Goal: Transaction & Acquisition: Obtain resource

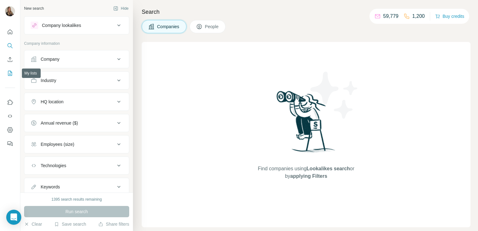
click at [8, 74] on icon "My lists" at bounding box center [10, 73] width 4 height 5
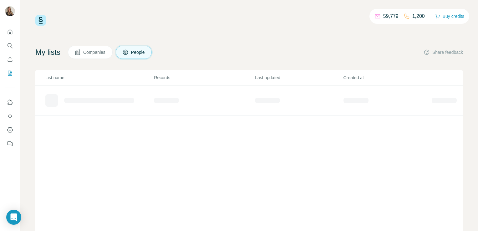
click at [93, 50] on span "Companies" at bounding box center [94, 52] width 23 height 6
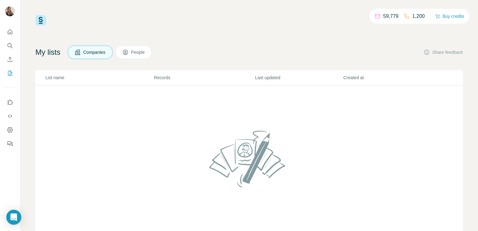
scroll to position [23, 0]
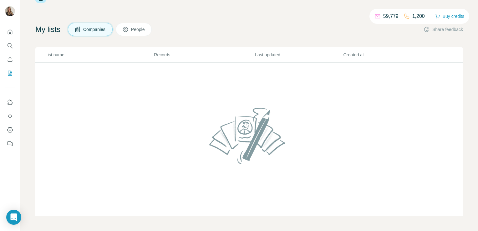
click at [90, 30] on span "Companies" at bounding box center [94, 29] width 23 height 6
click at [8, 74] on icon "My lists" at bounding box center [10, 73] width 6 height 6
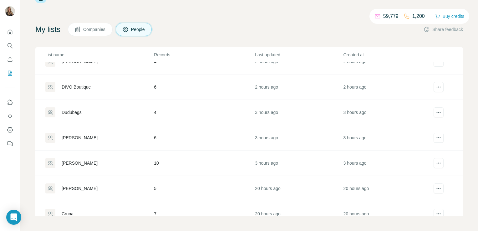
scroll to position [99, 0]
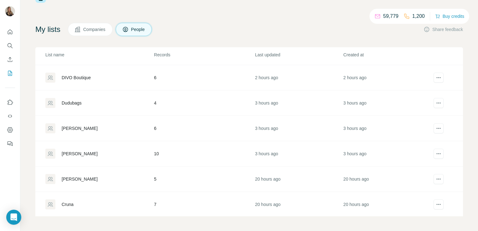
click at [68, 153] on div "Galiano" at bounding box center [80, 153] width 36 height 6
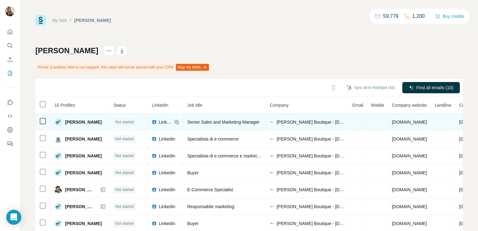
scroll to position [23, 0]
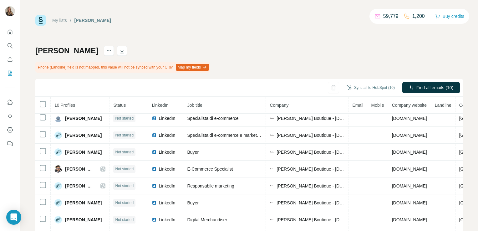
click at [39, 103] on icon at bounding box center [43, 104] width 8 height 8
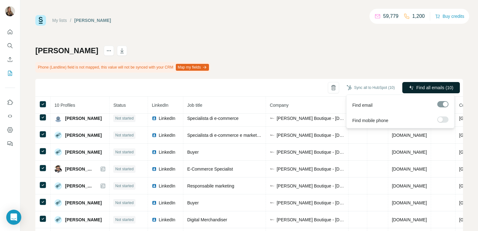
click at [416, 88] on span "Find all emails (10)" at bounding box center [434, 87] width 37 height 6
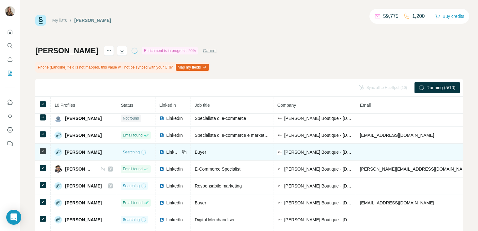
scroll to position [0, 0]
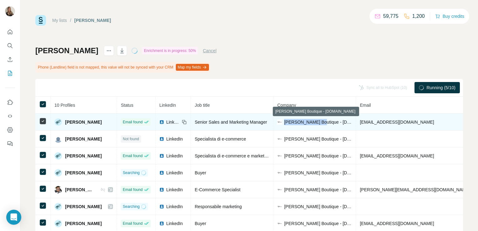
drag, startPoint x: 313, startPoint y: 123, endPoint x: 278, endPoint y: 122, distance: 34.4
click at [284, 122] on span "Galiano Boutique - galianostore.com" at bounding box center [318, 122] width 68 height 6
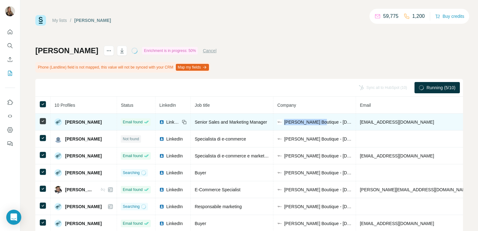
copy span "Galiano Boutique"
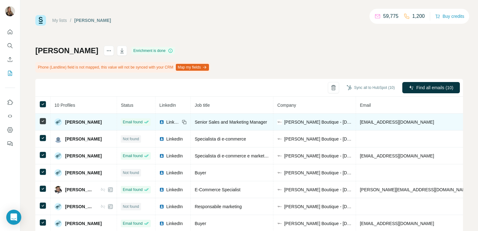
click at [349, 124] on td "Galiano Boutique - galianostore.com" at bounding box center [314, 121] width 83 height 17
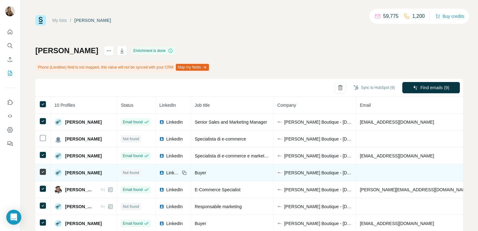
click at [38, 170] on td at bounding box center [42, 172] width 15 height 17
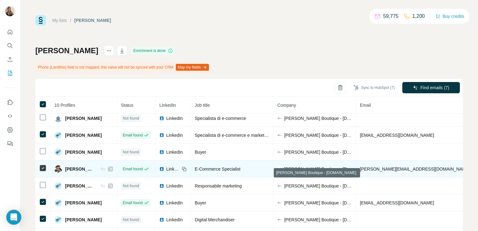
scroll to position [46, 0]
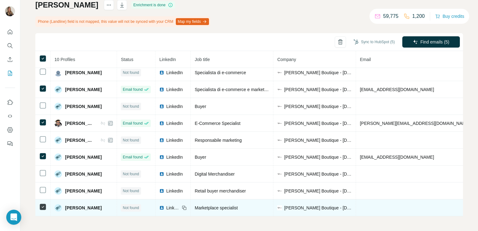
click at [44, 199] on td at bounding box center [42, 207] width 15 height 17
click at [38, 205] on td at bounding box center [42, 207] width 15 height 17
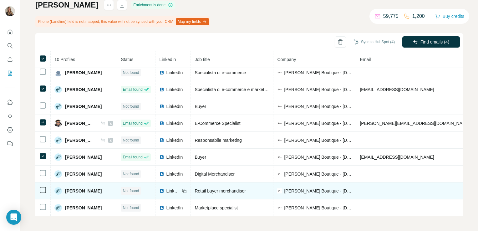
scroll to position [0, 0]
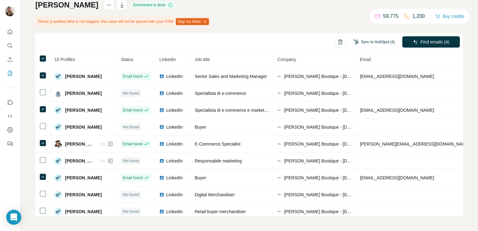
click at [364, 42] on button "Sync to HubSpot (4)" at bounding box center [374, 41] width 50 height 9
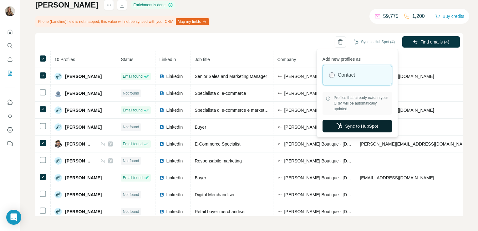
click at [344, 127] on button "Sync to HubSpot" at bounding box center [356, 126] width 69 height 13
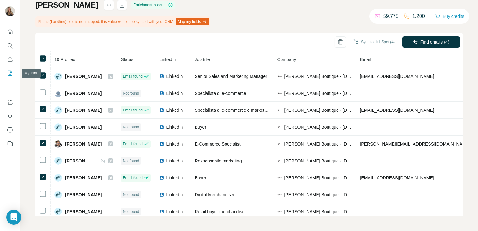
click at [9, 74] on icon "My lists" at bounding box center [10, 73] width 3 height 4
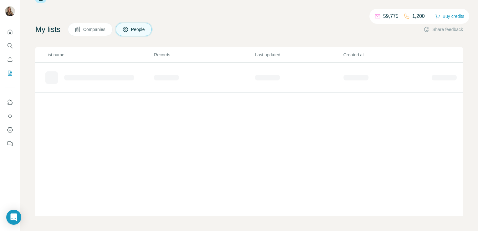
click at [88, 33] on button "Companies" at bounding box center [90, 29] width 45 height 13
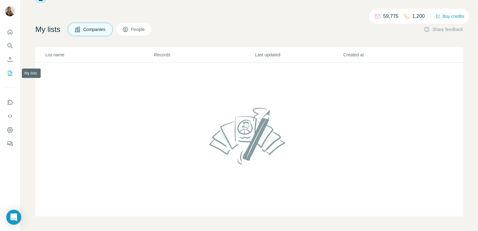
click at [9, 73] on icon "My lists" at bounding box center [10, 73] width 6 height 6
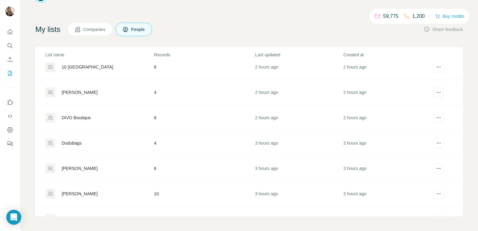
scroll to position [84, 0]
click at [88, 140] on div "[PERSON_NAME]" at bounding box center [80, 142] width 36 height 6
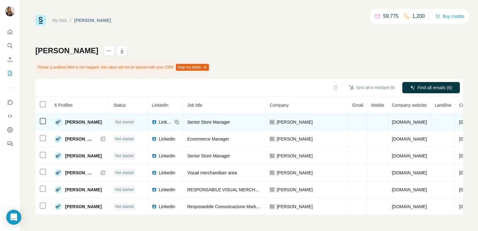
scroll to position [1, 0]
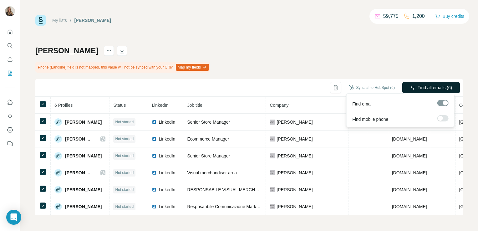
click at [417, 85] on span "Find all emails (6)" at bounding box center [434, 87] width 34 height 6
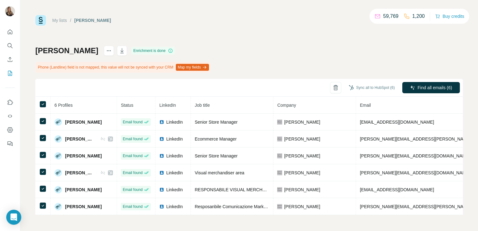
click at [405, 63] on div "Martino Midali Enrichment is done Phone (Landline) field is not mapped, this va…" at bounding box center [248, 130] width 427 height 169
click at [370, 83] on button "Sync all to HubSpot (6)" at bounding box center [371, 87] width 55 height 9
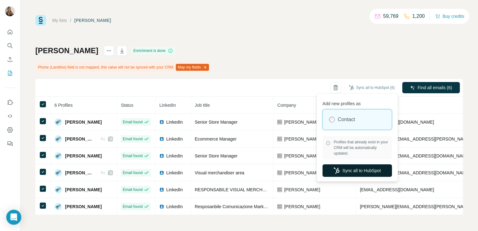
click at [348, 170] on button "Sync all to HubSpot" at bounding box center [356, 170] width 69 height 13
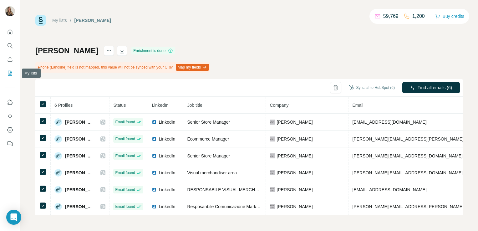
click at [10, 72] on icon "My lists" at bounding box center [10, 73] width 3 height 4
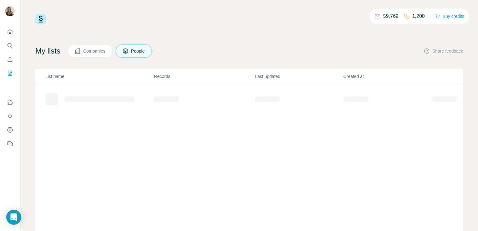
click at [78, 51] on icon at bounding box center [77, 50] width 5 height 5
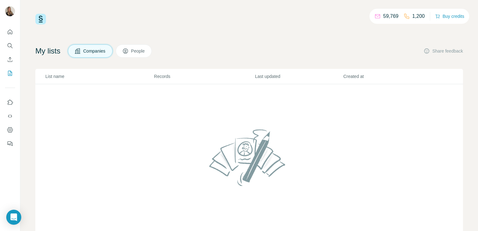
click at [101, 48] on span "Companies" at bounding box center [94, 51] width 23 height 6
click at [9, 75] on icon "My lists" at bounding box center [10, 73] width 4 height 5
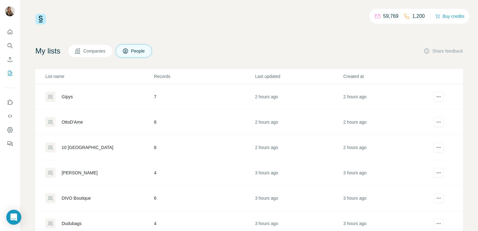
click at [100, 52] on span "Companies" at bounding box center [94, 51] width 23 height 6
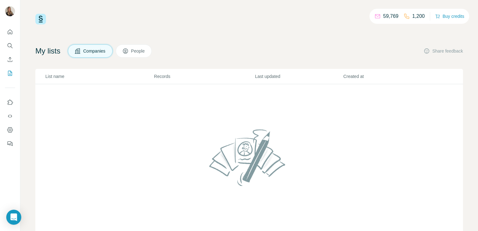
click at [128, 48] on icon at bounding box center [125, 51] width 6 height 6
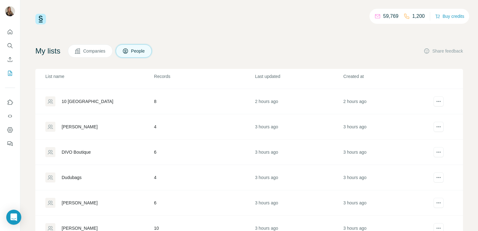
scroll to position [46, 0]
click at [70, 174] on div "Dudubags" at bounding box center [72, 177] width 20 height 6
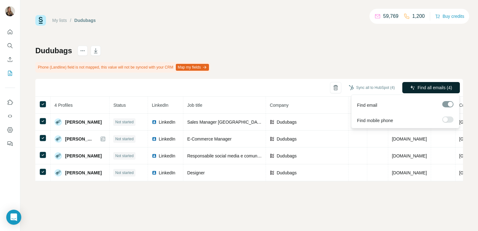
click at [415, 87] on button "Find all emails (4)" at bounding box center [431, 87] width 58 height 11
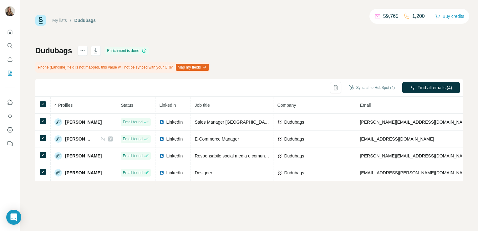
click at [323, 53] on div "Dudubags Enrichment is done Phone (Landline) field is not mapped, this value wi…" at bounding box center [248, 113] width 427 height 135
click at [365, 88] on button "Sync all to HubSpot (4)" at bounding box center [371, 87] width 55 height 9
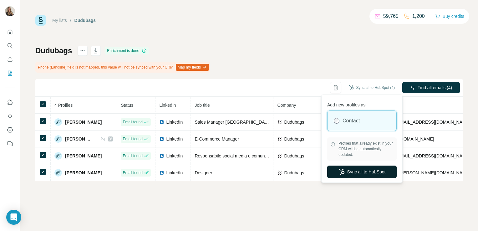
click at [349, 174] on button "Sync all to HubSpot" at bounding box center [361, 171] width 69 height 13
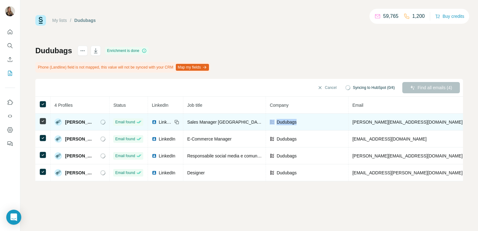
drag, startPoint x: 298, startPoint y: 120, endPoint x: 275, endPoint y: 120, distance: 22.8
click at [275, 120] on div "Dudubags" at bounding box center [306, 122] width 75 height 6
copy div "Dudubags"
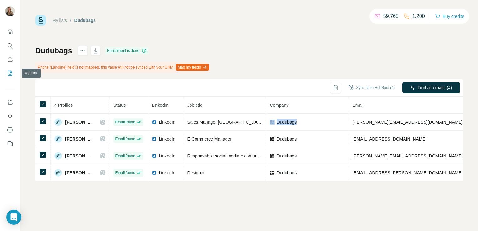
click at [8, 74] on icon "My lists" at bounding box center [10, 73] width 4 height 5
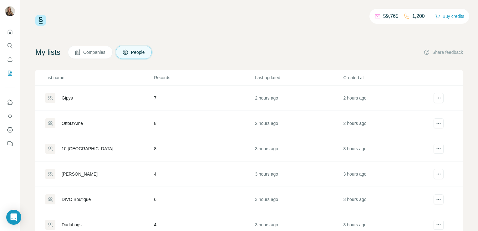
scroll to position [23, 0]
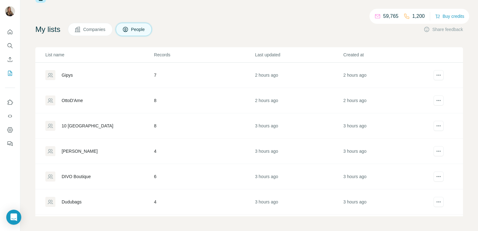
click at [86, 174] on div "DIVO Boutique" at bounding box center [76, 176] width 29 height 6
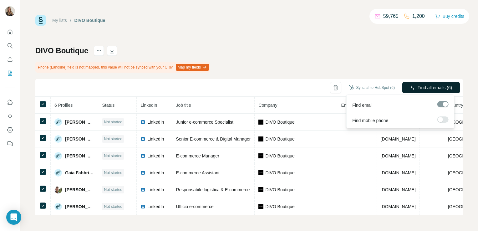
click at [417, 87] on span "Find all emails (6)" at bounding box center [434, 87] width 34 height 6
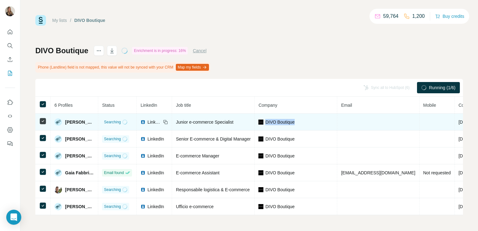
drag, startPoint x: 300, startPoint y: 122, endPoint x: 269, endPoint y: 122, distance: 31.0
click at [269, 122] on div "DIVO Boutique" at bounding box center [295, 122] width 75 height 6
copy span "DIVO Boutique"
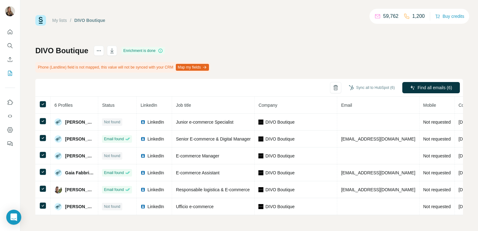
click at [289, 50] on div "DIVO Boutique Enrichment is done Phone (Landline) field is not mapped, this val…" at bounding box center [248, 130] width 427 height 169
click at [360, 91] on button "Sync to HubSpot (3)" at bounding box center [374, 87] width 50 height 9
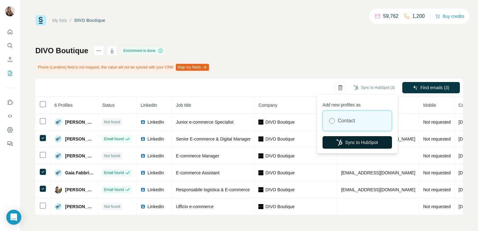
click at [356, 138] on button "Sync to HubSpot" at bounding box center [356, 142] width 69 height 13
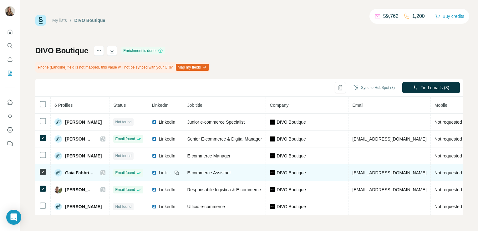
click at [157, 171] on img at bounding box center [154, 172] width 5 height 5
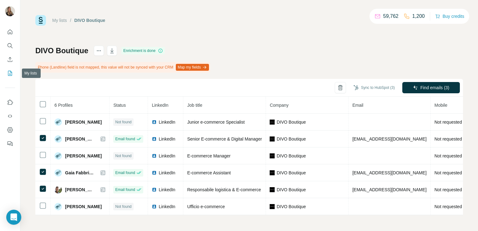
click at [12, 74] on icon "My lists" at bounding box center [10, 73] width 4 height 5
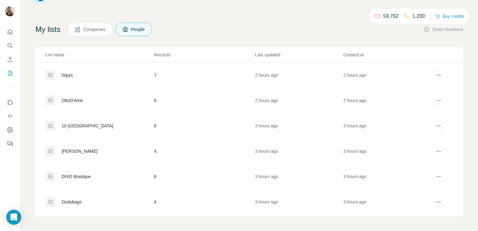
click at [72, 149] on div "[PERSON_NAME]" at bounding box center [80, 151] width 36 height 6
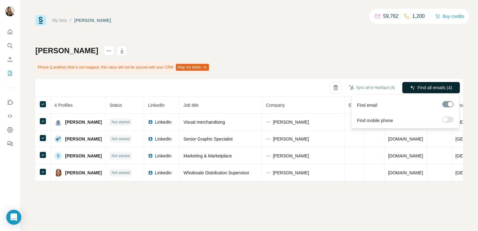
click at [444, 86] on span "Find all emails (4)" at bounding box center [434, 87] width 34 height 6
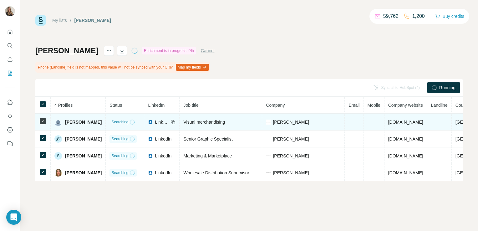
drag, startPoint x: 415, startPoint y: 122, endPoint x: 386, endPoint y: 122, distance: 28.8
click at [388, 122] on span "giannilupo.com" at bounding box center [405, 121] width 35 height 5
click at [388, 129] on td "giannilupo.com" at bounding box center [405, 121] width 43 height 17
drag, startPoint x: 384, startPoint y: 122, endPoint x: 417, endPoint y: 120, distance: 32.9
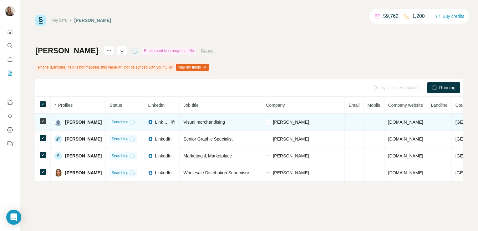
click at [417, 120] on td "giannilupo.com" at bounding box center [405, 121] width 43 height 17
copy span "giannilupo.com"
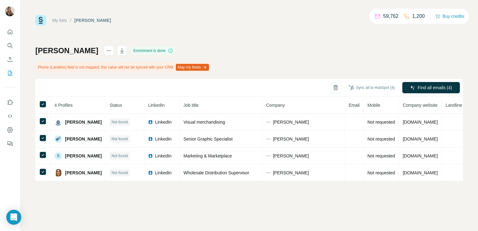
click at [241, 113] on th "Job title" at bounding box center [220, 105] width 83 height 17
click at [39, 106] on icon at bounding box center [43, 104] width 8 height 8
click at [8, 72] on icon "My lists" at bounding box center [10, 73] width 6 height 6
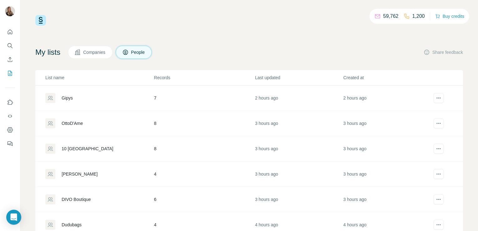
click at [88, 147] on div "10 [GEOGRAPHIC_DATA]" at bounding box center [88, 148] width 52 height 6
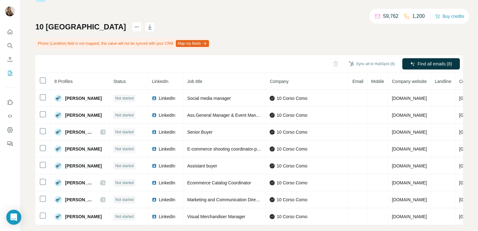
scroll to position [35, 0]
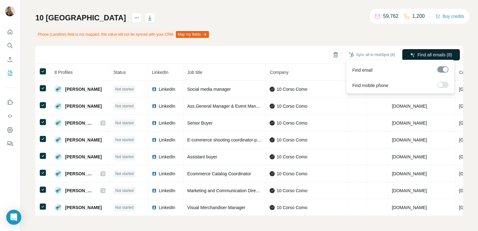
click at [410, 56] on button "Find all emails (8)" at bounding box center [431, 54] width 58 height 11
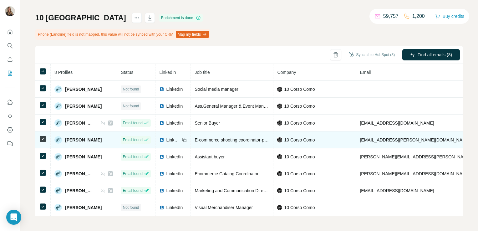
click at [172, 137] on span "LinkedIn" at bounding box center [173, 140] width 14 height 6
click at [198, 138] on span "E-commerce shooting coordinator-photographer" at bounding box center [240, 139] width 93 height 5
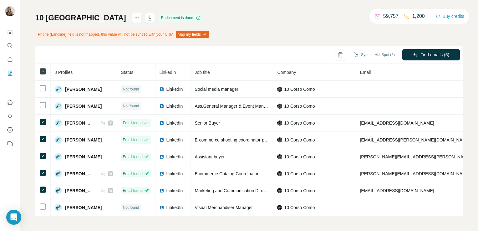
click at [43, 68] on icon at bounding box center [43, 72] width 8 height 8
click at [377, 54] on button "Sync to HubSpot (5)" at bounding box center [374, 54] width 50 height 9
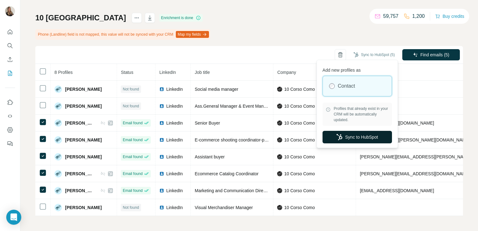
click at [353, 134] on button "Sync to HubSpot" at bounding box center [356, 137] width 69 height 13
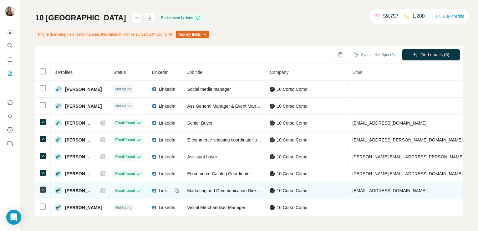
drag, startPoint x: 427, startPoint y: 186, endPoint x: 347, endPoint y: 192, distance: 79.9
click at [348, 192] on td "simona.chiappa@10corsocomo.com" at bounding box center [425, 190] width 154 height 17
copy span "simona.chiappa@10corsocomo.com"
click at [354, 188] on span "simona.chiappa@10corsocomo.com" at bounding box center [389, 190] width 74 height 5
click at [154, 188] on img at bounding box center [154, 190] width 5 height 5
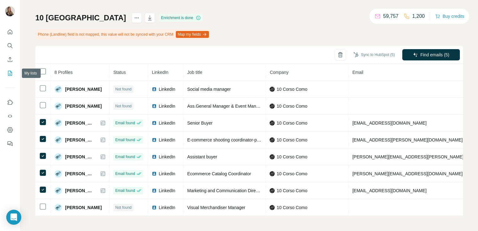
click at [10, 74] on icon "My lists" at bounding box center [10, 73] width 6 height 6
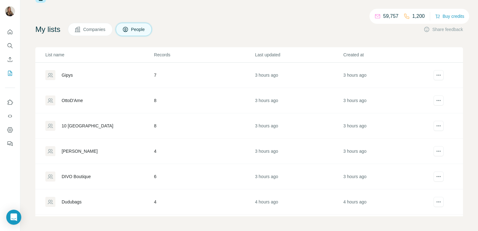
click at [75, 101] on div "OttoD'Ame" at bounding box center [72, 100] width 21 height 6
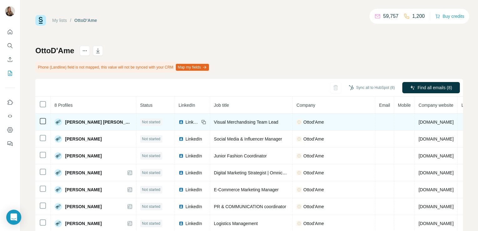
scroll to position [35, 0]
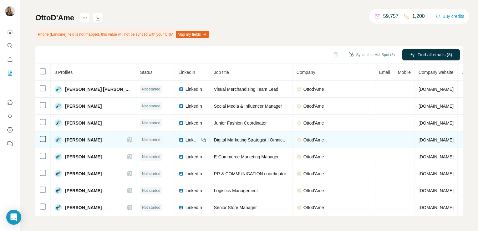
click at [128, 138] on icon at bounding box center [130, 139] width 4 height 5
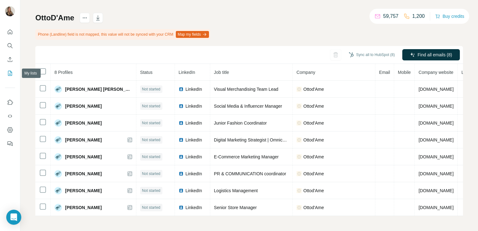
click at [9, 73] on icon "My lists" at bounding box center [10, 73] width 6 height 6
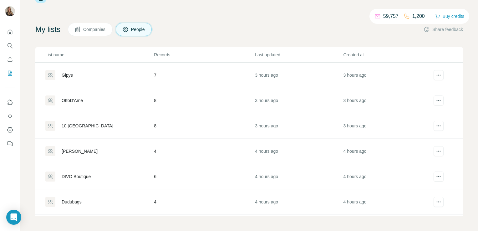
click at [65, 73] on div "Gipys" at bounding box center [67, 75] width 11 height 6
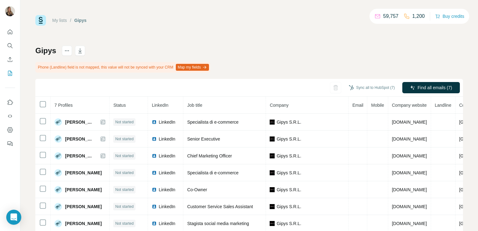
scroll to position [18, 0]
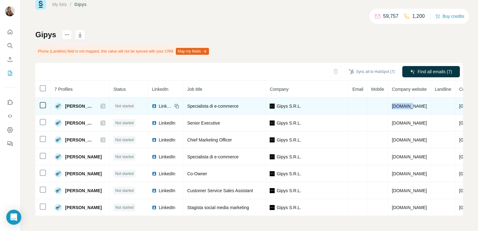
drag, startPoint x: 411, startPoint y: 104, endPoint x: 388, endPoint y: 108, distance: 23.4
click at [388, 108] on tr "Andrea Calabria Not started LinkedIn Specialista di e-commerce Gipys S.R.L. gip…" at bounding box center [271, 106] width 473 height 17
copy tr "gipys.it"
click at [397, 105] on span "gipys.it" at bounding box center [409, 105] width 35 height 5
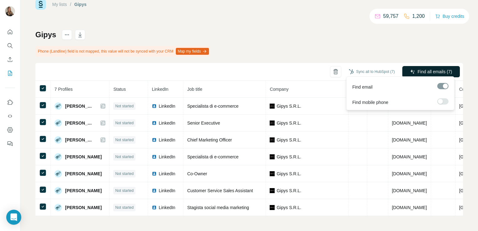
click at [409, 68] on button "Find all emails (7)" at bounding box center [431, 71] width 58 height 11
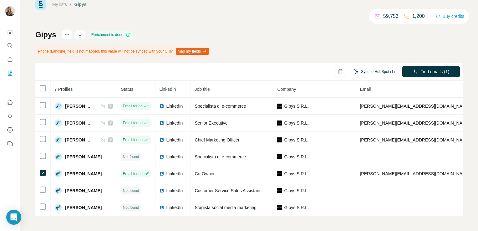
click at [366, 73] on button "Sync to HubSpot (1)" at bounding box center [374, 71] width 50 height 9
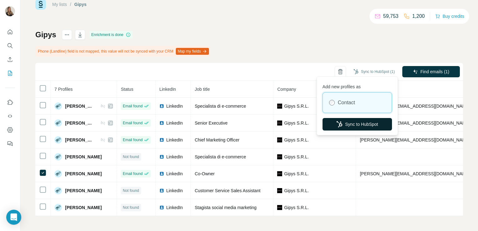
click at [345, 124] on button "Sync to HubSpot" at bounding box center [356, 124] width 69 height 13
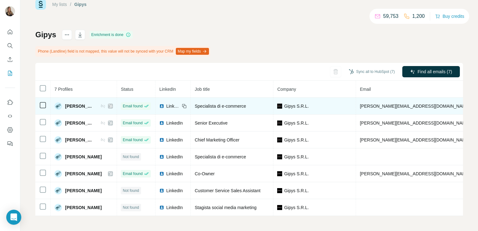
click at [166, 105] on span "LinkedIn" at bounding box center [173, 106] width 14 height 6
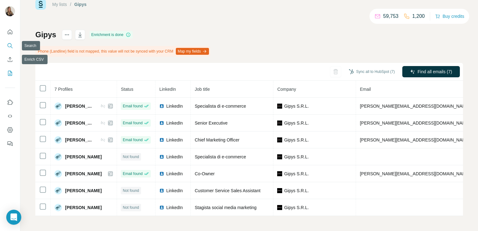
click at [8, 43] on icon "Search" at bounding box center [10, 46] width 6 height 6
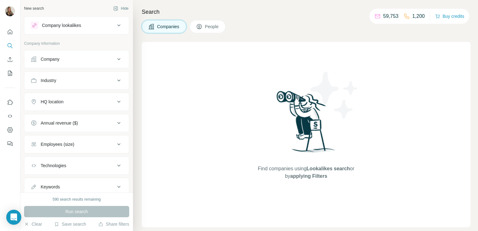
click at [71, 51] on div "Company" at bounding box center [76, 59] width 105 height 18
click at [66, 62] on button "Company" at bounding box center [76, 59] width 104 height 15
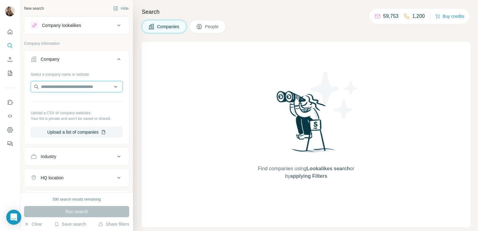
click at [55, 88] on input "text" at bounding box center [77, 86] width 92 height 11
paste input "**********"
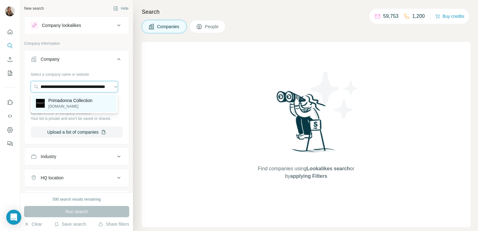
type input "**********"
click at [63, 104] on p "[DOMAIN_NAME]" at bounding box center [70, 106] width 44 height 6
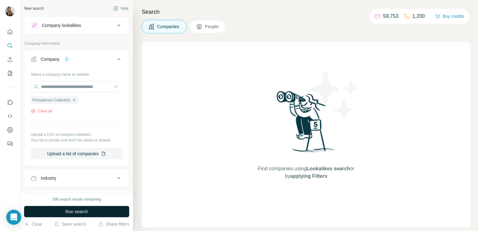
click at [65, 213] on span "Run search" at bounding box center [76, 211] width 23 height 6
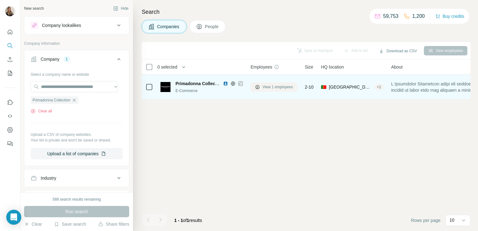
click at [267, 88] on span "View 1 employees" at bounding box center [277, 87] width 30 height 6
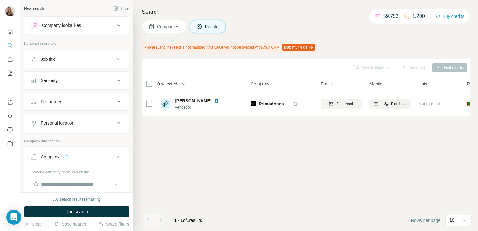
click at [152, 28] on icon at bounding box center [151, 26] width 6 height 6
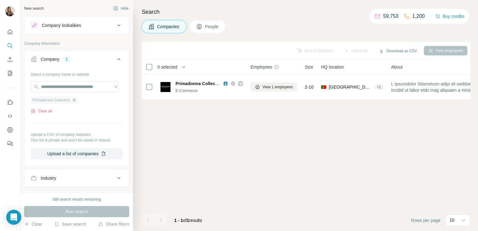
click at [73, 102] on icon "button" at bounding box center [74, 100] width 5 height 5
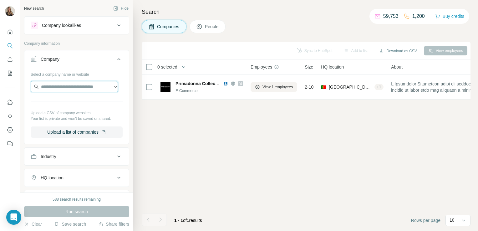
click at [60, 86] on input "text" at bounding box center [74, 86] width 87 height 11
paste input "**********"
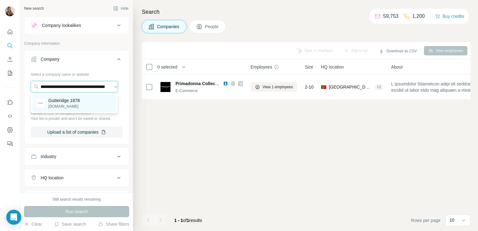
type input "**********"
click at [65, 101] on p "Gutteridge 1878" at bounding box center [63, 100] width 31 height 6
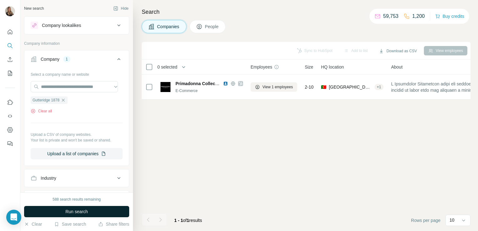
click at [75, 208] on span "Run search" at bounding box center [76, 211] width 23 height 6
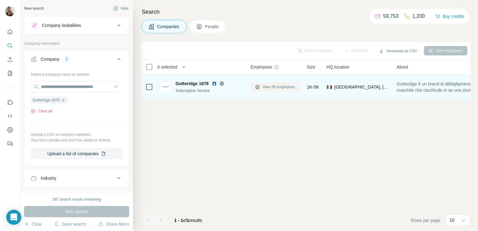
click at [265, 87] on span "View 56 employees" at bounding box center [278, 87] width 33 height 6
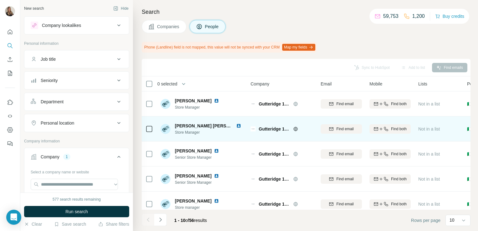
scroll to position [135, 0]
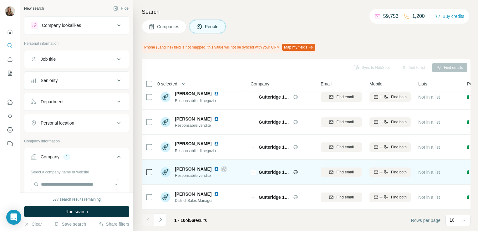
click at [222, 166] on icon at bounding box center [224, 168] width 4 height 5
click at [214, 168] on img at bounding box center [216, 168] width 5 height 5
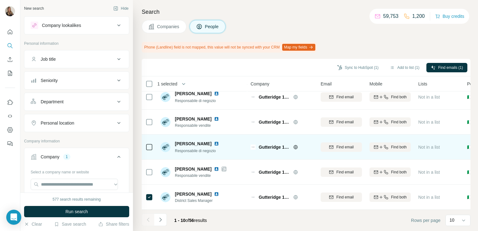
scroll to position [72, 0]
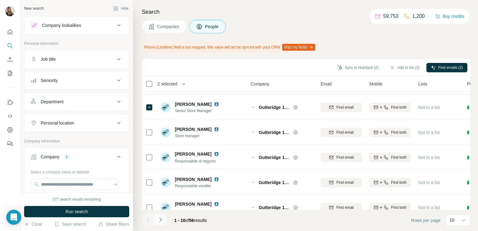
click at [161, 219] on icon "Navigate to next page" at bounding box center [160, 219] width 6 height 6
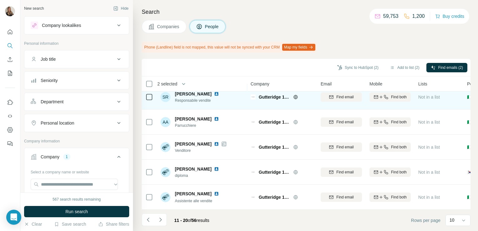
scroll to position [135, 0]
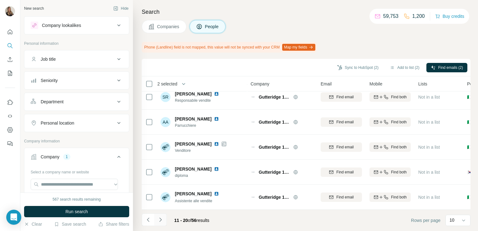
click at [163, 218] on icon "Navigate to next page" at bounding box center [160, 219] width 6 height 6
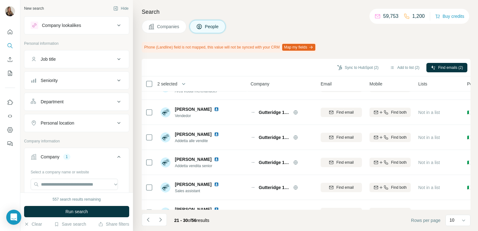
scroll to position [0, 0]
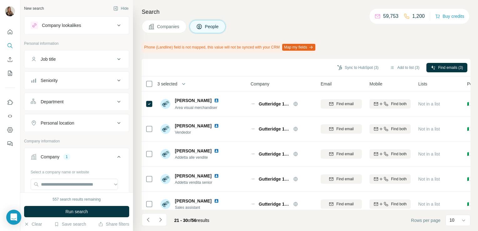
click at [161, 212] on footer "21 - 30 of 56 results Rows per page 10" at bounding box center [306, 219] width 329 height 21
click at [161, 218] on icon "Navigate to next page" at bounding box center [160, 219] width 6 height 6
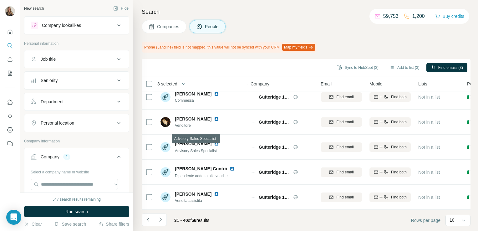
scroll to position [135, 0]
click at [162, 215] on button "Navigate to next page" at bounding box center [160, 219] width 13 height 13
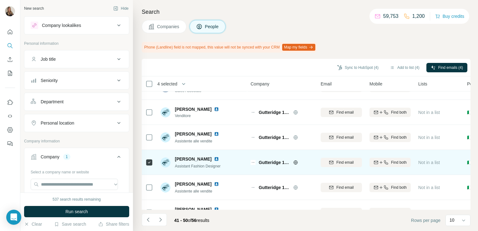
scroll to position [0, 0]
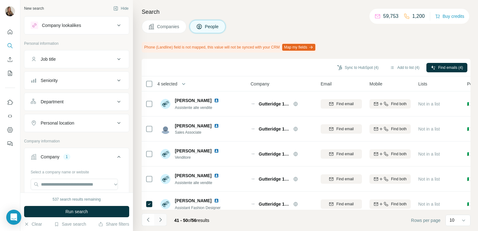
click at [162, 223] on button "Navigate to next page" at bounding box center [160, 219] width 13 height 13
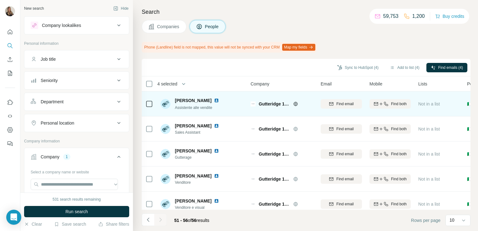
click at [294, 103] on icon at bounding box center [295, 103] width 4 height 0
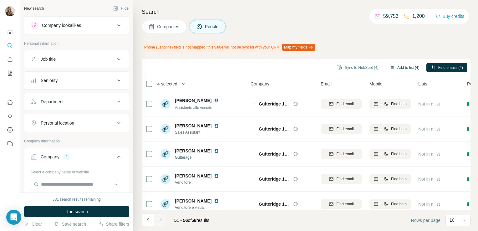
click at [394, 67] on button "Add to list (4)" at bounding box center [404, 67] width 38 height 9
click at [406, 66] on button "Add to list (4)" at bounding box center [404, 67] width 38 height 9
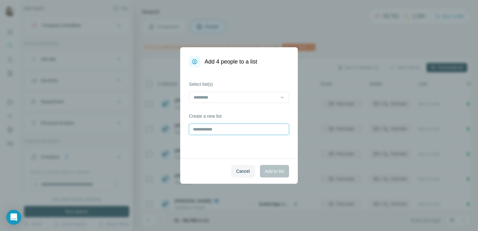
click at [238, 133] on input "text" at bounding box center [239, 128] width 100 height 11
type input "**********"
click at [269, 170] on span "Add to list" at bounding box center [274, 171] width 19 height 6
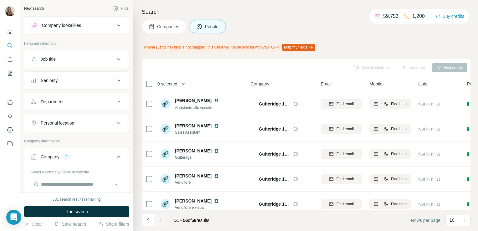
click at [159, 22] on button "Companies" at bounding box center [164, 26] width 45 height 13
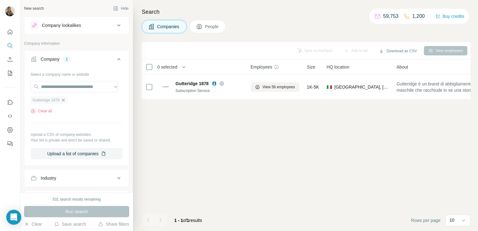
click at [63, 100] on icon "button" at bounding box center [63, 100] width 5 height 5
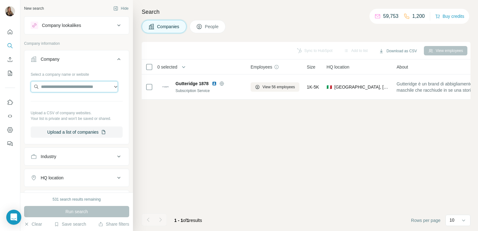
click at [63, 86] on input "text" at bounding box center [74, 86] width 87 height 11
paste input "**********"
type input "*"
click at [53, 86] on input "text" at bounding box center [74, 86] width 87 height 11
paste input "**********"
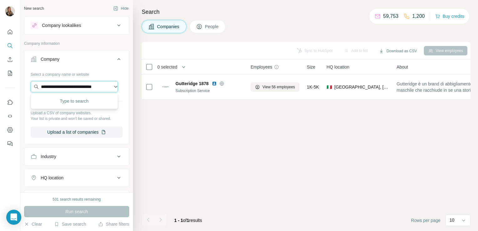
scroll to position [0, 3]
type input "**********"
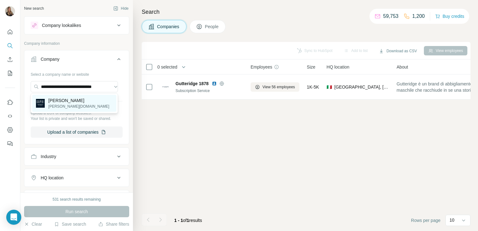
scroll to position [0, 0]
click at [65, 109] on div "Alcott alcott.eu" at bounding box center [74, 103] width 84 height 17
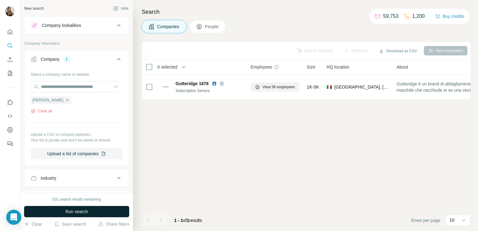
click at [69, 212] on span "Run search" at bounding box center [76, 211] width 23 height 6
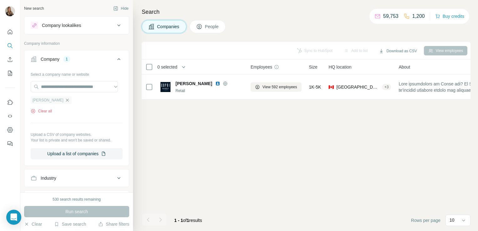
click at [66, 99] on icon "button" at bounding box center [67, 99] width 3 height 3
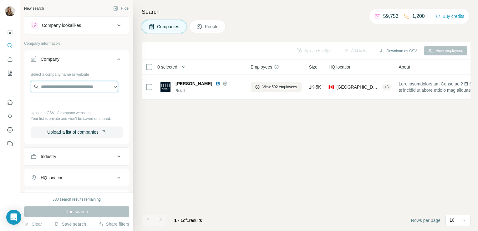
click at [48, 90] on input "text" at bounding box center [74, 86] width 87 height 11
paste input "**********"
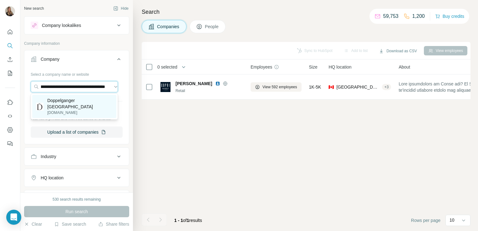
type input "**********"
click at [58, 110] on p "doppelganger.it" at bounding box center [79, 113] width 65 height 6
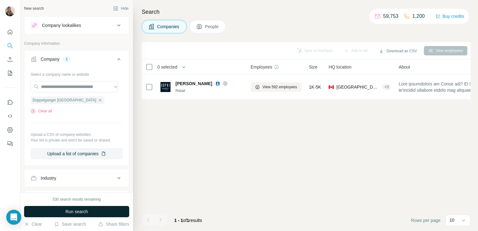
click at [66, 212] on span "Run search" at bounding box center [76, 211] width 23 height 6
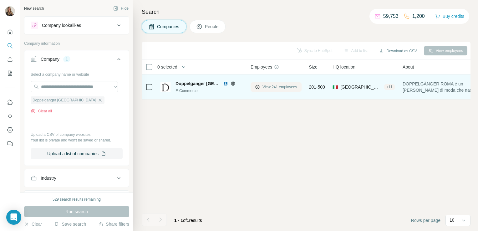
click at [291, 87] on span "View 241 employees" at bounding box center [279, 87] width 35 height 6
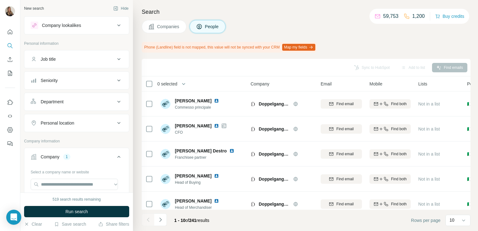
scroll to position [26, 0]
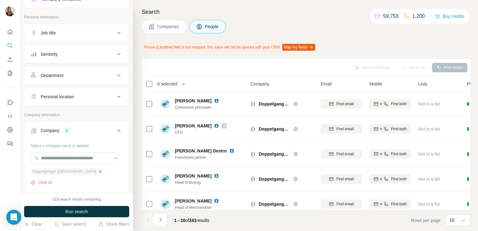
click at [98, 170] on icon "button" at bounding box center [100, 171] width 5 height 5
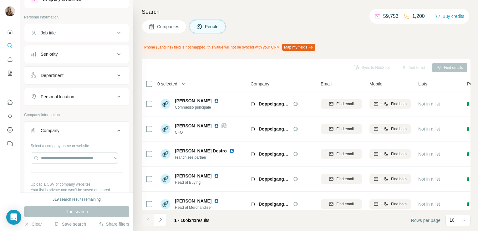
click at [160, 28] on span "Companies" at bounding box center [168, 26] width 23 height 6
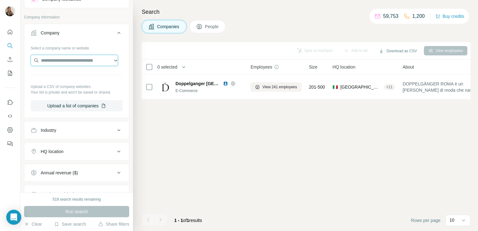
click at [65, 58] on input "text" at bounding box center [74, 60] width 87 height 11
paste input "**********"
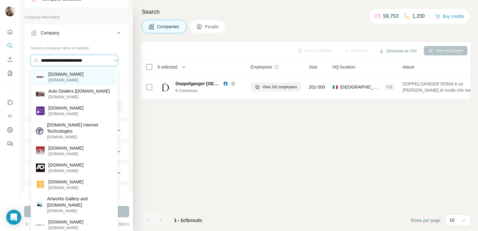
type input "**********"
click at [75, 75] on p "one-and-only.com" at bounding box center [65, 74] width 35 height 6
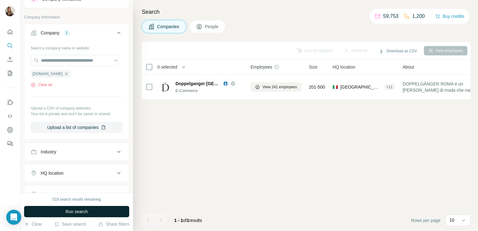
click at [79, 213] on span "Run search" at bounding box center [76, 211] width 23 height 6
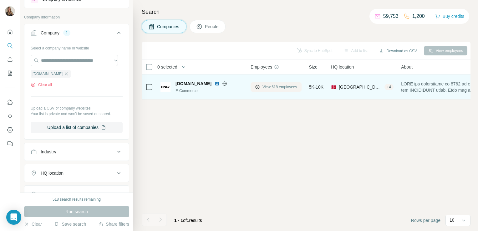
click at [273, 89] on span "View 618 employees" at bounding box center [279, 87] width 35 height 6
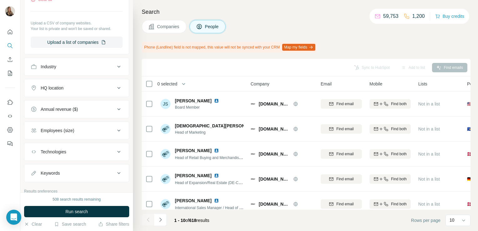
scroll to position [213, 0]
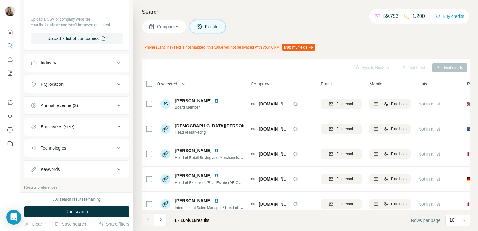
click at [78, 88] on button "HQ location" at bounding box center [76, 84] width 104 height 15
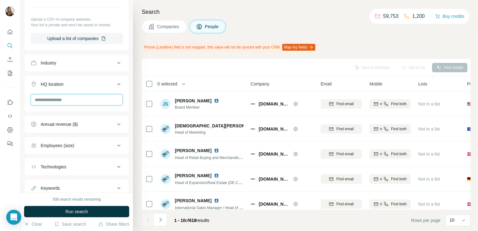
click at [72, 102] on input "text" at bounding box center [77, 99] width 92 height 11
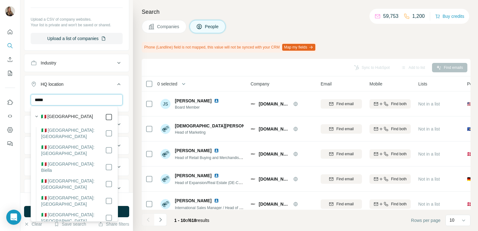
type input "*****"
click at [127, 209] on button "Run search" at bounding box center [76, 211] width 105 height 11
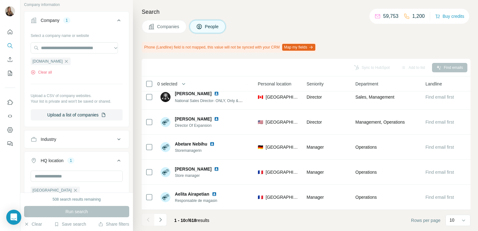
scroll to position [136, 0]
click at [68, 61] on icon "button" at bounding box center [66, 61] width 3 height 3
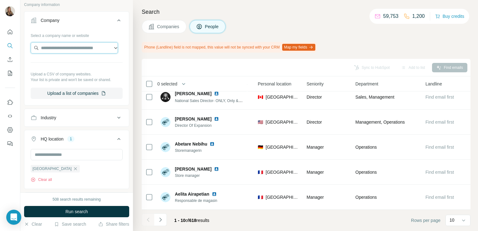
click at [58, 48] on input "text" at bounding box center [74, 47] width 87 height 11
paste input "**********"
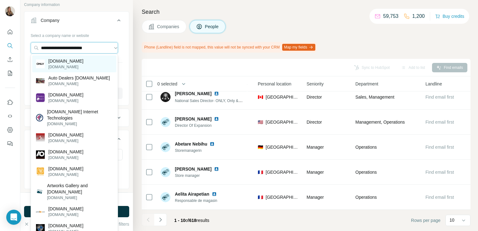
type input "**********"
click at [67, 58] on p "one-and-only.com" at bounding box center [65, 61] width 35 height 6
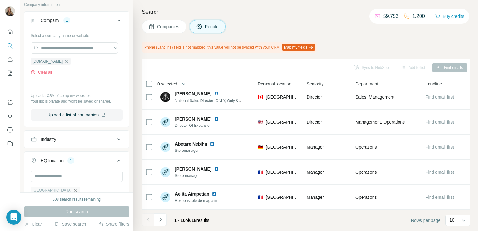
click at [73, 188] on icon "button" at bounding box center [75, 190] width 5 height 5
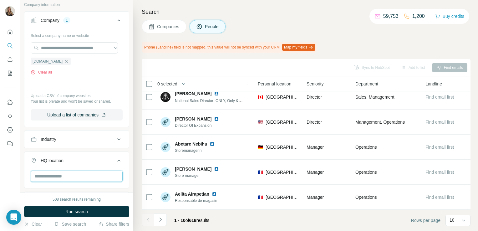
click at [45, 174] on input "text" at bounding box center [77, 175] width 92 height 11
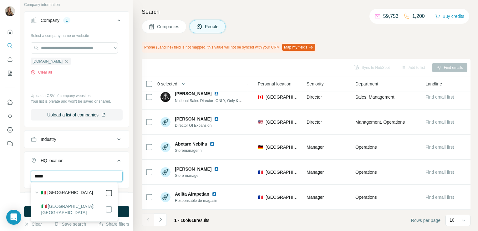
type input "*****"
click at [129, 198] on div "508 search results remaining Run search Clear Save search Share filters" at bounding box center [76, 211] width 113 height 38
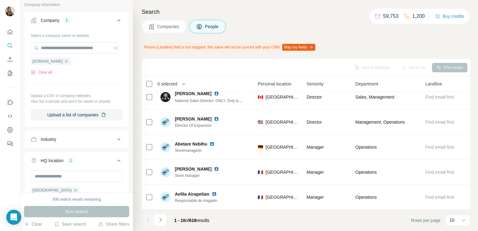
click at [101, 213] on div "Run search" at bounding box center [76, 211] width 105 height 11
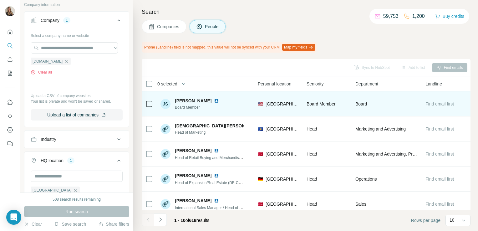
scroll to position [135, 212]
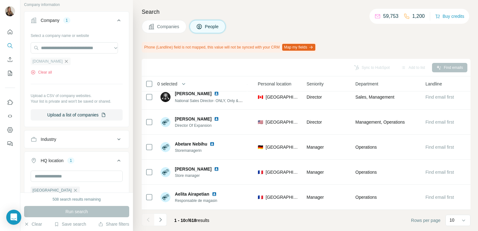
click at [69, 62] on icon "button" at bounding box center [66, 61] width 5 height 5
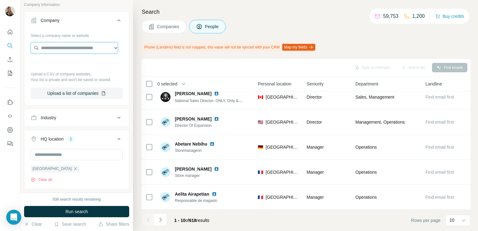
click at [70, 46] on input "text" at bounding box center [74, 47] width 87 height 11
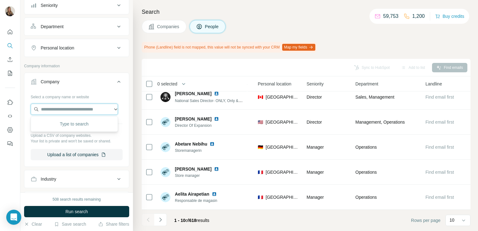
scroll to position [74, 0]
click at [53, 109] on input "text" at bounding box center [74, 109] width 87 height 11
paste input "**********"
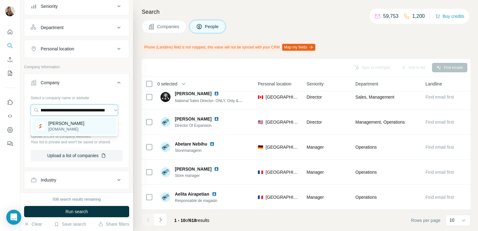
type input "**********"
click at [59, 124] on p "Santangelo" at bounding box center [66, 123] width 36 height 6
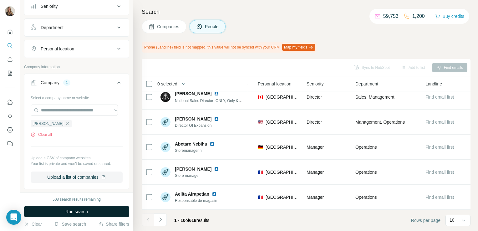
click at [63, 210] on button "Run search" at bounding box center [76, 211] width 105 height 11
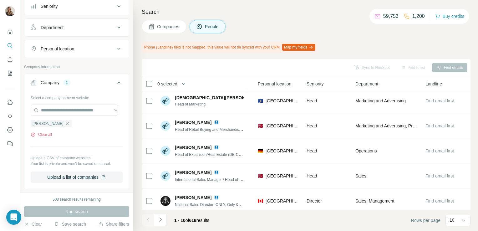
scroll to position [0, 212]
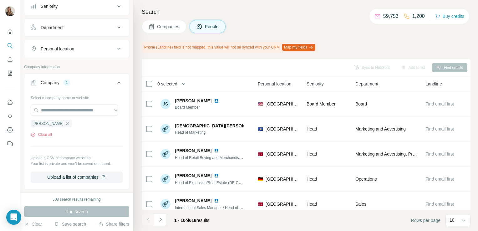
click at [171, 25] on span "Companies" at bounding box center [168, 26] width 23 height 6
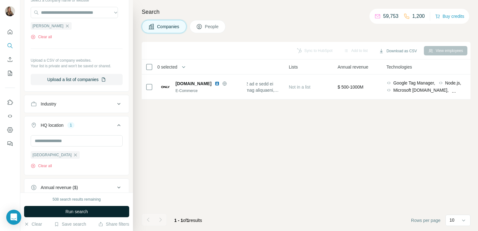
click at [82, 211] on span "Run search" at bounding box center [76, 211] width 23 height 6
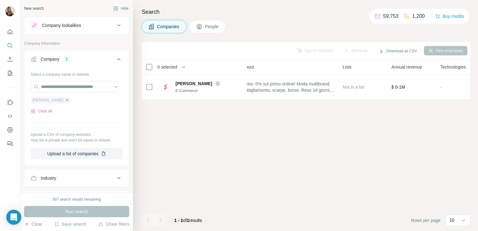
click at [66, 100] on icon "button" at bounding box center [67, 99] width 3 height 3
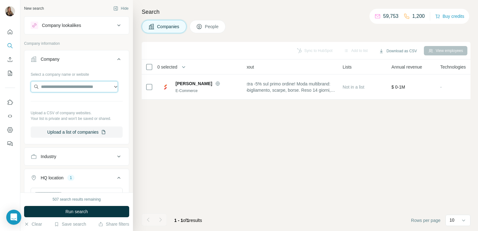
click at [54, 89] on input "text" at bounding box center [74, 86] width 87 height 11
paste input "**********"
type input "*"
click at [100, 87] on input "text" at bounding box center [74, 86] width 87 height 11
paste input "**********"
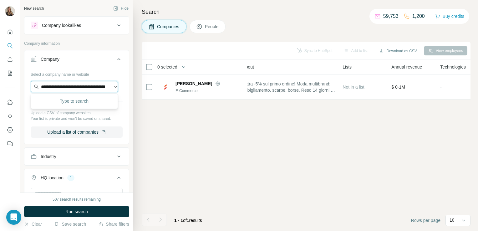
scroll to position [0, 35]
type input "**********"
click at [86, 102] on div "Calliope calliope.style" at bounding box center [74, 103] width 84 height 17
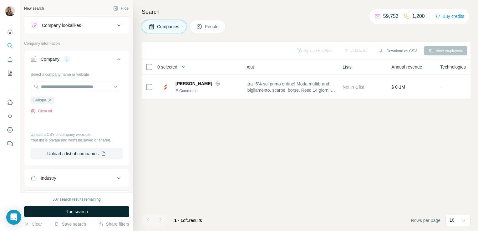
click at [72, 212] on span "Run search" at bounding box center [76, 211] width 23 height 6
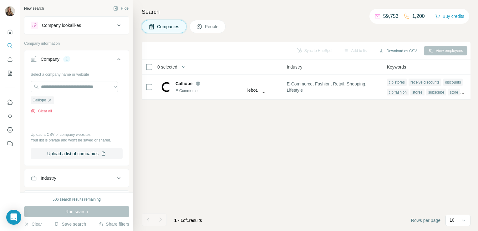
scroll to position [0, 393]
click at [51, 100] on icon "button" at bounding box center [49, 100] width 5 height 5
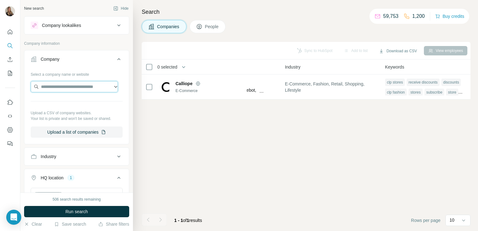
click at [51, 84] on input "text" at bounding box center [74, 86] width 87 height 11
paste input "**********"
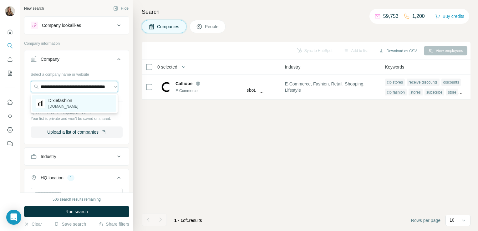
type input "**********"
click at [56, 102] on p "Dixiefashion" at bounding box center [63, 100] width 30 height 6
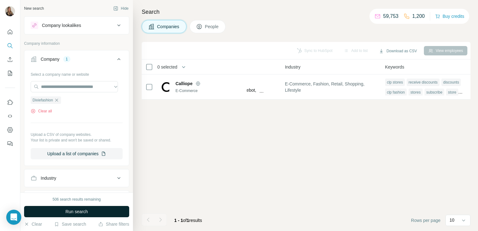
click at [75, 213] on span "Run search" at bounding box center [76, 211] width 23 height 6
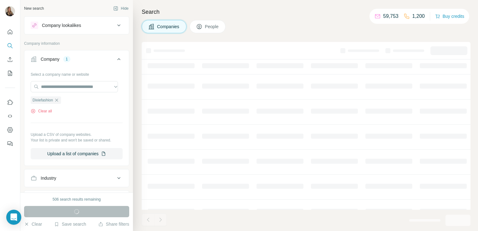
scroll to position [0, 269]
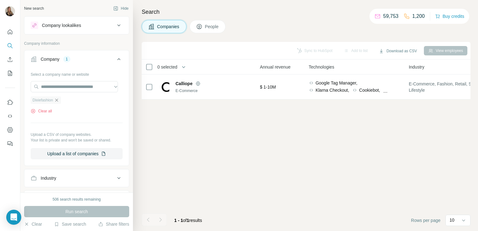
click at [57, 101] on icon "button" at bounding box center [56, 99] width 3 height 3
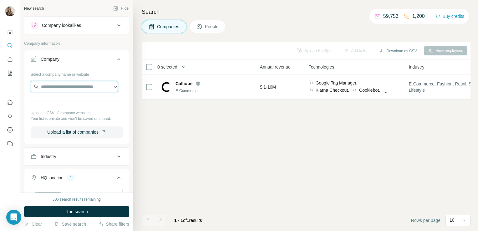
click at [59, 87] on input "text" at bounding box center [74, 86] width 87 height 11
paste input "**********"
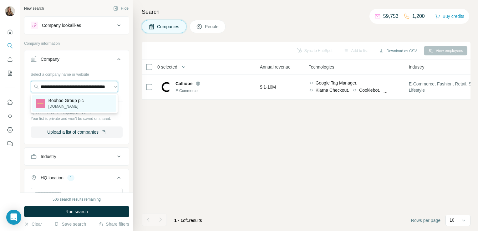
type input "**********"
click at [62, 100] on p "Boohoo Group plc" at bounding box center [65, 100] width 35 height 6
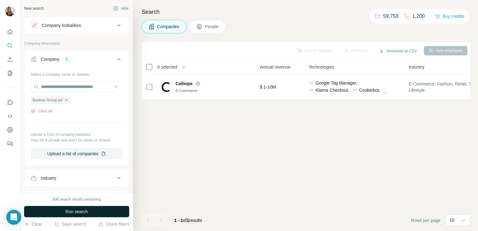
click at [78, 212] on span "Run search" at bounding box center [76, 211] width 23 height 6
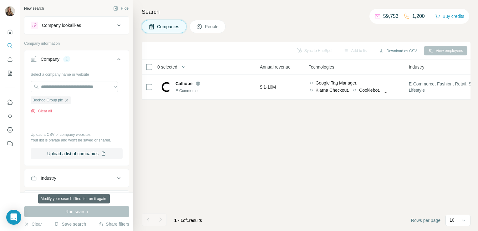
click at [78, 212] on div "Run search" at bounding box center [76, 211] width 105 height 11
click at [69, 101] on icon "button" at bounding box center [66, 100] width 5 height 5
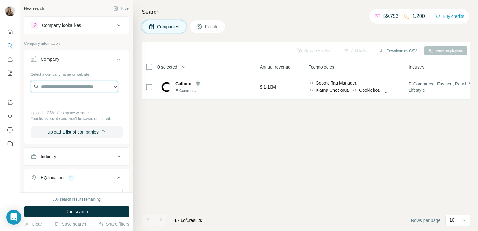
click at [60, 87] on input "text" at bounding box center [74, 86] width 87 height 11
paste input "**********"
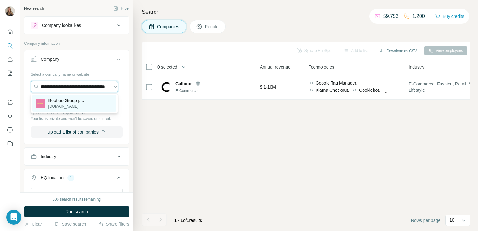
type input "**********"
click at [65, 103] on p "Boohoo Group plc" at bounding box center [65, 100] width 35 height 6
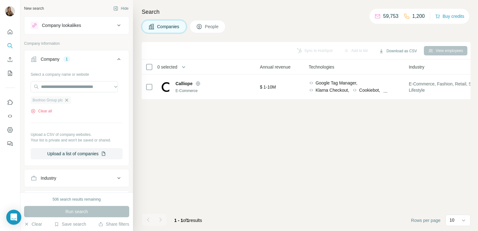
click at [68, 99] on icon "button" at bounding box center [66, 99] width 3 height 3
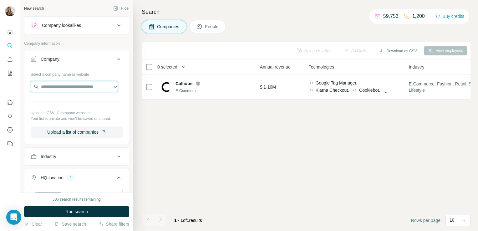
click at [61, 84] on input "text" at bounding box center [74, 86] width 87 height 11
paste input "**********"
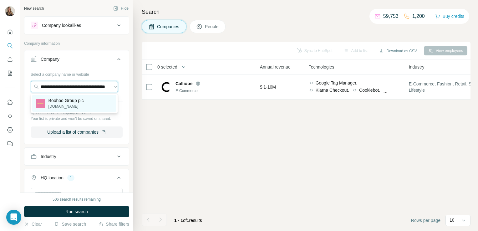
type input "**********"
click at [65, 101] on p "Boohoo Group plc" at bounding box center [65, 100] width 35 height 6
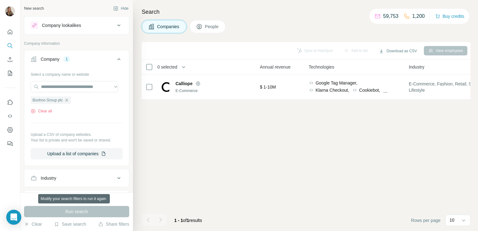
click at [69, 212] on div "Run search" at bounding box center [76, 211] width 105 height 11
click at [68, 100] on icon "button" at bounding box center [66, 100] width 5 height 5
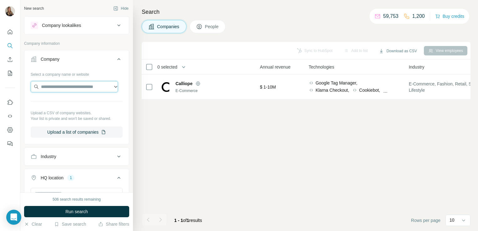
click at [62, 91] on input "text" at bounding box center [74, 86] width 87 height 11
paste input "**********"
type input "*"
click at [73, 88] on input "text" at bounding box center [74, 86] width 87 height 11
paste input "**********"
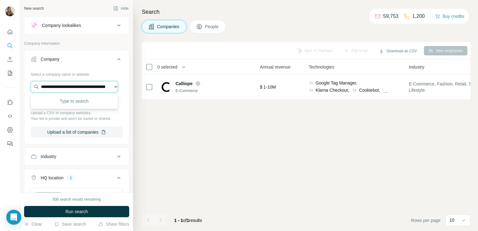
scroll to position [0, 165]
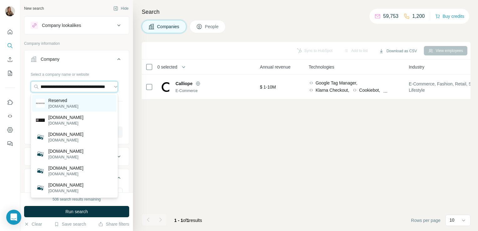
type input "**********"
click at [71, 102] on p "Reserved" at bounding box center [63, 100] width 30 height 6
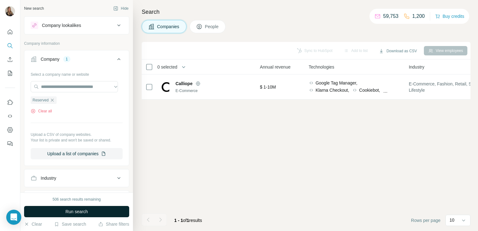
click at [69, 211] on span "Run search" at bounding box center [76, 211] width 23 height 6
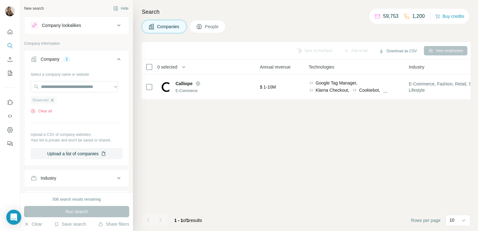
click at [54, 101] on icon "button" at bounding box center [52, 99] width 3 height 3
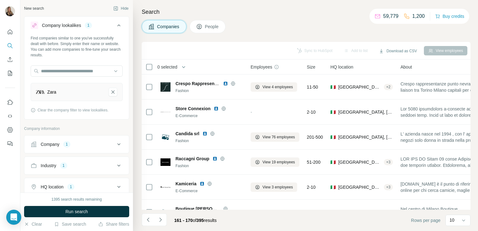
scroll to position [31, 0]
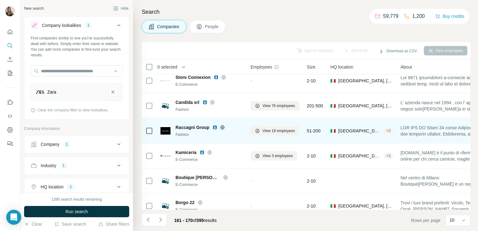
click at [223, 127] on icon at bounding box center [222, 127] width 5 height 5
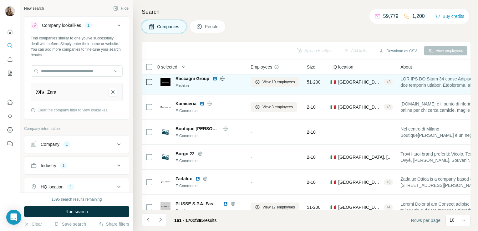
scroll to position [118, 0]
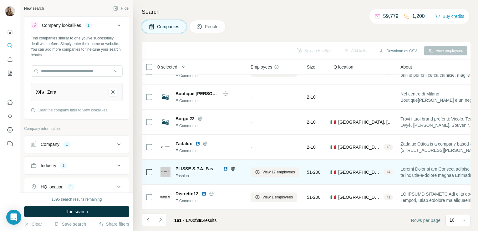
click at [232, 166] on icon at bounding box center [233, 168] width 2 height 4
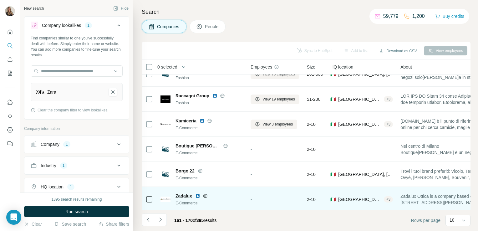
scroll to position [0, 0]
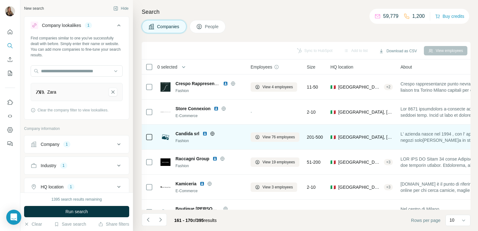
click at [211, 133] on icon at bounding box center [212, 133] width 5 height 5
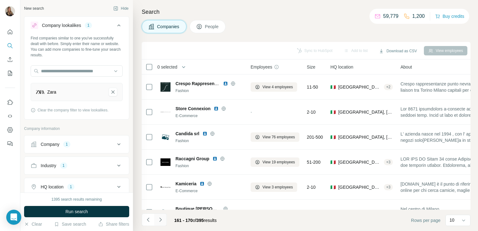
click at [160, 218] on icon "Navigate to next page" at bounding box center [160, 219] width 2 height 4
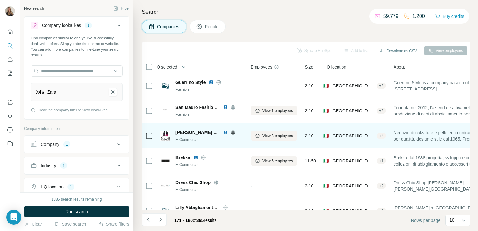
scroll to position [36, 0]
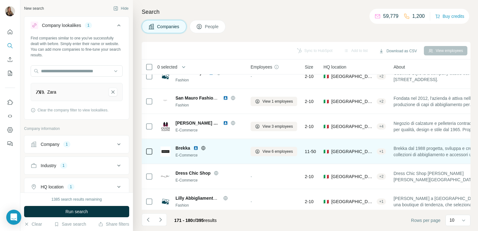
click at [201, 148] on icon at bounding box center [203, 148] width 4 height 4
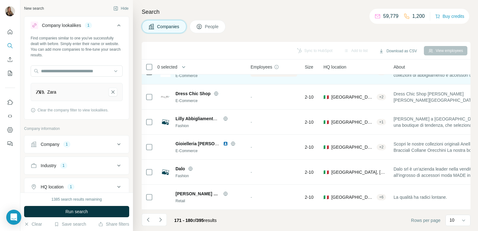
scroll to position [0, 0]
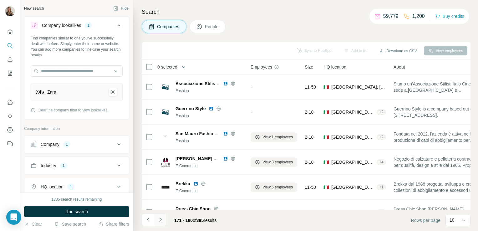
click at [161, 217] on icon "Navigate to next page" at bounding box center [160, 219] width 6 height 6
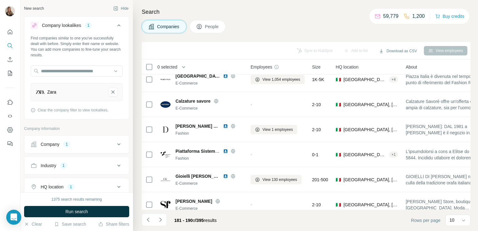
scroll to position [118, 0]
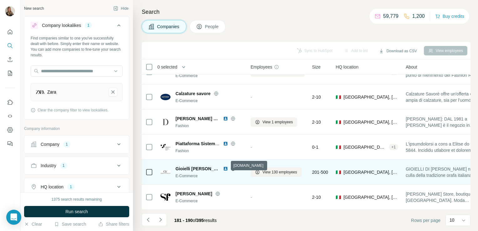
click at [230, 166] on icon at bounding box center [232, 168] width 5 height 5
click at [273, 169] on span "View 130 employees" at bounding box center [279, 172] width 35 height 6
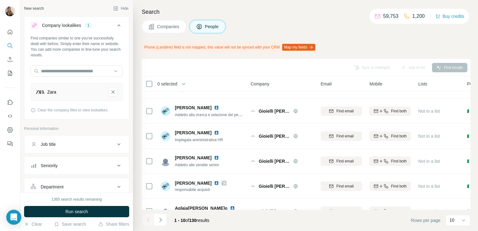
scroll to position [135, 0]
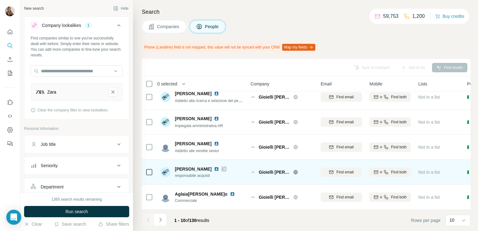
click at [226, 167] on icon at bounding box center [223, 169] width 3 height 4
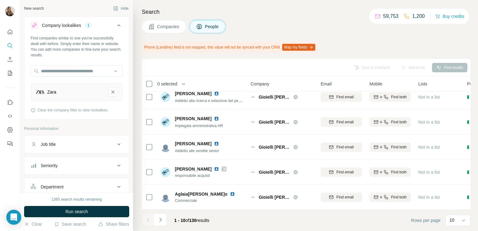
click at [170, 26] on span "Companies" at bounding box center [168, 26] width 23 height 6
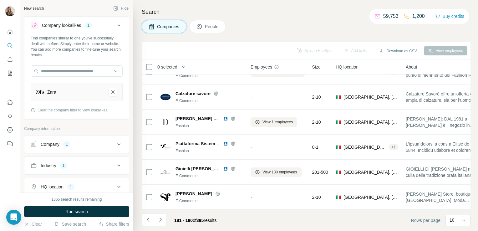
scroll to position [118, 0]
click at [160, 220] on icon "Navigate to next page" at bounding box center [160, 219] width 2 height 4
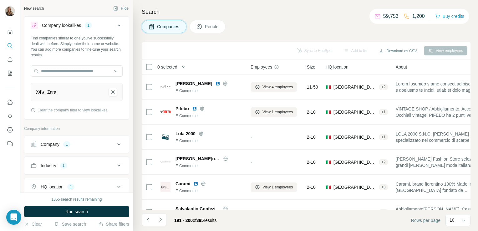
scroll to position [118, 0]
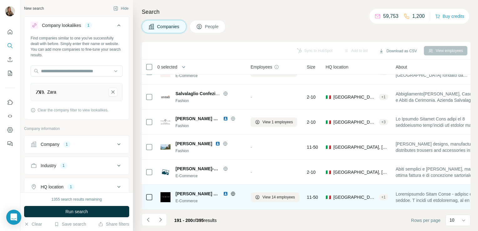
click at [230, 191] on icon at bounding box center [232, 193] width 5 height 5
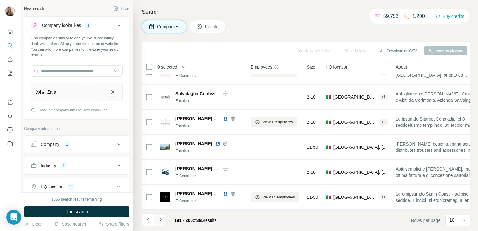
click at [164, 216] on button "Navigate to next page" at bounding box center [160, 219] width 13 height 13
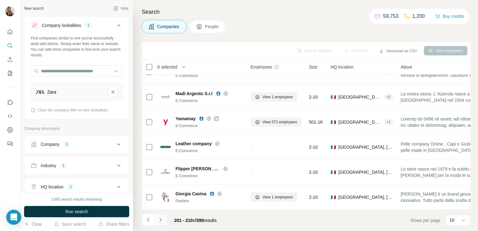
click at [161, 220] on icon "Navigate to next page" at bounding box center [160, 219] width 6 height 6
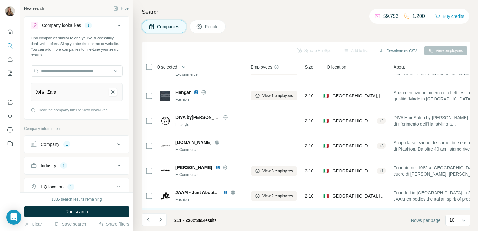
scroll to position [0, 0]
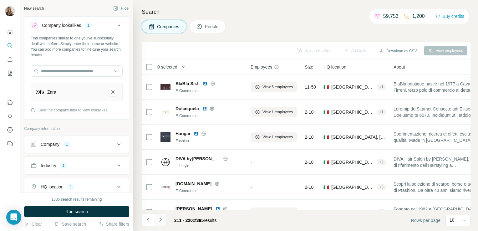
click at [160, 216] on icon "Navigate to next page" at bounding box center [160, 219] width 6 height 6
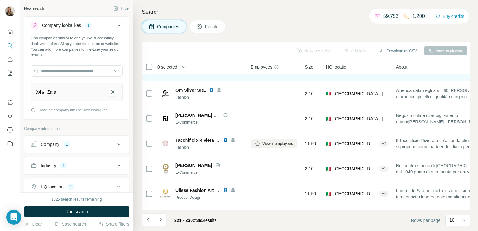
scroll to position [118, 0]
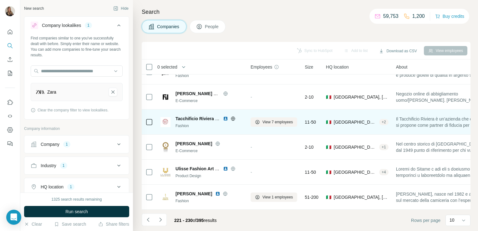
click at [233, 116] on icon at bounding box center [232, 118] width 5 height 5
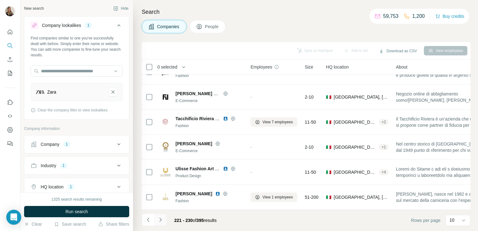
click at [160, 222] on icon "Navigate to next page" at bounding box center [160, 219] width 6 height 6
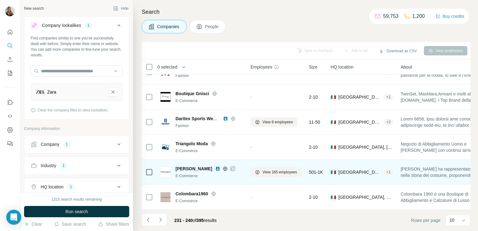
click at [231, 167] on icon at bounding box center [233, 168] width 4 height 5
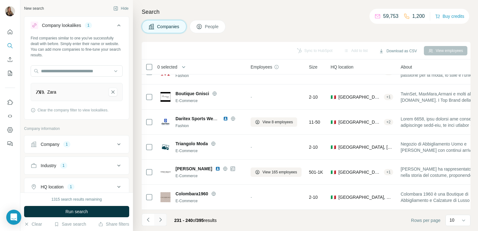
click at [162, 220] on icon "Navigate to next page" at bounding box center [160, 219] width 6 height 6
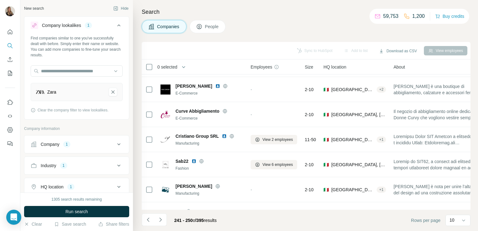
scroll to position [0, 0]
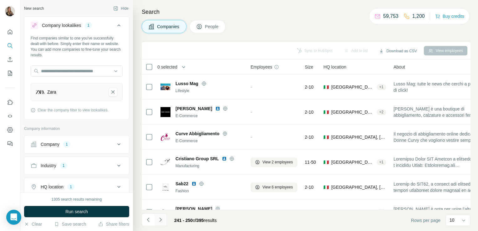
click at [160, 223] on button "Navigate to next page" at bounding box center [160, 219] width 13 height 13
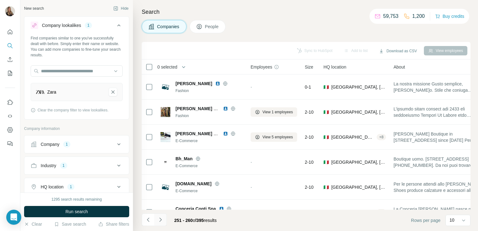
click at [161, 223] on button "Navigate to next page" at bounding box center [160, 219] width 13 height 13
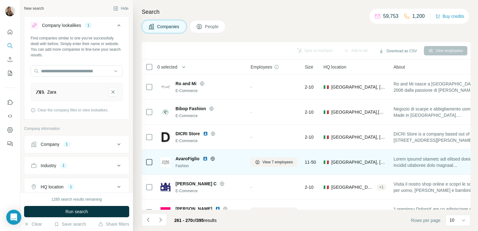
click at [213, 157] on icon at bounding box center [212, 158] width 5 height 5
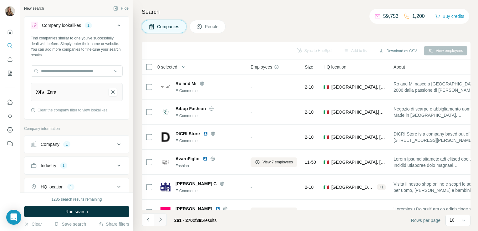
click at [162, 218] on icon "Navigate to next page" at bounding box center [160, 219] width 6 height 6
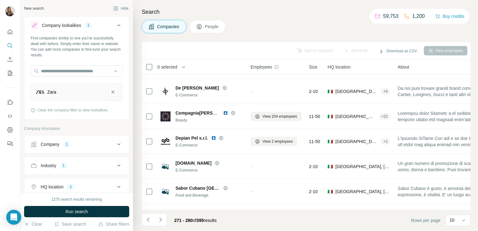
scroll to position [96, 0]
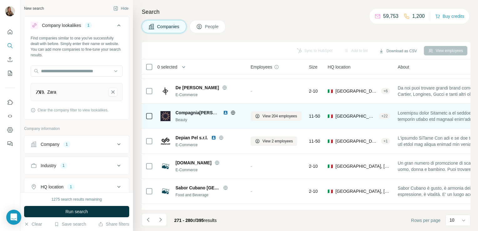
click at [233, 114] on icon at bounding box center [233, 112] width 2 height 4
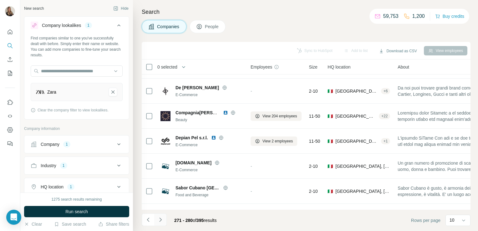
click at [161, 218] on icon "Navigate to next page" at bounding box center [160, 219] width 6 height 6
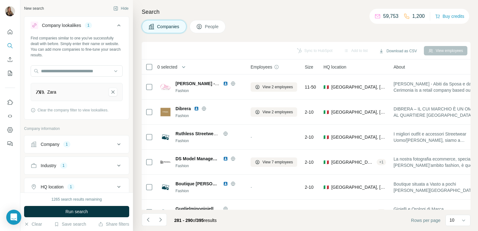
scroll to position [118, 0]
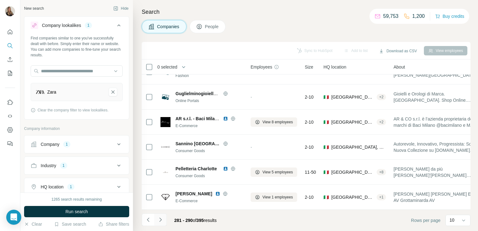
click at [162, 221] on icon "Navigate to next page" at bounding box center [160, 219] width 6 height 6
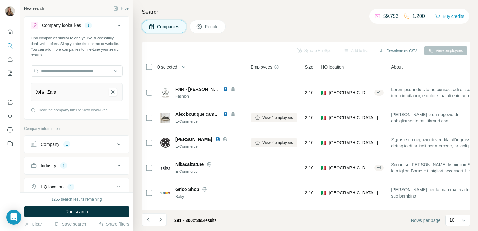
scroll to position [44, 0]
click at [163, 219] on button "Navigate to next page" at bounding box center [160, 219] width 13 height 13
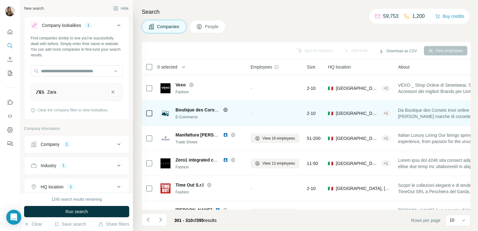
scroll to position [74, 0]
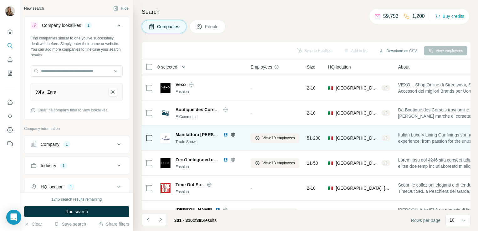
click at [233, 133] on icon at bounding box center [232, 134] width 5 height 5
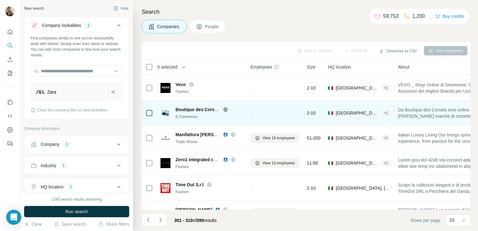
scroll to position [118, 0]
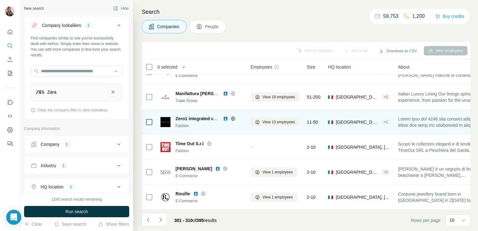
click at [234, 116] on icon at bounding box center [232, 118] width 5 height 5
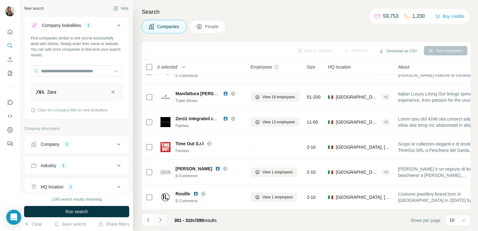
click at [160, 217] on icon "Navigate to next page" at bounding box center [160, 219] width 6 height 6
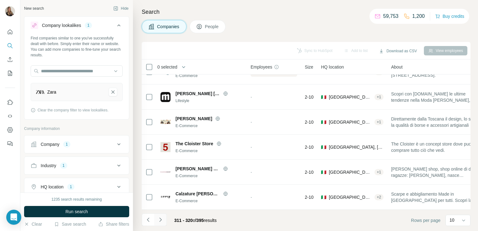
click at [164, 217] on button "Navigate to next page" at bounding box center [160, 219] width 13 height 13
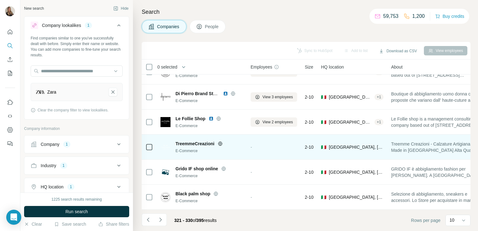
scroll to position [0, 0]
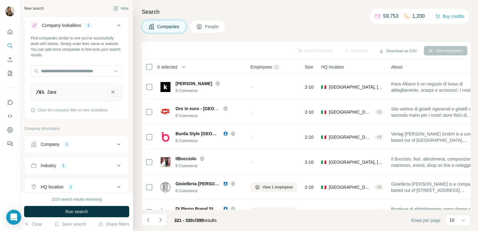
click at [110, 90] on icon "Zara-remove-button" at bounding box center [113, 92] width 6 height 6
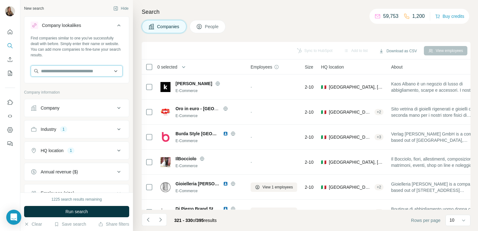
click at [65, 65] on input "text" at bounding box center [77, 70] width 92 height 11
click at [59, 73] on input "text" at bounding box center [77, 70] width 92 height 11
paste input "**********"
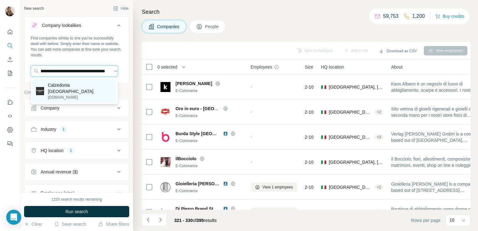
type input "**********"
click at [89, 87] on p "Calzedonia [GEOGRAPHIC_DATA]" at bounding box center [80, 88] width 65 height 13
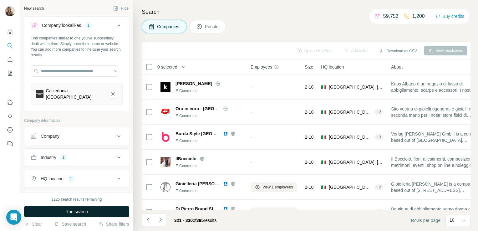
click at [68, 214] on button "Run search" at bounding box center [76, 211] width 105 height 11
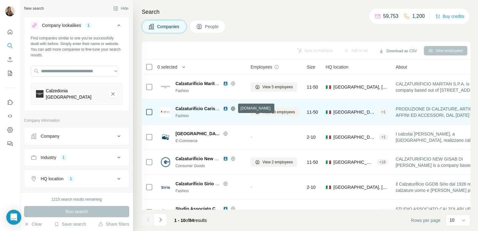
click at [231, 106] on icon at bounding box center [232, 108] width 5 height 5
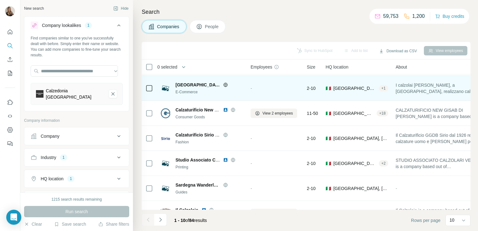
scroll to position [118, 0]
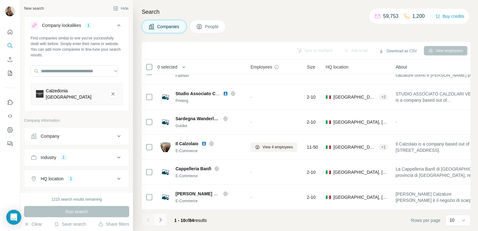
click at [163, 222] on icon "Navigate to next page" at bounding box center [160, 219] width 6 height 6
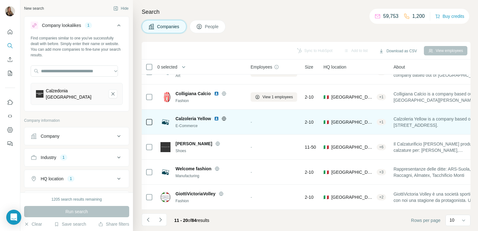
scroll to position [73, 0]
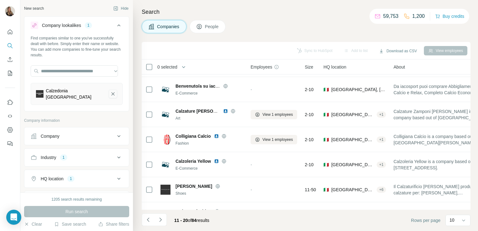
click at [111, 93] on button "Calzedonia Hungary-remove-button" at bounding box center [112, 93] width 9 height 9
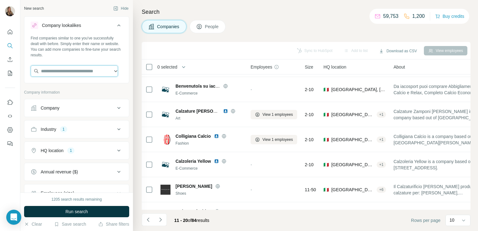
click at [60, 76] on input "text" at bounding box center [74, 70] width 87 height 11
paste input "**********"
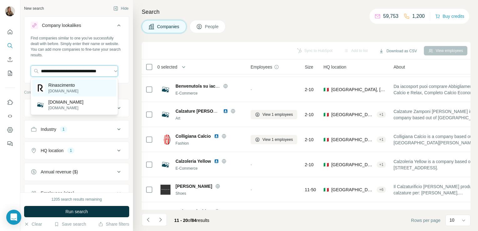
type input "**********"
click at [65, 88] on p "[DOMAIN_NAME]" at bounding box center [63, 91] width 30 height 6
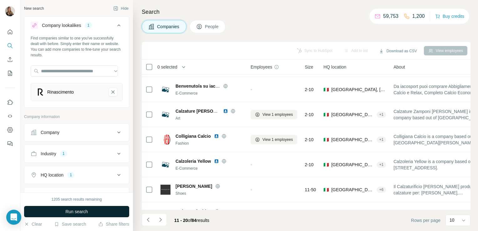
click at [71, 209] on span "Run search" at bounding box center [76, 211] width 23 height 6
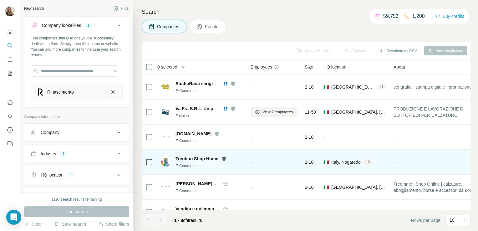
scroll to position [68, 0]
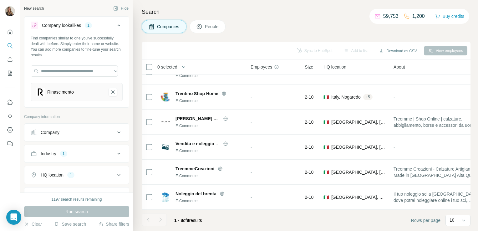
click at [70, 98] on div "Rinascimento" at bounding box center [77, 92] width 92 height 18
drag, startPoint x: 85, startPoint y: 90, endPoint x: 73, endPoint y: 132, distance: 43.5
click at [73, 132] on div "Company lookalikes 1 Find companies similar to one you've successfully dealt wi…" at bounding box center [76, 142] width 105 height 253
drag, startPoint x: 73, startPoint y: 132, endPoint x: 58, endPoint y: 113, distance: 24.5
click at [58, 113] on div "Company lookalikes 1 Find companies similar to one you've successfully dealt wi…" at bounding box center [76, 142] width 105 height 253
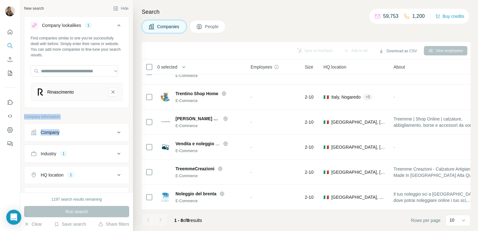
click at [92, 111] on div "Company lookalikes 1 Find companies similar to one you've successfully dealt wi…" at bounding box center [76, 142] width 105 height 253
click at [110, 89] on icon "Rinascimento-remove-button" at bounding box center [113, 92] width 6 height 6
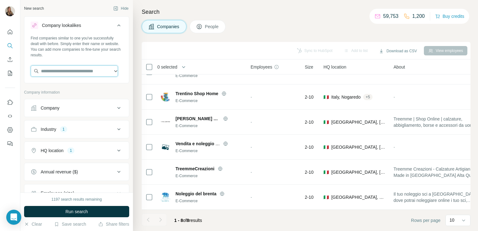
click at [55, 71] on input "text" at bounding box center [74, 70] width 87 height 11
click at [54, 109] on div "Company" at bounding box center [50, 108] width 19 height 6
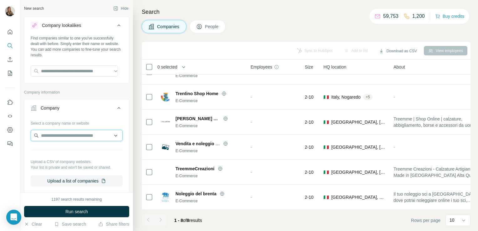
click at [53, 138] on input "text" at bounding box center [77, 135] width 92 height 11
paste input "**********"
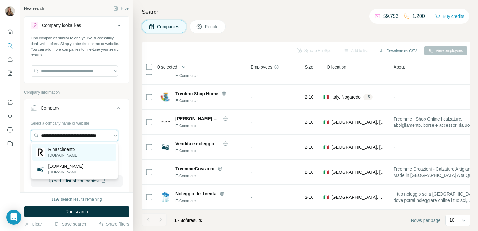
type input "**********"
click at [64, 151] on p "Rinascimento" at bounding box center [63, 149] width 30 height 6
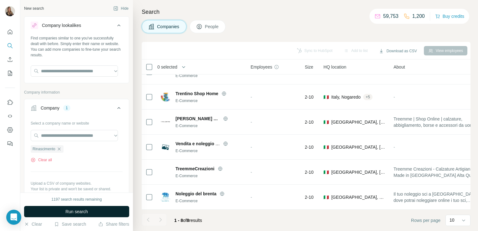
click at [62, 207] on button "Run search" at bounding box center [76, 211] width 105 height 11
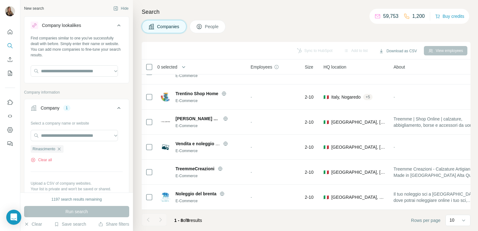
click at [161, 29] on button "Companies" at bounding box center [164, 26] width 45 height 13
click at [197, 26] on icon at bounding box center [199, 26] width 6 height 6
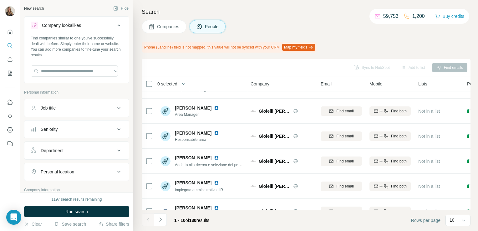
click at [156, 21] on button "Companies" at bounding box center [164, 26] width 45 height 13
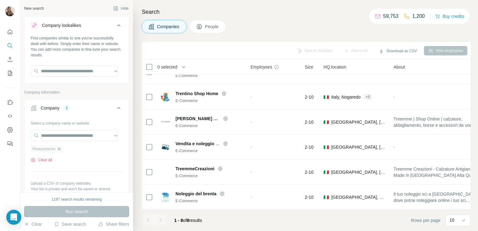
click at [59, 149] on icon "button" at bounding box center [59, 148] width 5 height 5
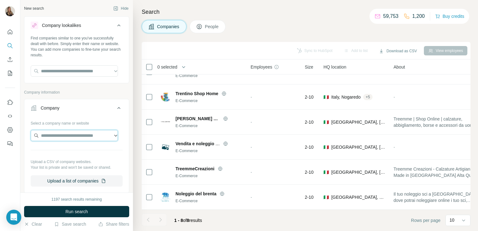
click at [64, 134] on input "text" at bounding box center [74, 135] width 87 height 11
paste input "**********"
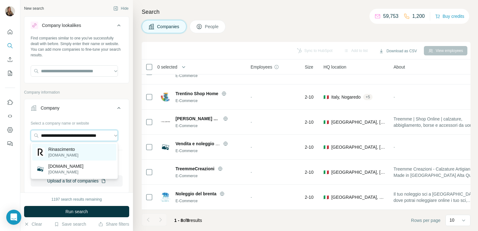
type input "**********"
click at [70, 153] on p "[DOMAIN_NAME]" at bounding box center [63, 155] width 30 height 6
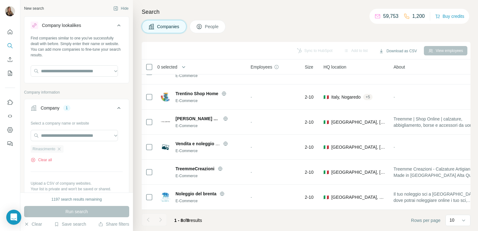
click at [43, 146] on span "Rinascimento" at bounding box center [44, 149] width 23 height 6
click at [43, 146] on div "Rinascimento" at bounding box center [47, 149] width 33 height 8
drag, startPoint x: 43, startPoint y: 146, endPoint x: 79, endPoint y: 153, distance: 36.1
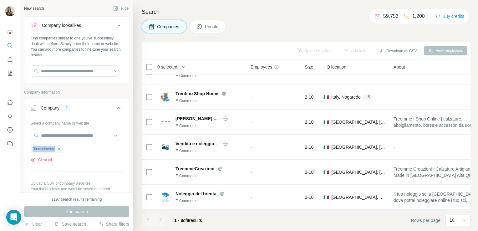
click at [79, 153] on div "Rinascimento Clear all" at bounding box center [77, 152] width 92 height 22
click at [58, 147] on icon "button" at bounding box center [59, 148] width 5 height 5
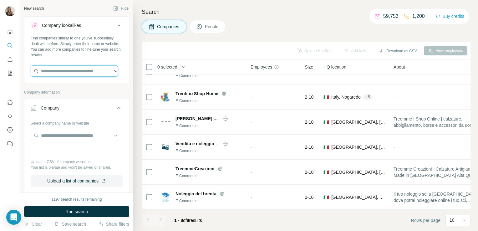
click at [44, 70] on input "text" at bounding box center [74, 70] width 87 height 11
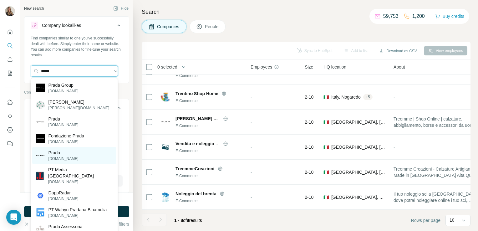
type input "*****"
click at [56, 154] on p "Prada" at bounding box center [63, 152] width 30 height 6
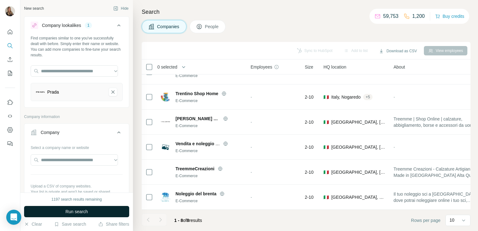
click at [60, 211] on button "Run search" at bounding box center [76, 211] width 105 height 11
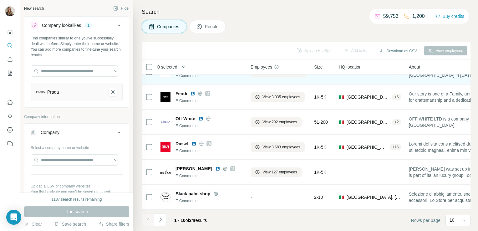
scroll to position [118, 0]
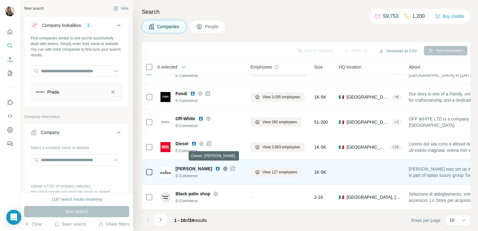
click at [231, 167] on icon at bounding box center [232, 169] width 3 height 4
click at [284, 169] on span "View 127 employees" at bounding box center [279, 172] width 35 height 6
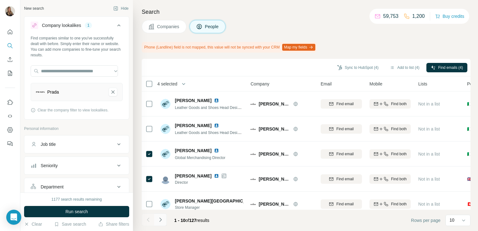
click at [164, 220] on button "Navigate to next page" at bounding box center [160, 219] width 13 height 13
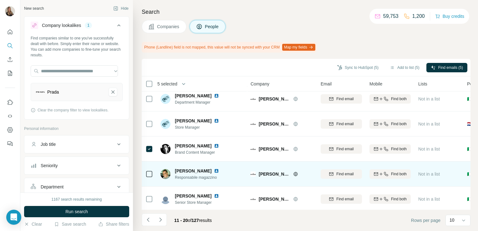
scroll to position [135, 0]
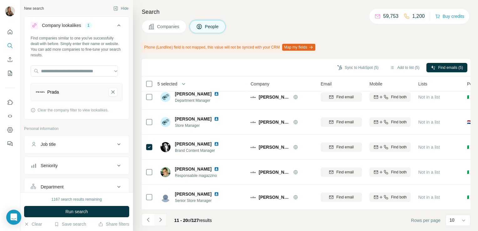
click at [162, 216] on button "Navigate to next page" at bounding box center [160, 219] width 13 height 13
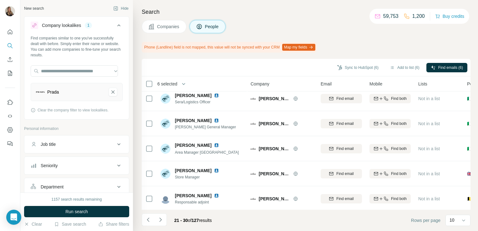
scroll to position [0, 0]
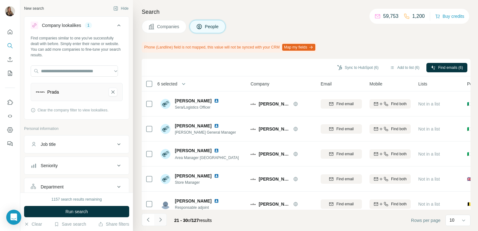
click at [160, 218] on icon "Navigate to next page" at bounding box center [160, 219] width 6 height 6
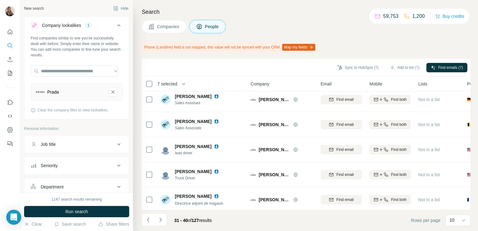
scroll to position [135, 0]
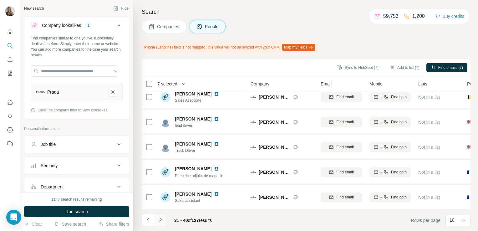
click at [163, 219] on icon "Navigate to next page" at bounding box center [160, 219] width 6 height 6
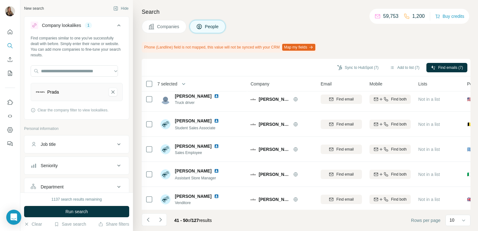
scroll to position [0, 0]
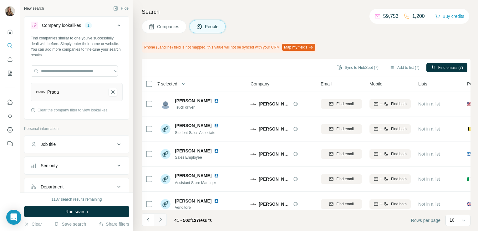
click at [163, 219] on icon "Navigate to next page" at bounding box center [160, 219] width 6 height 6
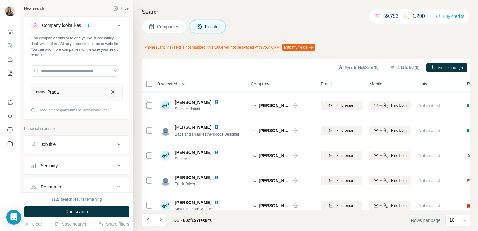
scroll to position [135, 0]
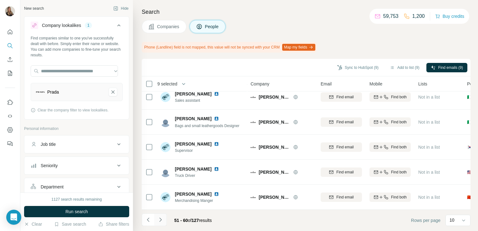
click at [159, 217] on icon "Navigate to next page" at bounding box center [160, 219] width 6 height 6
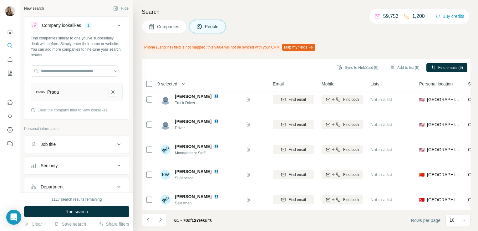
scroll to position [0, 48]
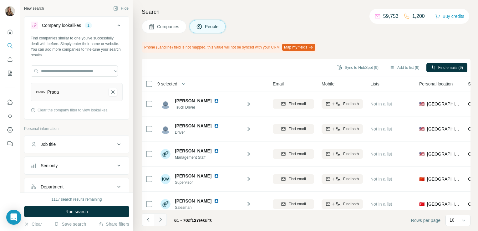
click at [161, 220] on icon "Navigate to next page" at bounding box center [160, 219] width 6 height 6
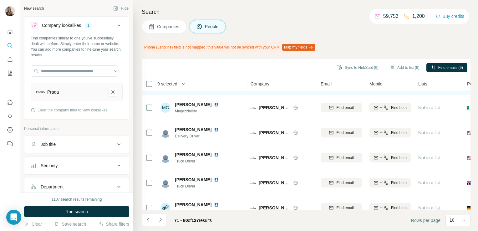
scroll to position [135, 0]
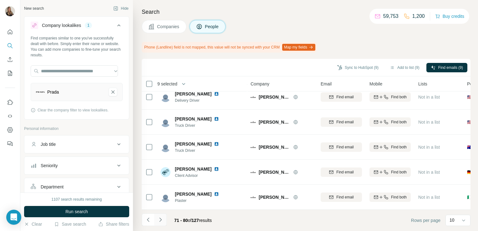
click at [157, 221] on icon "Navigate to next page" at bounding box center [160, 219] width 6 height 6
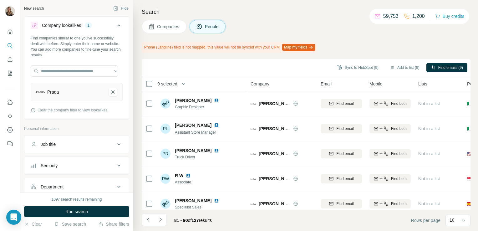
scroll to position [0, 0]
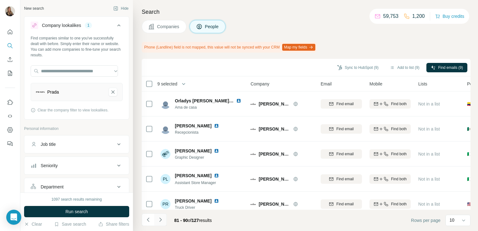
click at [160, 217] on icon "Navigate to next page" at bounding box center [160, 219] width 6 height 6
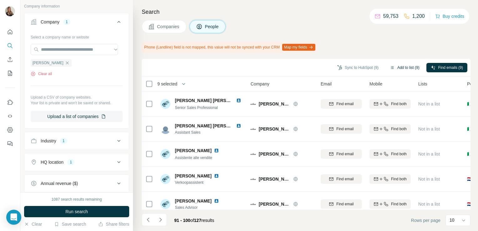
click at [400, 67] on button "Add to list (9)" at bounding box center [404, 67] width 38 height 9
click at [407, 66] on button "Add to list (9)" at bounding box center [404, 67] width 38 height 9
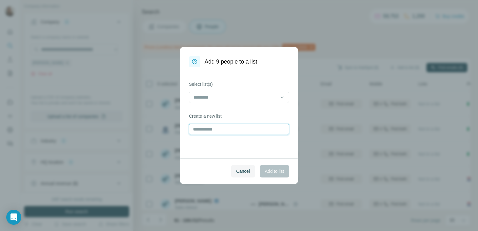
click at [227, 128] on input "text" at bounding box center [239, 128] width 100 height 11
type input "*****"
click at [281, 171] on span "Add to list" at bounding box center [274, 171] width 19 height 6
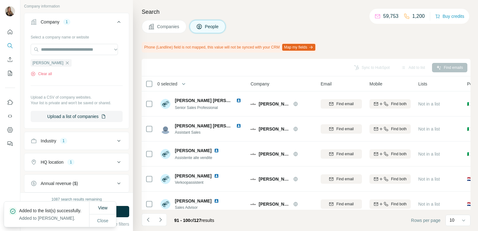
click at [159, 28] on span "Companies" at bounding box center [168, 26] width 23 height 6
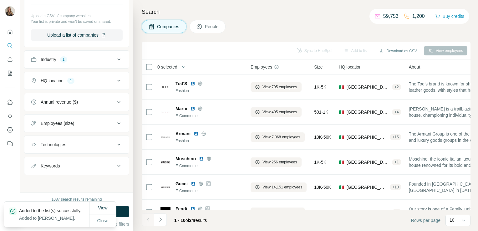
scroll to position [202, 0]
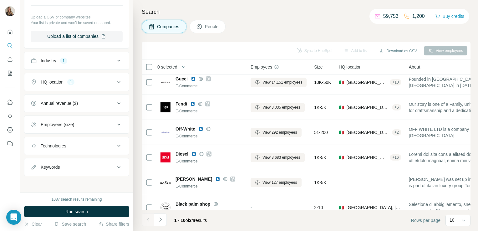
scroll to position [118, 0]
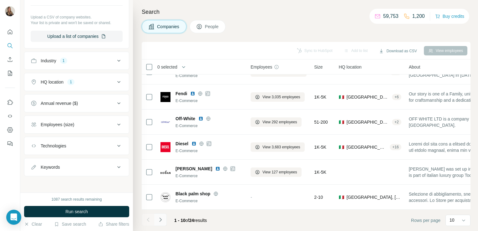
click at [164, 218] on button "Navigate to next page" at bounding box center [160, 219] width 13 height 13
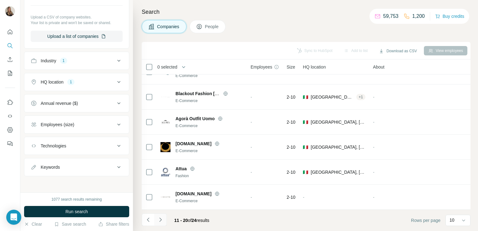
click at [162, 220] on icon "Navigate to next page" at bounding box center [160, 219] width 6 height 6
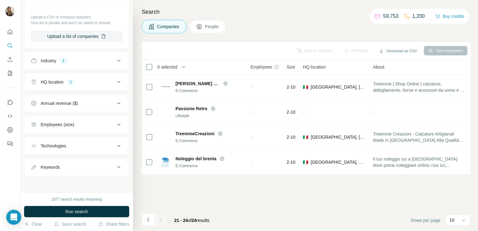
scroll to position [0, 0]
click at [147, 224] on button "Navigate to previous page" at bounding box center [148, 219] width 13 height 13
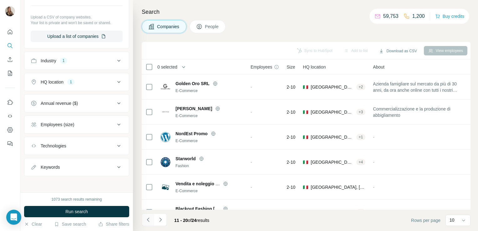
click at [147, 224] on button "Navigate to previous page" at bounding box center [148, 219] width 13 height 13
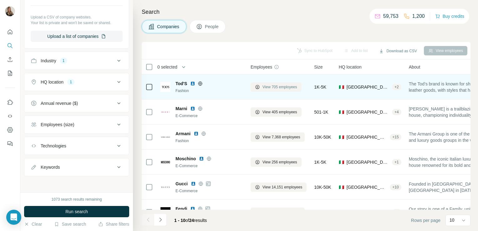
click at [259, 86] on icon at bounding box center [257, 87] width 4 height 4
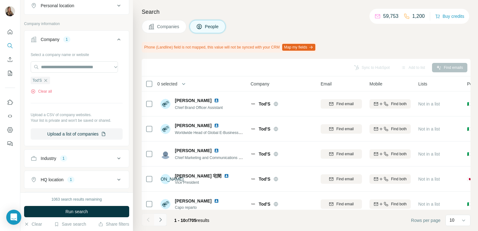
click at [160, 221] on icon "Navigate to next page" at bounding box center [160, 219] width 6 height 6
click at [166, 26] on span "Companies" at bounding box center [168, 26] width 23 height 6
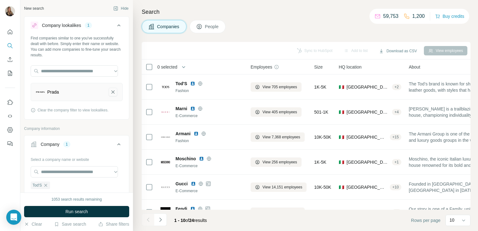
click at [110, 93] on icon "Prada-remove-button" at bounding box center [113, 92] width 6 height 6
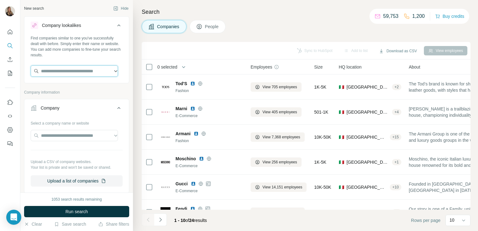
click at [73, 71] on input "text" at bounding box center [74, 70] width 87 height 11
paste input "**********"
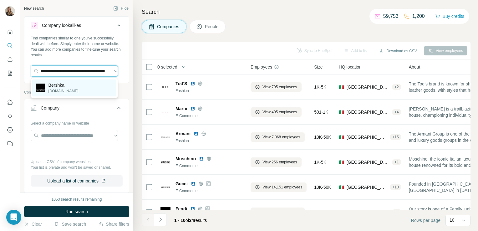
type input "**********"
click at [73, 87] on div "Bershka [DOMAIN_NAME]" at bounding box center [74, 87] width 84 height 17
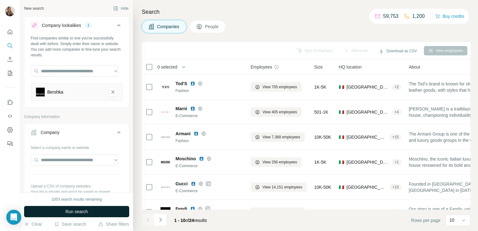
click at [67, 211] on span "Run search" at bounding box center [76, 211] width 23 height 6
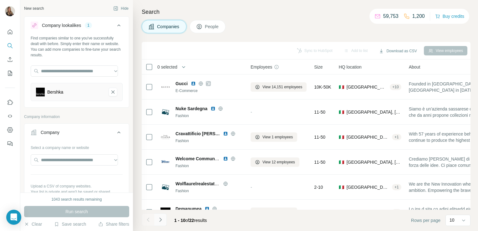
click at [163, 222] on button "Navigate to next page" at bounding box center [160, 219] width 13 height 13
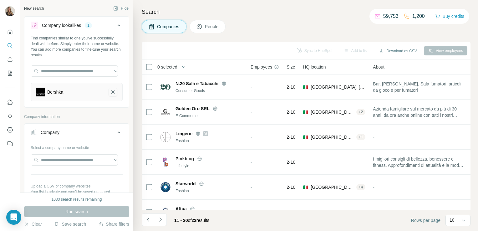
click at [111, 92] on icon "Bershka-remove-button" at bounding box center [113, 92] width 6 height 6
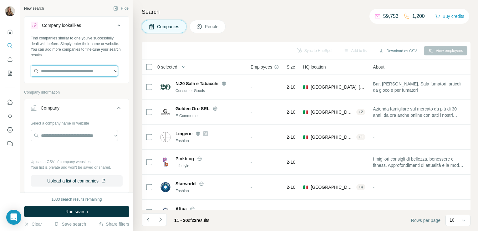
click at [52, 66] on input "text" at bounding box center [74, 70] width 87 height 11
paste input "**********"
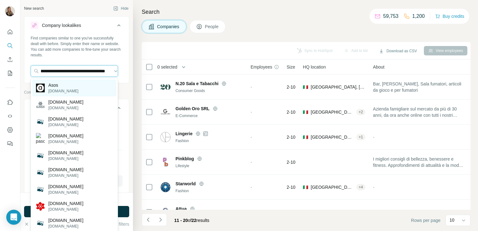
type input "**********"
click at [59, 86] on p "Asos" at bounding box center [63, 85] width 30 height 6
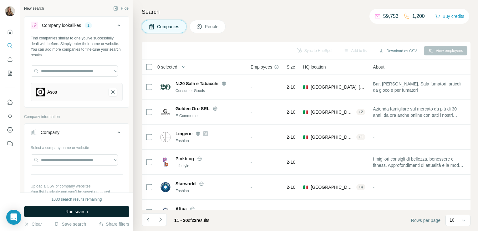
click at [74, 211] on span "Run search" at bounding box center [76, 211] width 23 height 6
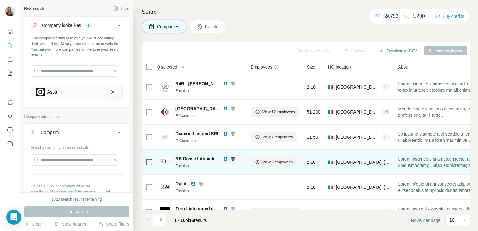
scroll to position [118, 0]
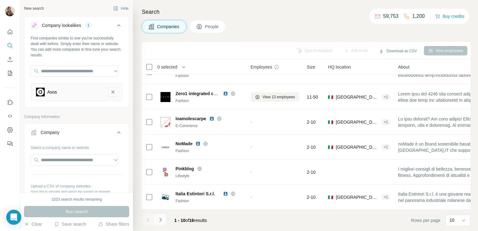
click at [157, 223] on button "Navigate to next page" at bounding box center [160, 219] width 13 height 13
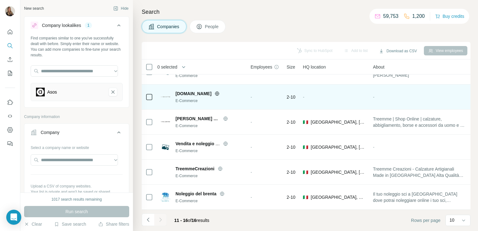
scroll to position [0, 0]
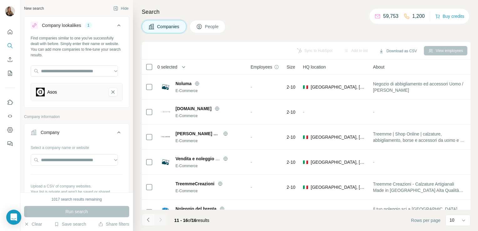
click at [149, 219] on icon "Navigate to previous page" at bounding box center [148, 219] width 6 height 6
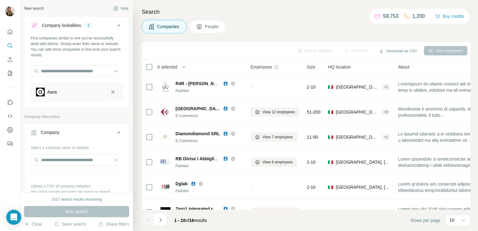
click at [110, 93] on icon "Asos-remove-button" at bounding box center [113, 92] width 6 height 6
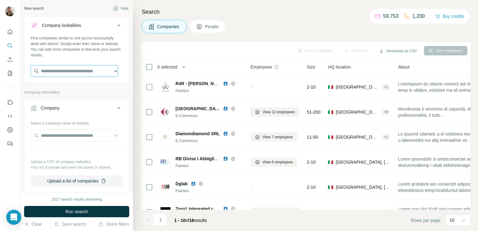
click at [79, 71] on input "text" at bounding box center [74, 70] width 87 height 11
paste input "**********"
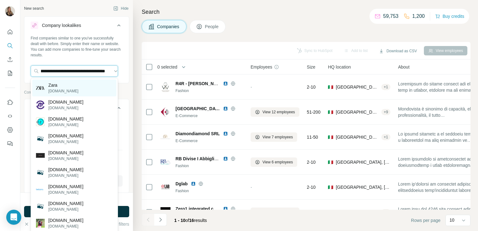
type input "**********"
click at [75, 88] on div "[PERSON_NAME][DOMAIN_NAME]" at bounding box center [74, 87] width 84 height 17
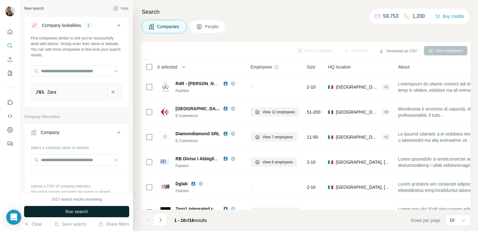
click at [82, 209] on span "Run search" at bounding box center [76, 211] width 23 height 6
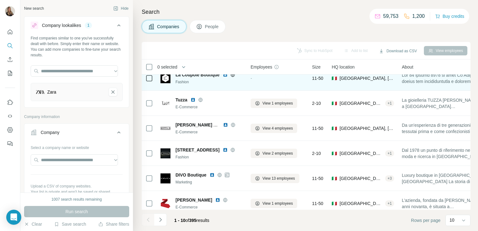
scroll to position [118, 0]
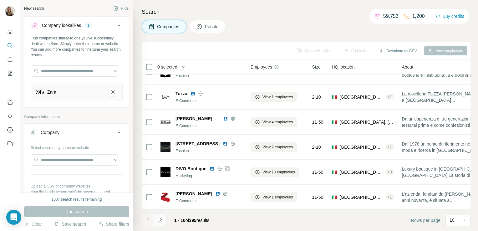
click at [163, 219] on icon "Navigate to next page" at bounding box center [160, 219] width 6 height 6
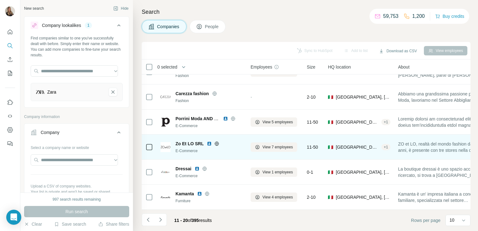
click at [213, 141] on div at bounding box center [217, 143] width 20 height 5
click at [218, 141] on icon at bounding box center [216, 143] width 5 height 5
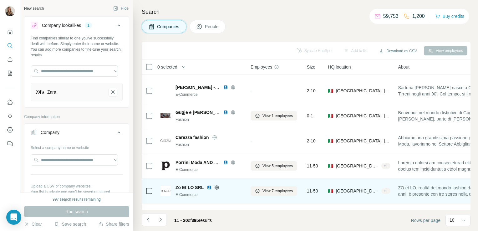
scroll to position [0, 0]
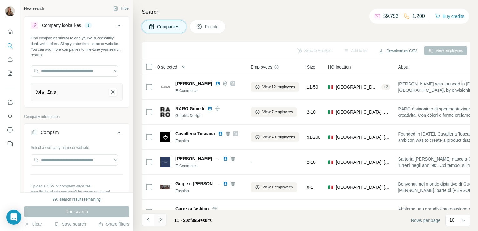
click at [163, 223] on button "Navigate to next page" at bounding box center [160, 219] width 13 height 13
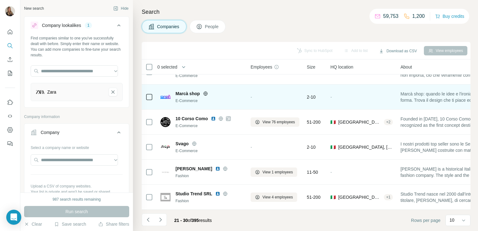
scroll to position [118, 0]
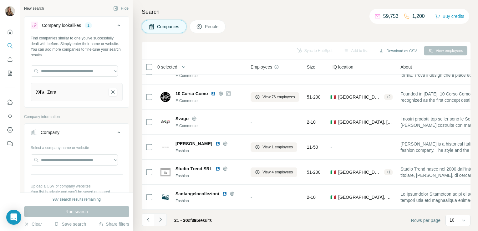
click at [163, 220] on icon "Navigate to next page" at bounding box center [160, 219] width 6 height 6
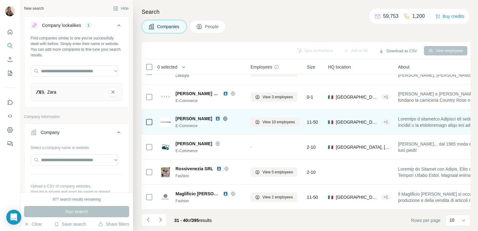
click at [223, 116] on icon at bounding box center [225, 118] width 5 height 5
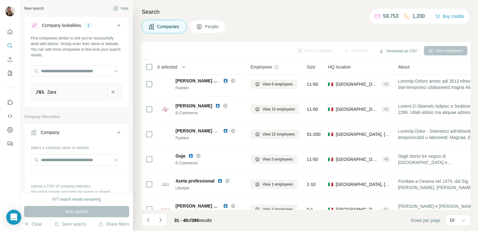
scroll to position [0, 0]
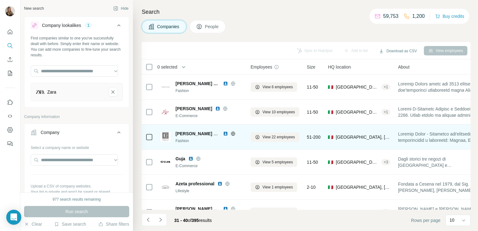
click at [232, 133] on icon at bounding box center [232, 133] width 5 height 5
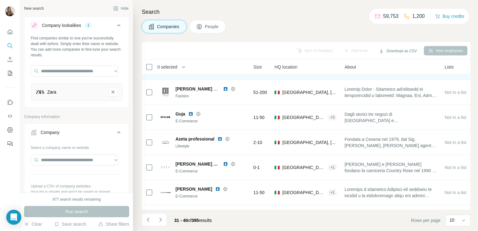
scroll to position [45, 0]
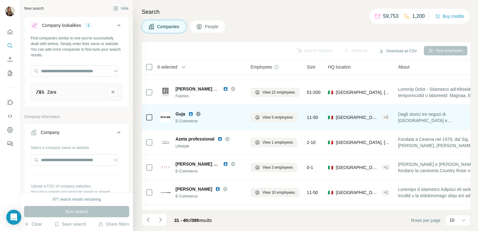
click at [199, 115] on icon at bounding box center [198, 113] width 5 height 5
click at [257, 118] on icon at bounding box center [257, 117] width 3 height 3
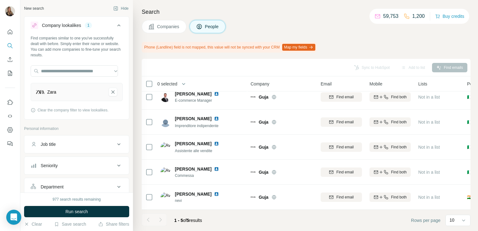
scroll to position [10, 0]
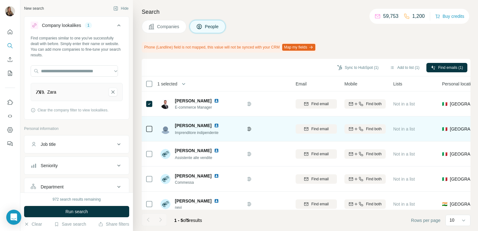
scroll to position [0, 13]
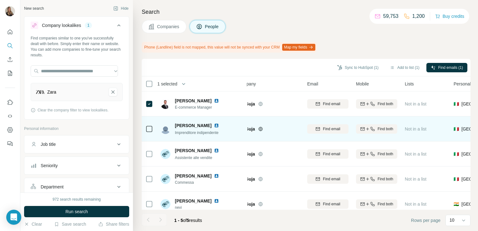
click at [214, 123] on img at bounding box center [216, 125] width 5 height 5
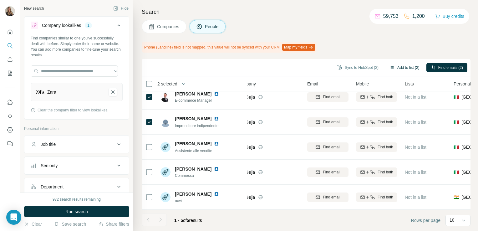
click at [398, 67] on button "Add to list (2)" at bounding box center [404, 67] width 38 height 9
click at [404, 67] on button "Add to list (2)" at bounding box center [404, 67] width 38 height 9
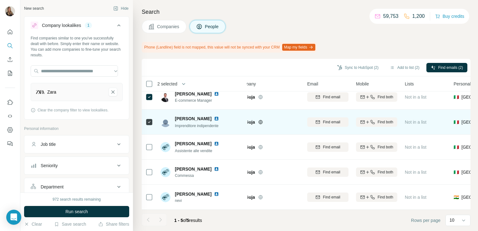
scroll to position [0, 13]
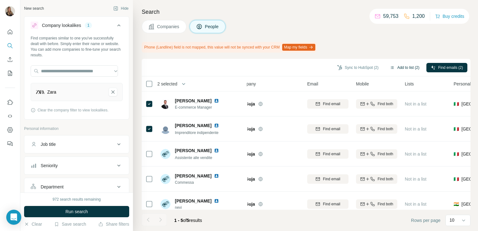
click at [411, 64] on button "Add to list (2)" at bounding box center [404, 67] width 38 height 9
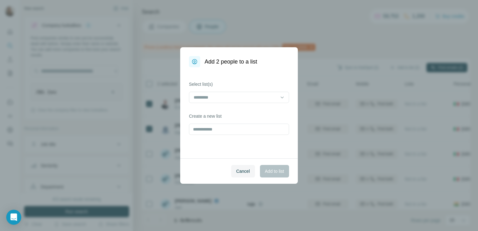
click at [236, 121] on div "Create a new list" at bounding box center [239, 124] width 100 height 22
click at [227, 130] on input "text" at bounding box center [239, 128] width 100 height 11
type input "****"
click at [280, 172] on span "Add to list" at bounding box center [274, 171] width 19 height 6
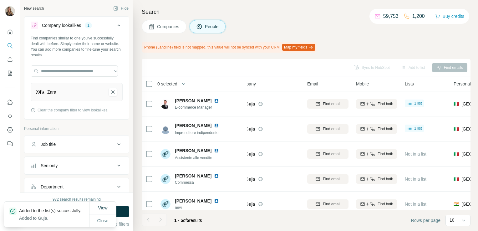
click at [164, 32] on button "Companies" at bounding box center [164, 26] width 45 height 13
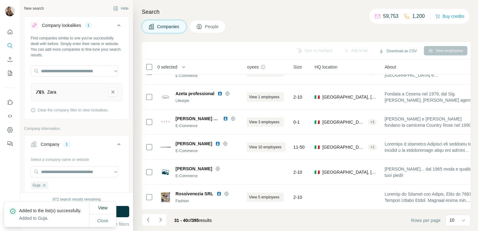
scroll to position [93, 13]
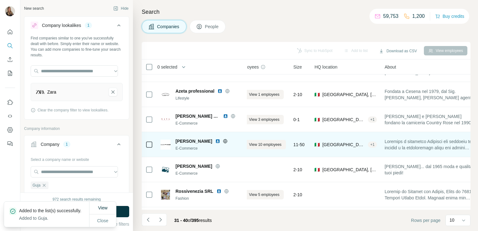
click at [223, 141] on icon at bounding box center [225, 141] width 4 height 0
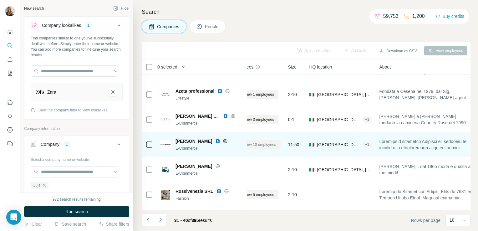
scroll to position [93, 0]
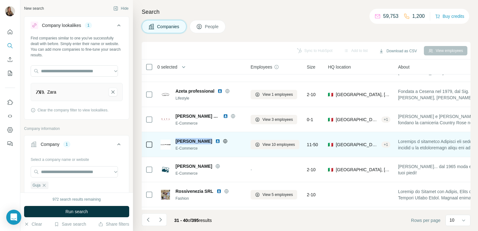
drag, startPoint x: 204, startPoint y: 140, endPoint x: 171, endPoint y: 139, distance: 32.5
click at [171, 139] on div "[PERSON_NAME] E-Commerce" at bounding box center [201, 144] width 83 height 13
copy div "[PERSON_NAME]"
click at [247, 139] on td "View 10 employees" at bounding box center [275, 144] width 56 height 25
click at [269, 143] on span "View 10 employees" at bounding box center [278, 145] width 33 height 6
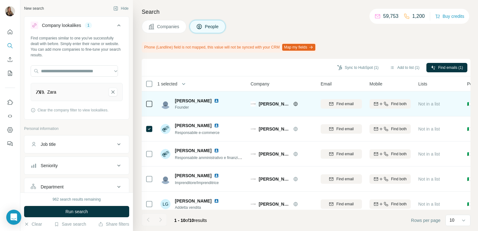
click at [149, 99] on div at bounding box center [149, 103] width 8 height 17
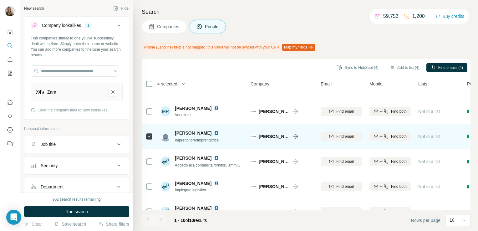
scroll to position [135, 0]
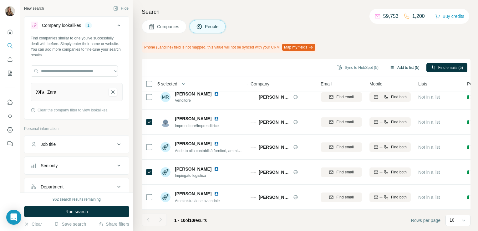
click at [391, 72] on button "Add to list (5)" at bounding box center [404, 67] width 38 height 9
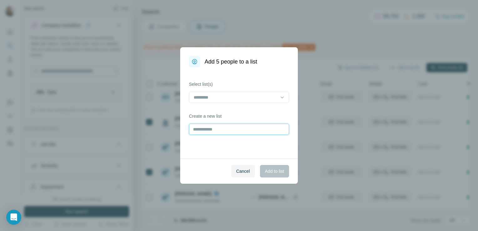
click at [251, 123] on input "text" at bounding box center [239, 128] width 100 height 11
type input "*"
type input "**********"
click at [274, 169] on span "Add to list" at bounding box center [274, 171] width 19 height 6
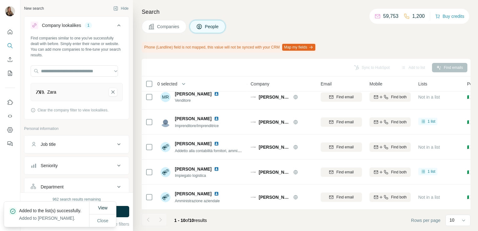
click at [169, 25] on span "Companies" at bounding box center [168, 26] width 23 height 6
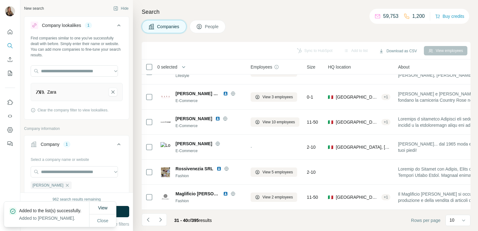
scroll to position [118, 0]
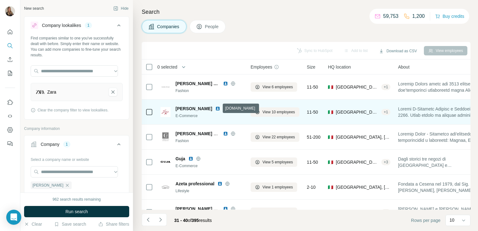
click at [223, 108] on icon at bounding box center [225, 108] width 5 height 5
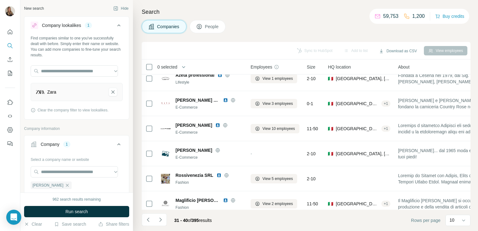
scroll to position [118, 0]
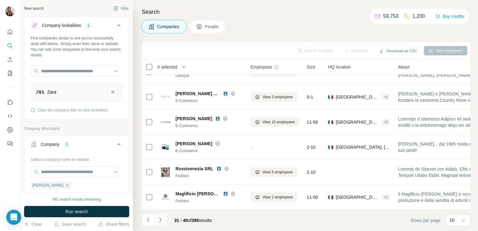
click at [163, 220] on icon "Navigate to next page" at bounding box center [160, 219] width 6 height 6
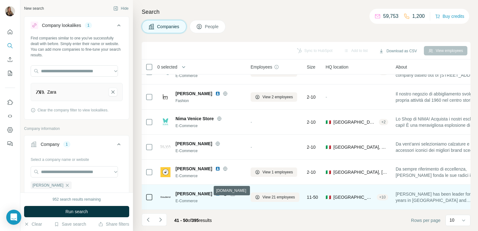
click at [223, 191] on icon at bounding box center [225, 193] width 5 height 5
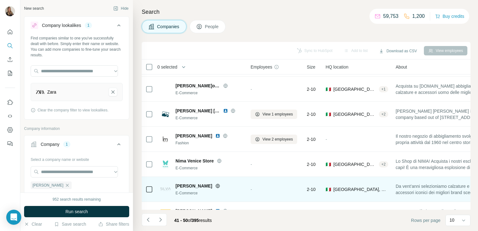
scroll to position [0, 0]
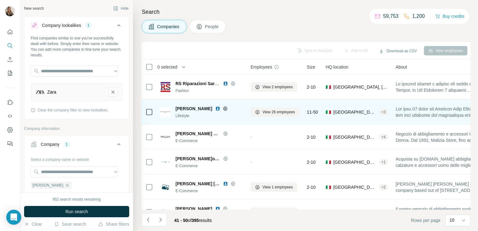
click at [226, 108] on icon at bounding box center [225, 108] width 2 height 4
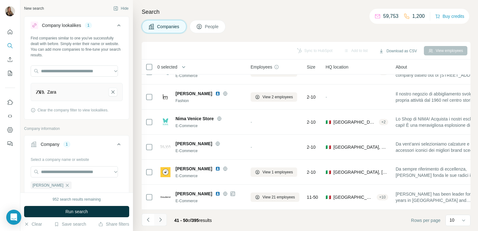
click at [158, 224] on button "Navigate to next page" at bounding box center [160, 219] width 13 height 13
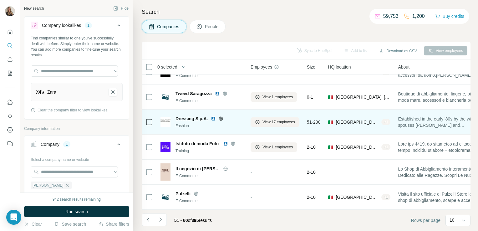
click at [220, 116] on icon at bounding box center [221, 118] width 2 height 4
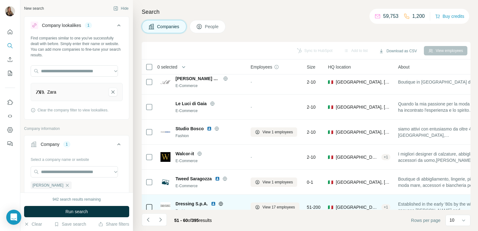
scroll to position [0, 0]
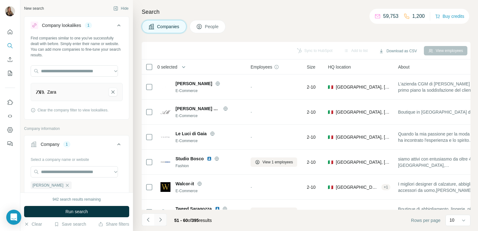
click at [162, 221] on icon "Navigate to next page" at bounding box center [160, 219] width 6 height 6
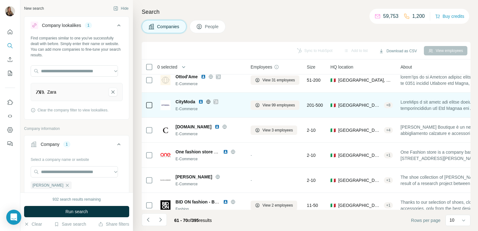
scroll to position [118, 0]
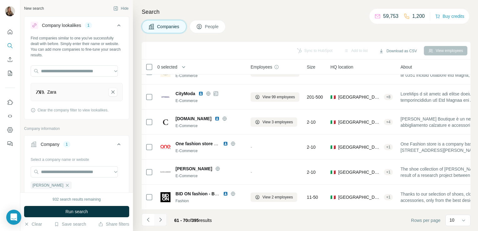
click at [164, 219] on button "Navigate to next page" at bounding box center [160, 219] width 13 height 13
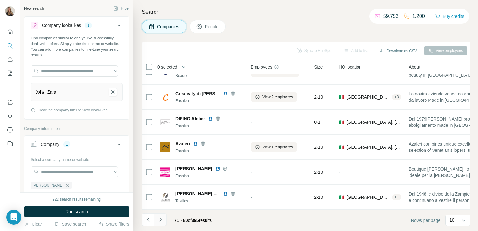
click at [160, 222] on icon "Navigate to next page" at bounding box center [160, 219] width 6 height 6
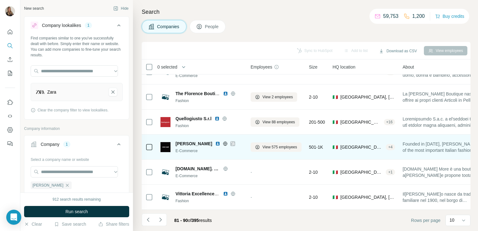
click at [231, 141] on icon at bounding box center [233, 143] width 4 height 5
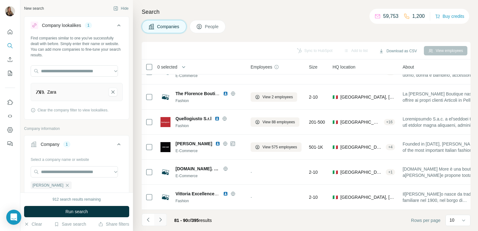
click at [159, 222] on icon "Navigate to next page" at bounding box center [160, 219] width 6 height 6
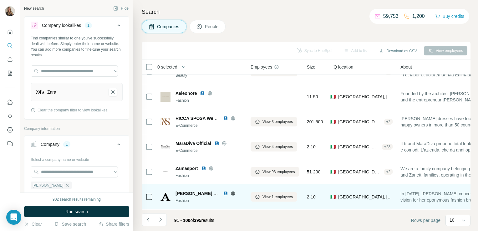
scroll to position [0, 0]
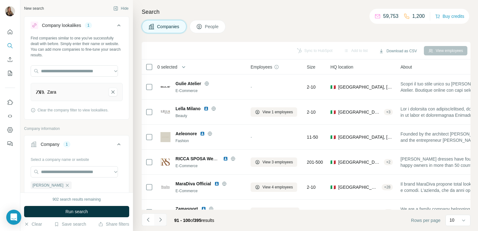
click at [159, 221] on icon "Navigate to next page" at bounding box center [160, 219] width 2 height 4
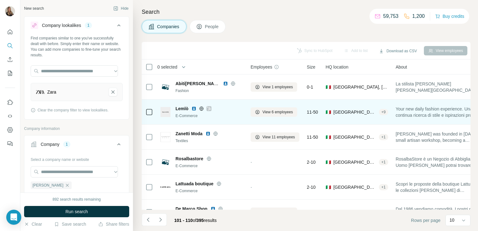
click at [201, 107] on icon at bounding box center [202, 108] width 2 height 4
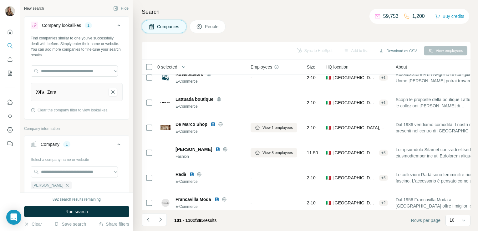
scroll to position [85, 0]
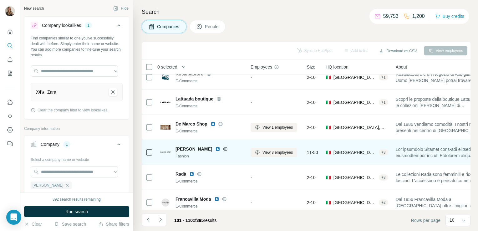
click at [224, 149] on icon at bounding box center [225, 149] width 2 height 4
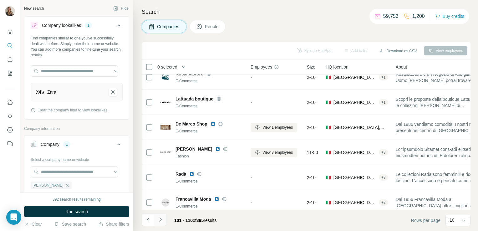
click at [159, 223] on button "Navigate to next page" at bounding box center [160, 219] width 13 height 13
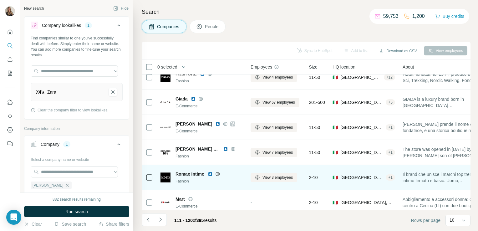
drag, startPoint x: 159, startPoint y: 223, endPoint x: 217, endPoint y: 176, distance: 74.6
click at [217, 176] on div "Sync to HubSpot Add to list Download as CSV View employees 0 selected Companies…" at bounding box center [306, 136] width 329 height 189
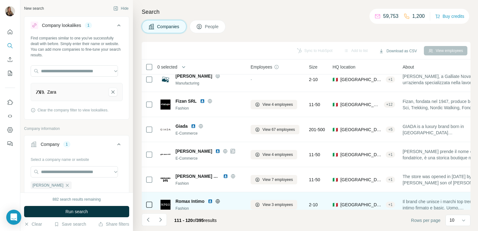
scroll to position [57, 0]
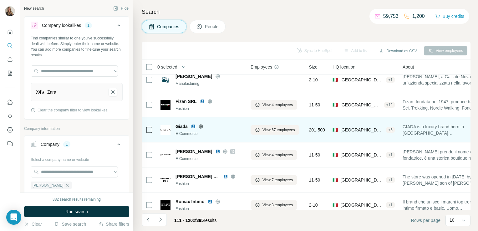
click at [201, 126] on icon at bounding box center [201, 126] width 2 height 4
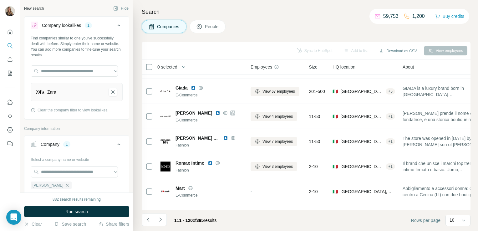
scroll to position [96, 0]
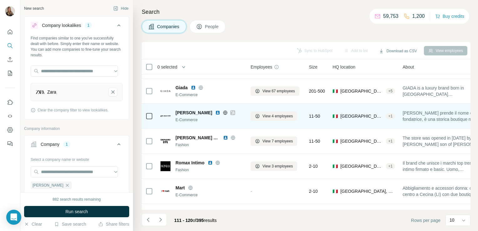
click at [223, 113] on icon at bounding box center [225, 112] width 4 height 4
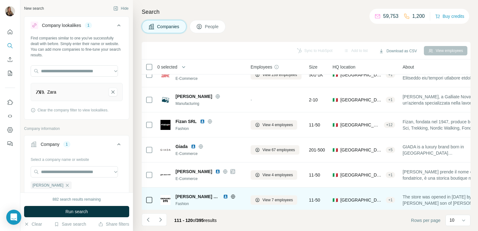
scroll to position [0, 0]
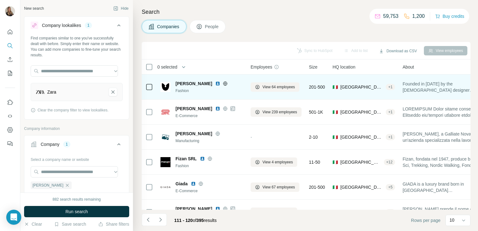
click at [224, 83] on icon at bounding box center [225, 83] width 2 height 4
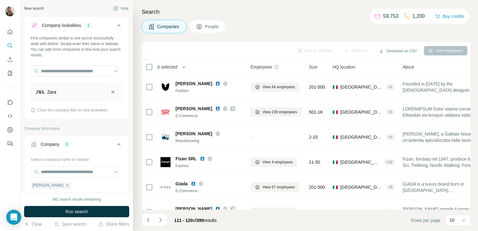
click at [138, 18] on div "Search Companies People Sync to HubSpot Add to list Download as CSV View employ…" at bounding box center [305, 115] width 345 height 231
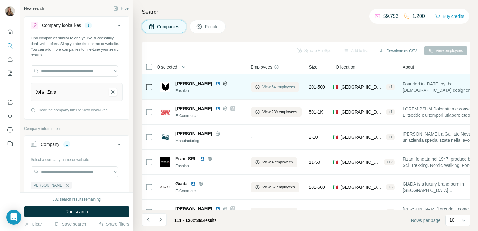
click at [286, 87] on span "View 64 employees" at bounding box center [278, 87] width 33 height 6
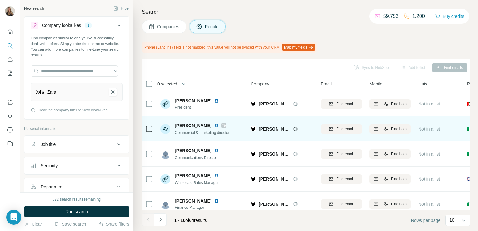
click at [226, 125] on icon at bounding box center [224, 125] width 4 height 5
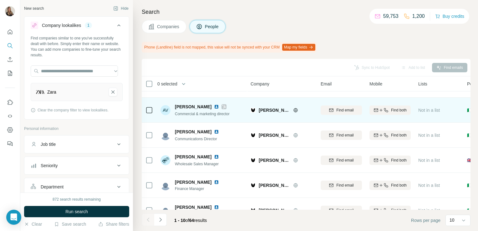
scroll to position [19, 0]
click at [219, 105] on img at bounding box center [216, 106] width 5 height 5
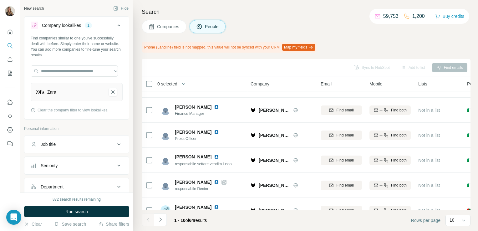
scroll to position [135, 0]
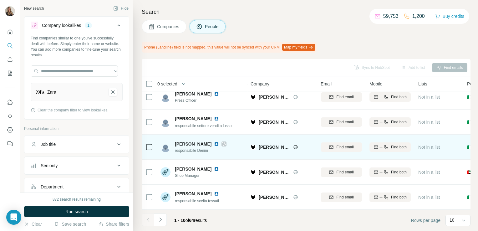
click at [226, 141] on icon at bounding box center [224, 143] width 4 height 5
click at [219, 142] on img at bounding box center [216, 143] width 5 height 5
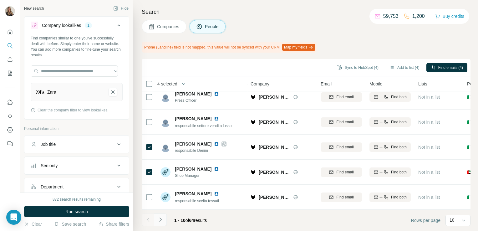
click at [161, 219] on icon "Navigate to next page" at bounding box center [160, 219] width 2 height 4
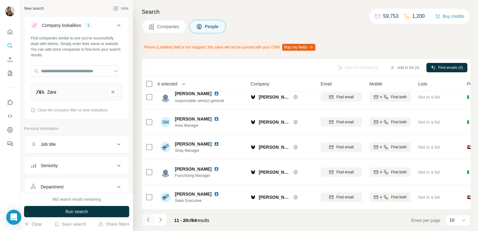
click at [150, 219] on icon "Navigate to previous page" at bounding box center [148, 219] width 6 height 6
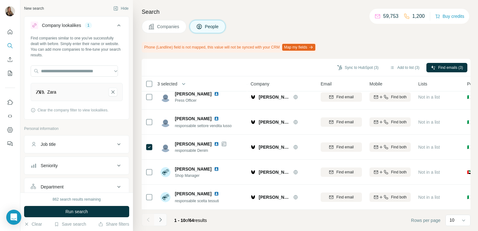
click at [160, 219] on icon "Navigate to next page" at bounding box center [160, 219] width 6 height 6
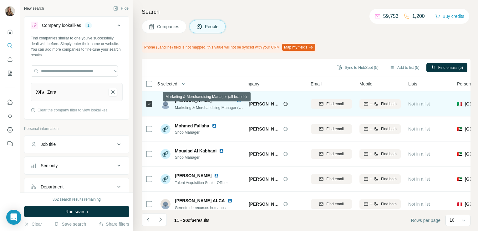
scroll to position [0, 0]
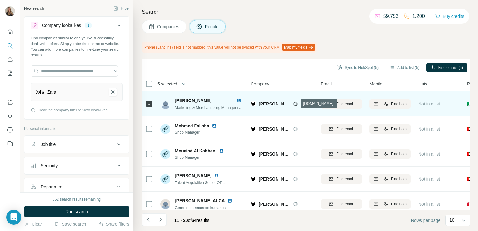
click at [294, 104] on icon at bounding box center [295, 104] width 4 height 4
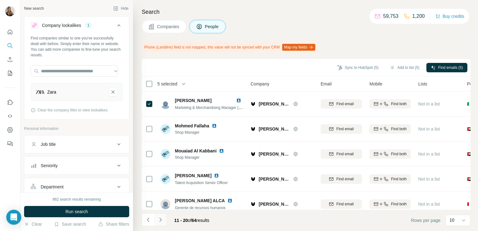
click at [161, 221] on icon "Navigate to next page" at bounding box center [160, 219] width 6 height 6
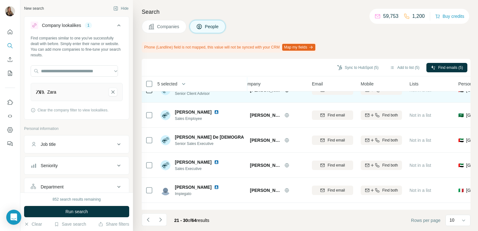
scroll to position [135, 9]
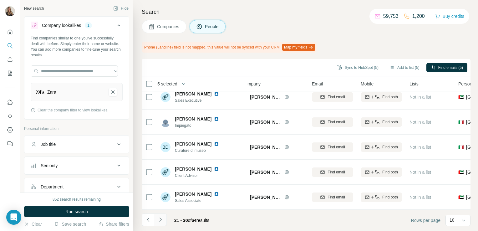
click at [160, 219] on icon "Navigate to next page" at bounding box center [160, 219] width 6 height 6
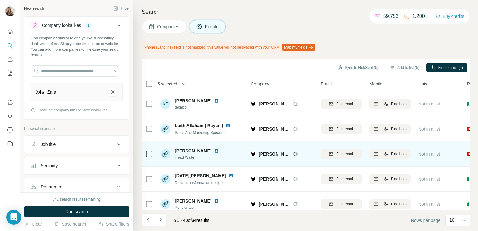
scroll to position [135, 0]
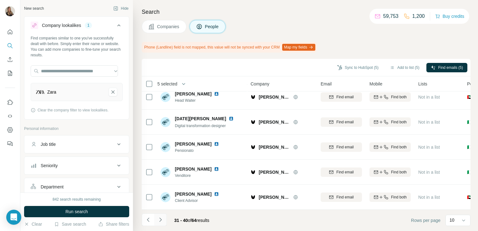
click at [158, 219] on icon "Navigate to next page" at bounding box center [160, 219] width 6 height 6
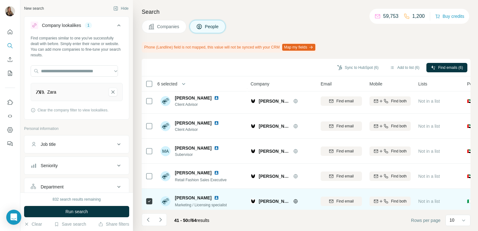
scroll to position [0, 0]
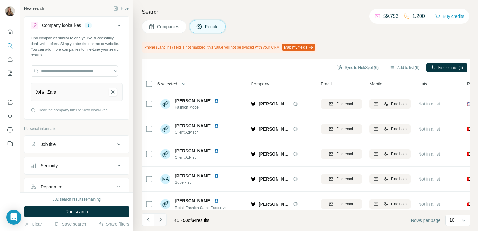
click at [157, 219] on button "Navigate to next page" at bounding box center [160, 219] width 13 height 13
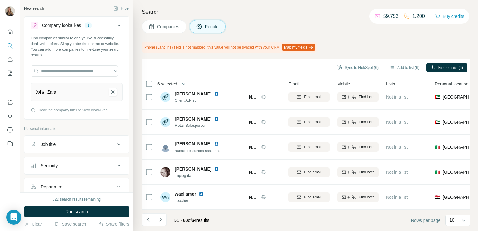
scroll to position [135, 31]
click at [162, 219] on icon "Navigate to next page" at bounding box center [160, 219] width 6 height 6
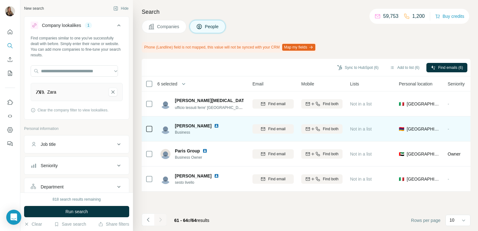
scroll to position [0, 0]
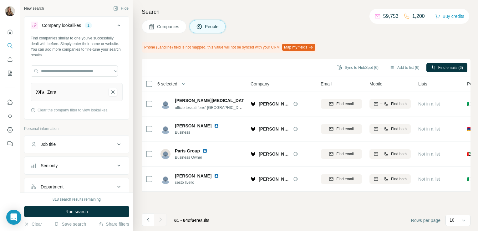
click at [405, 62] on div "Sync to HubSpot (6) Add to list (6) Find emails (6)" at bounding box center [306, 67] width 322 height 11
click at [404, 67] on button "Add to list (6)" at bounding box center [404, 67] width 38 height 9
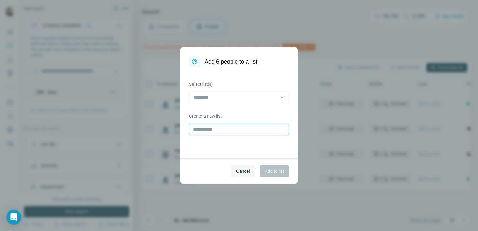
click at [267, 133] on input "text" at bounding box center [239, 128] width 100 height 11
type input "**********"
click at [268, 174] on span "Add to list" at bounding box center [274, 171] width 19 height 6
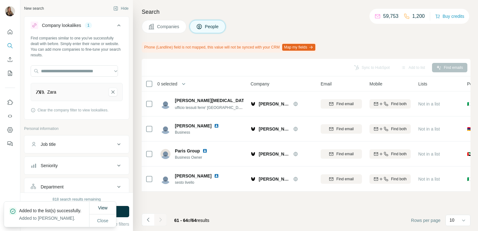
click at [171, 29] on button "Companies" at bounding box center [164, 26] width 45 height 13
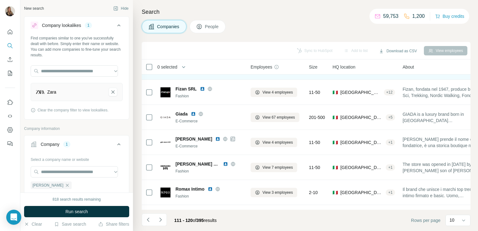
scroll to position [118, 0]
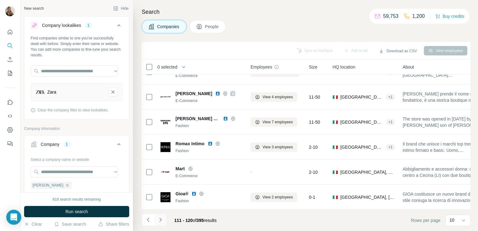
click at [160, 221] on icon "Navigate to next page" at bounding box center [160, 219] width 2 height 4
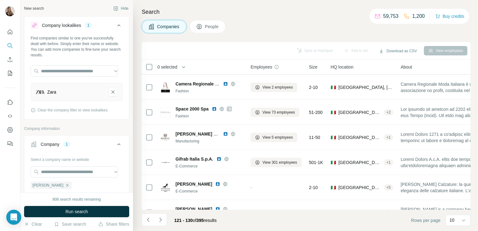
scroll to position [25, 0]
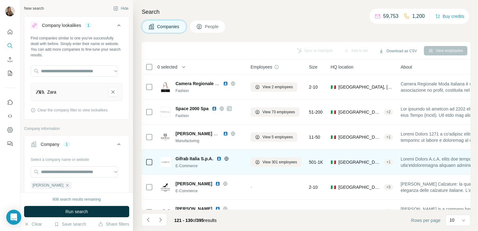
click at [227, 158] on icon at bounding box center [226, 158] width 5 height 5
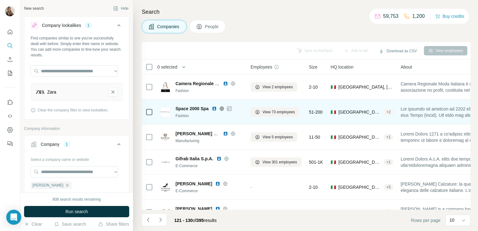
click at [224, 110] on icon at bounding box center [221, 108] width 4 height 4
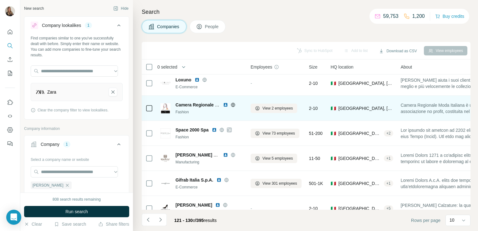
scroll to position [0, 0]
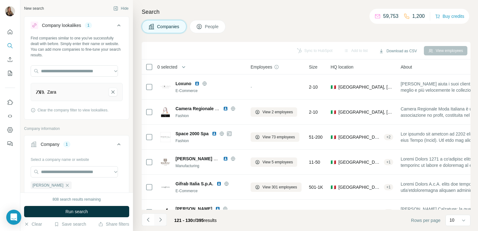
click at [159, 221] on icon "Navigate to next page" at bounding box center [160, 219] width 2 height 4
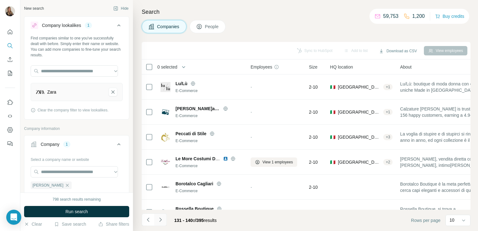
click at [161, 219] on icon "Navigate to next page" at bounding box center [160, 219] width 2 height 4
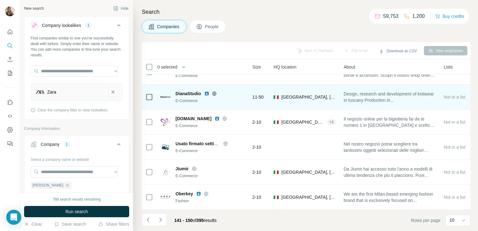
scroll to position [118, 0]
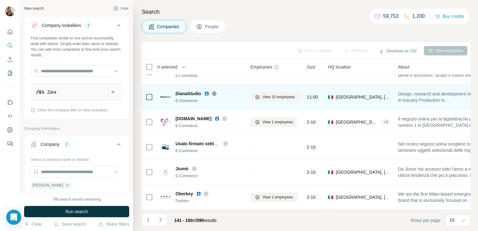
click at [216, 91] on icon at bounding box center [214, 93] width 4 height 4
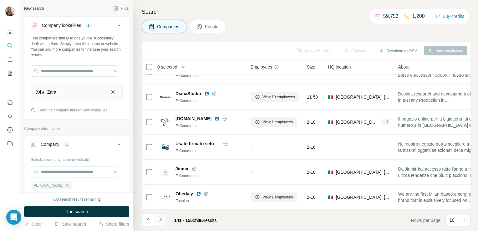
click at [158, 222] on icon "Navigate to next page" at bounding box center [160, 219] width 6 height 6
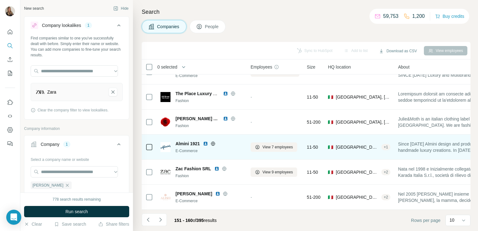
click at [214, 141] on icon at bounding box center [212, 143] width 5 height 5
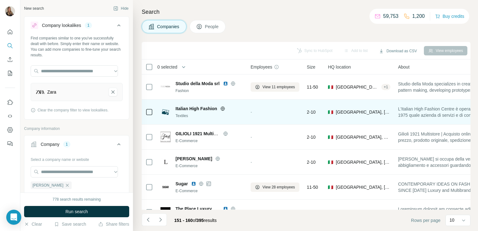
scroll to position [78, 0]
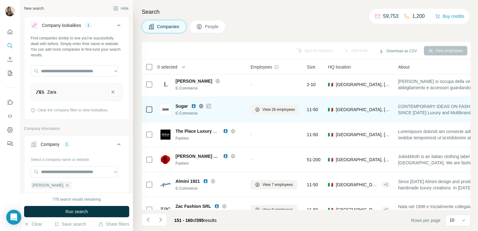
click at [209, 106] on icon at bounding box center [209, 105] width 4 height 5
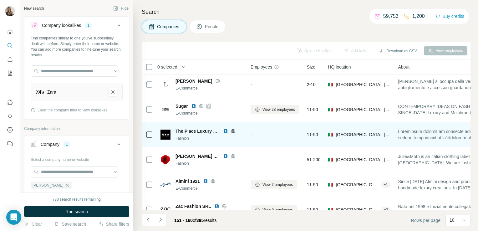
scroll to position [118, 0]
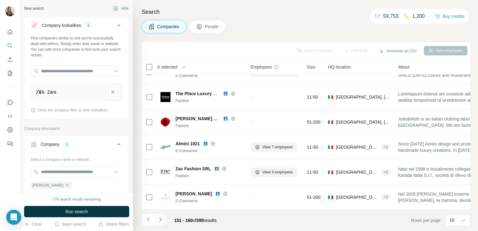
click at [159, 220] on icon "Navigate to next page" at bounding box center [160, 219] width 6 height 6
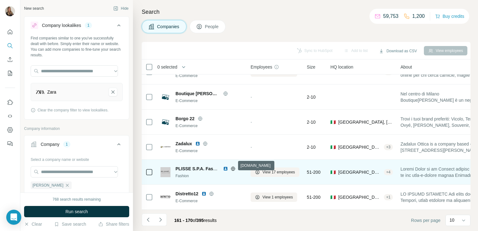
click at [232, 166] on icon at bounding box center [233, 168] width 2 height 4
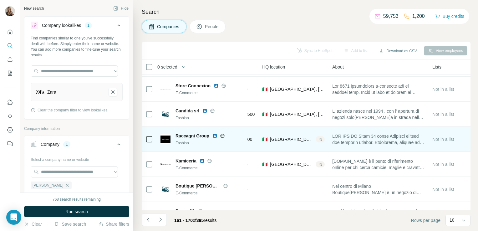
scroll to position [23, 0]
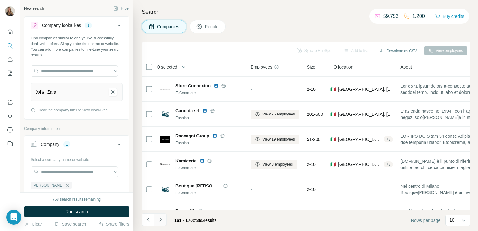
click at [162, 214] on button "Navigate to next page" at bounding box center [160, 219] width 13 height 13
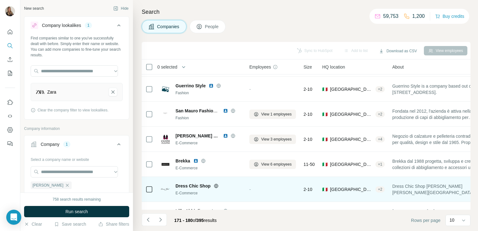
scroll to position [0, 1]
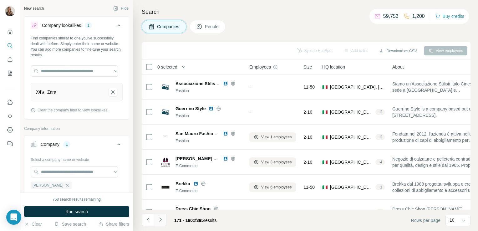
click at [162, 219] on icon "Navigate to next page" at bounding box center [160, 219] width 6 height 6
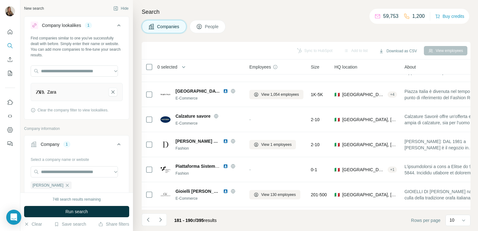
scroll to position [118, 1]
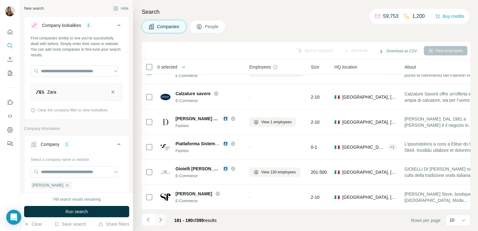
click at [160, 218] on icon "Navigate to next page" at bounding box center [160, 219] width 6 height 6
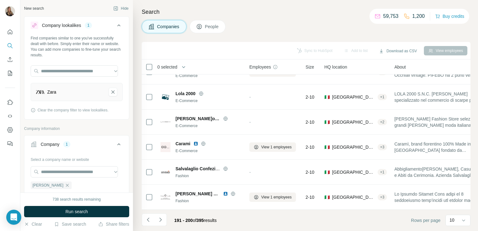
scroll to position [0, 1]
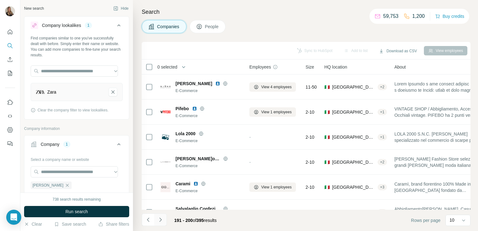
click at [161, 221] on icon "Navigate to next page" at bounding box center [160, 219] width 6 height 6
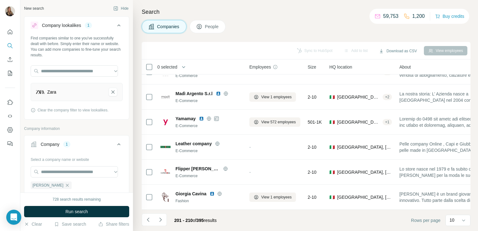
scroll to position [118, 1]
click at [161, 221] on icon "Navigate to next page" at bounding box center [160, 219] width 6 height 6
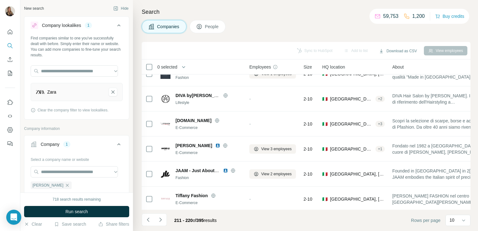
scroll to position [0, 1]
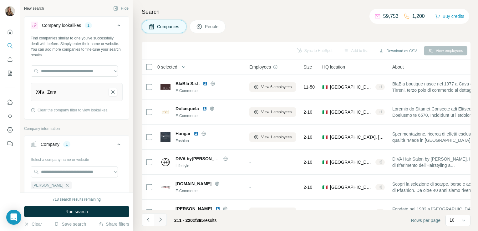
click at [161, 221] on icon "Navigate to next page" at bounding box center [160, 219] width 6 height 6
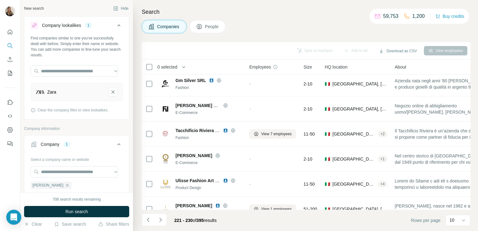
scroll to position [118, 1]
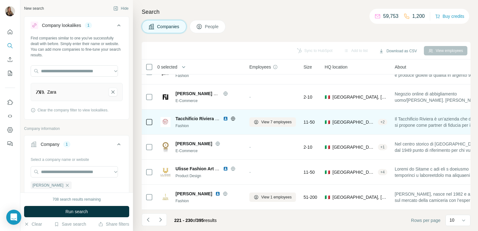
click at [233, 116] on icon at bounding box center [232, 118] width 5 height 5
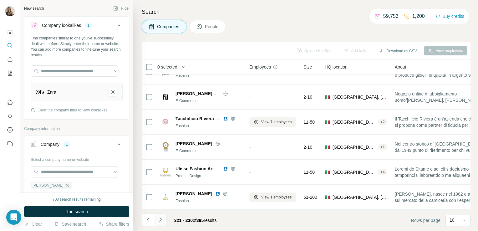
click at [159, 222] on icon "Navigate to next page" at bounding box center [160, 219] width 6 height 6
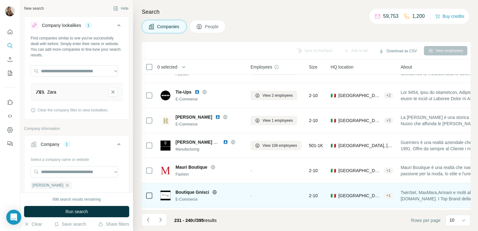
scroll to position [0, 0]
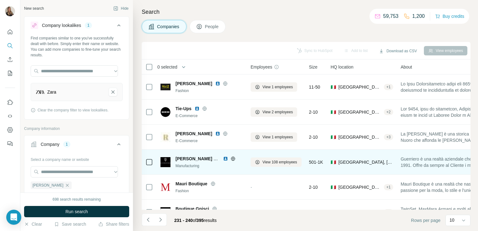
click at [232, 159] on icon at bounding box center [232, 158] width 5 height 5
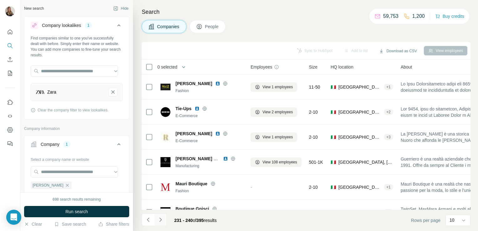
click at [161, 219] on icon "Navigate to next page" at bounding box center [160, 219] width 6 height 6
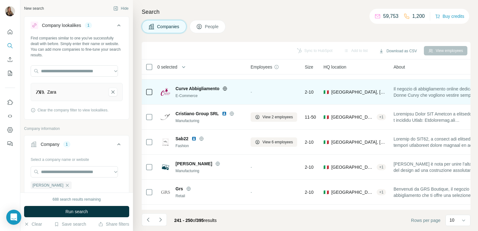
scroll to position [118, 0]
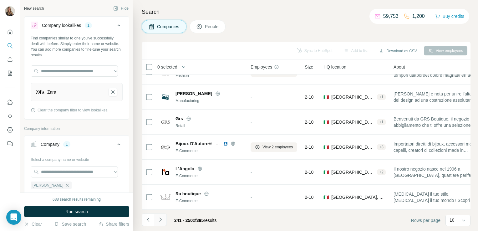
click at [158, 217] on icon "Navigate to next page" at bounding box center [160, 219] width 6 height 6
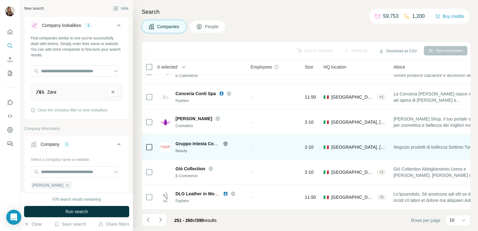
scroll to position [0, 0]
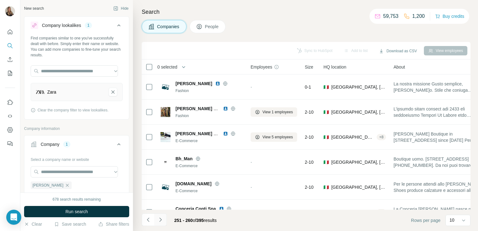
click at [159, 219] on icon "Navigate to next page" at bounding box center [160, 219] width 6 height 6
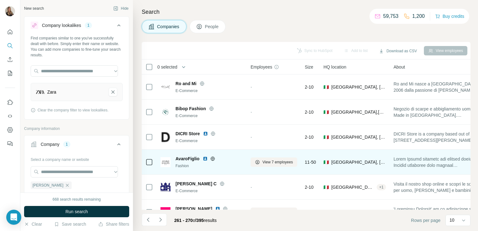
scroll to position [118, 0]
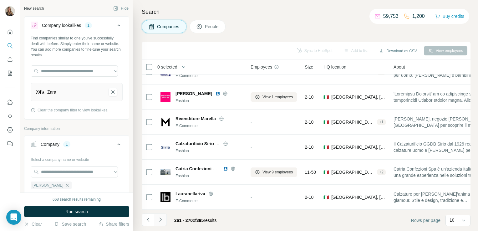
click at [161, 222] on icon "Navigate to next page" at bounding box center [160, 219] width 6 height 6
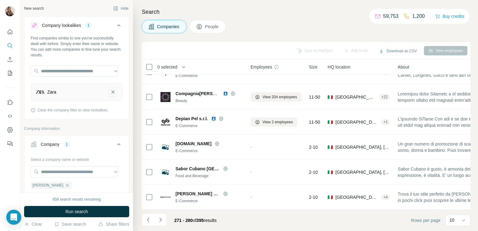
click at [110, 93] on icon "Zara-remove-button" at bounding box center [113, 92] width 6 height 6
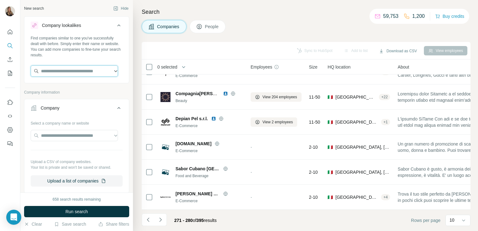
click at [71, 71] on input "text" at bounding box center [74, 70] width 87 height 11
paste input "**********"
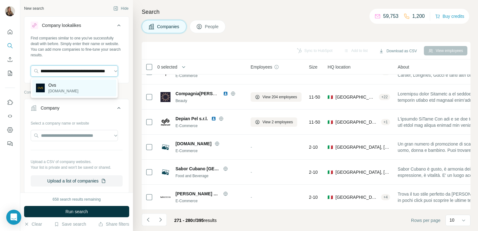
type input "**********"
click at [71, 88] on div "Ovs [DOMAIN_NAME]" at bounding box center [74, 87] width 84 height 17
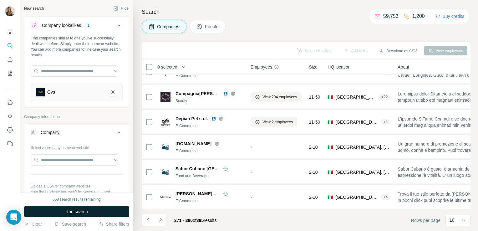
click at [73, 210] on span "Run search" at bounding box center [76, 211] width 23 height 6
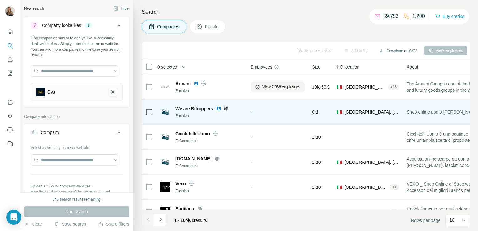
scroll to position [118, 0]
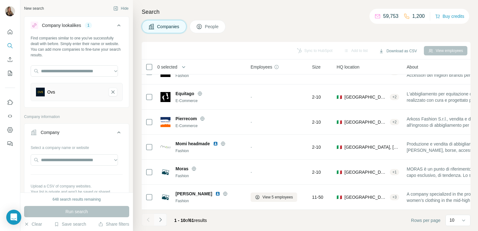
click at [161, 219] on icon "Navigate to next page" at bounding box center [160, 219] width 6 height 6
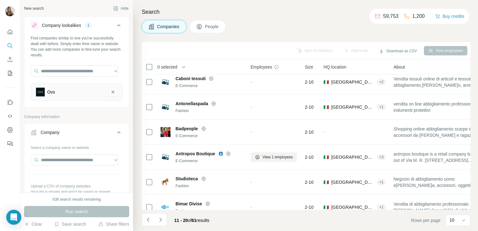
scroll to position [0, 0]
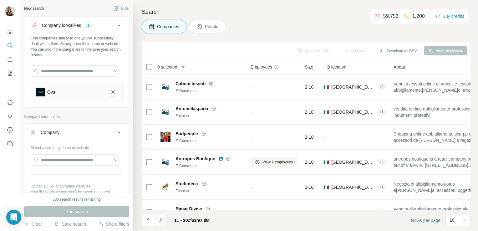
click at [163, 224] on button "Navigate to next page" at bounding box center [160, 219] width 13 height 13
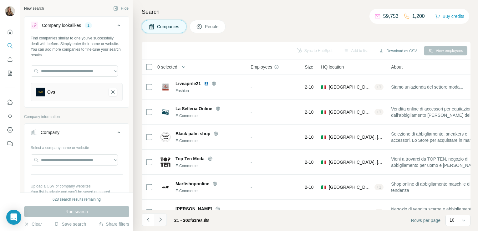
click at [160, 220] on icon "Navigate to next page" at bounding box center [160, 219] width 6 height 6
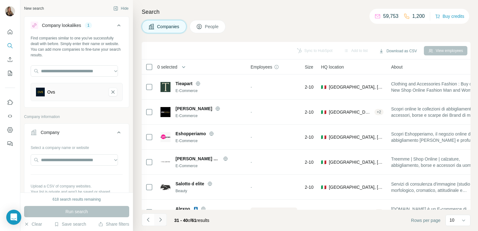
click at [161, 219] on icon "Navigate to next page" at bounding box center [160, 219] width 6 height 6
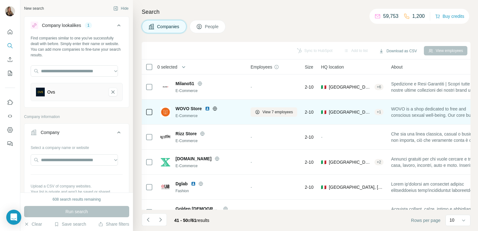
click at [214, 108] on icon at bounding box center [215, 108] width 2 height 4
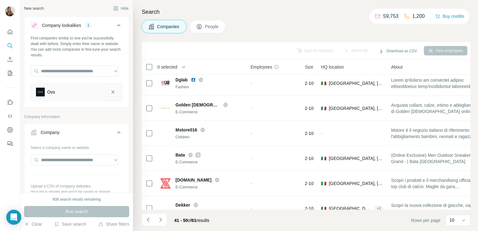
scroll to position [118, 0]
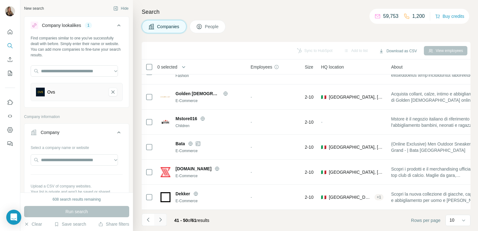
click at [160, 220] on icon "Navigate to next page" at bounding box center [160, 219] width 2 height 4
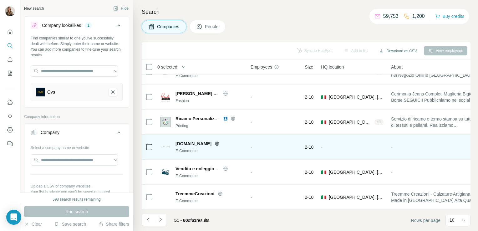
scroll to position [0, 0]
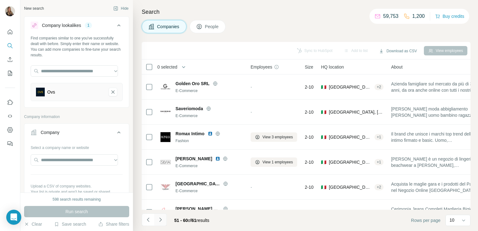
click at [161, 221] on icon "Navigate to next page" at bounding box center [160, 219] width 6 height 6
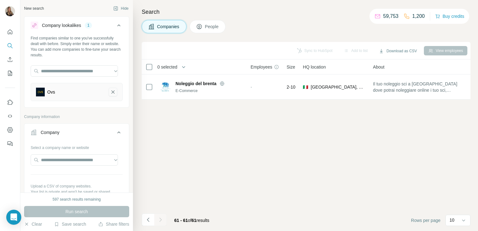
click at [111, 93] on icon "Ovs-remove-button" at bounding box center [112, 91] width 3 height 3
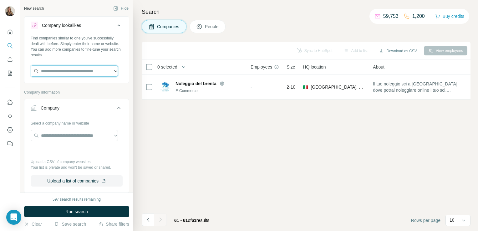
click at [79, 66] on input "text" at bounding box center [74, 70] width 87 height 11
paste input "**********"
type input "**********"
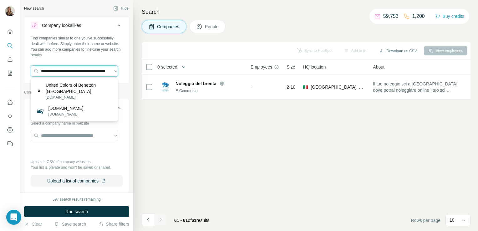
drag, startPoint x: 105, startPoint y: 72, endPoint x: 29, endPoint y: 78, distance: 76.0
click at [29, 78] on div "**********" at bounding box center [76, 58] width 104 height 46
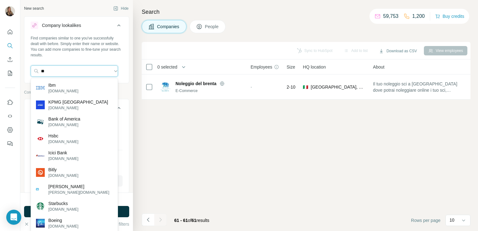
type input "*"
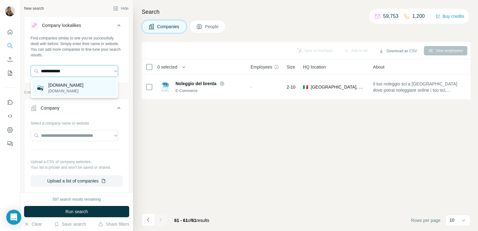
type input "**********"
click at [53, 83] on p "[DOMAIN_NAME]" at bounding box center [65, 85] width 35 height 6
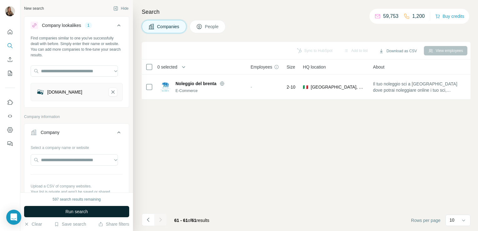
click at [89, 209] on button "Run search" at bounding box center [76, 211] width 105 height 11
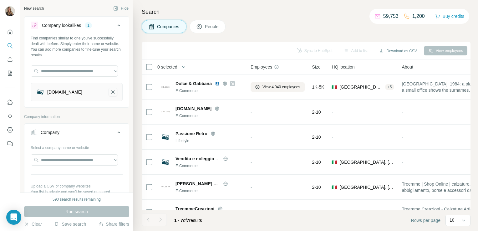
click at [110, 89] on icon "benneton.com-remove-button" at bounding box center [113, 92] width 6 height 6
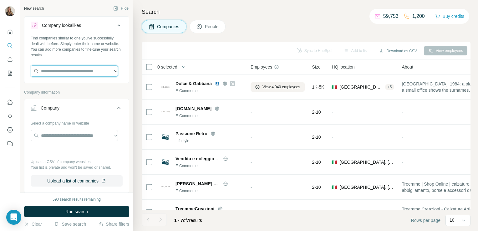
click at [71, 73] on input "text" at bounding box center [74, 70] width 87 height 11
click at [72, 136] on input "text" at bounding box center [74, 135] width 87 height 11
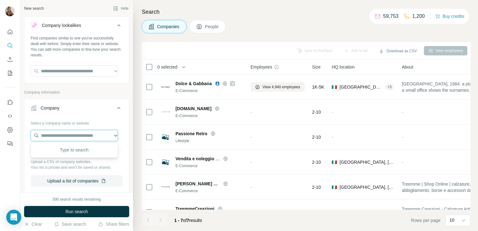
paste input "**********"
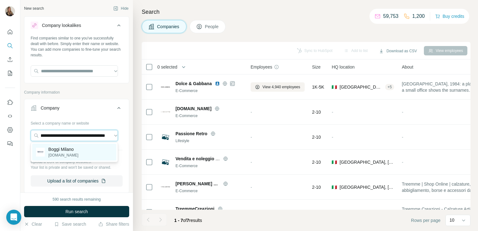
type input "**********"
click at [73, 148] on p "Boggi Milano" at bounding box center [63, 149] width 30 height 6
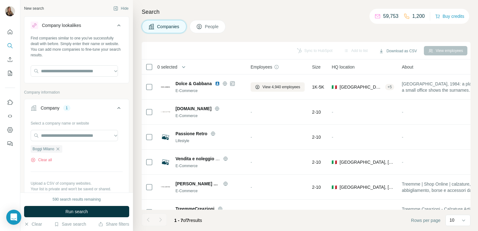
scroll to position [0, 0]
click at [74, 212] on span "Run search" at bounding box center [76, 211] width 23 height 6
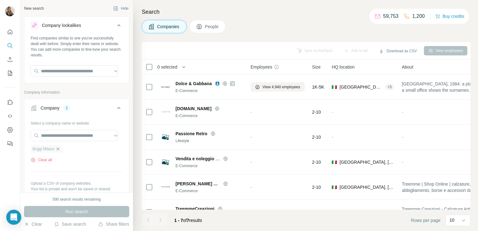
click at [58, 147] on icon "button" at bounding box center [57, 148] width 5 height 5
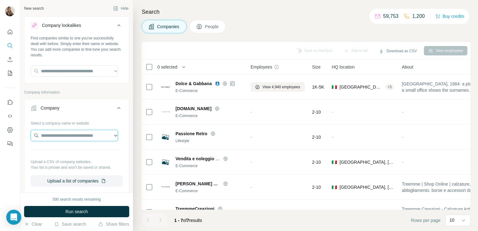
click at [72, 134] on input "text" at bounding box center [74, 135] width 87 height 11
paste input "**********"
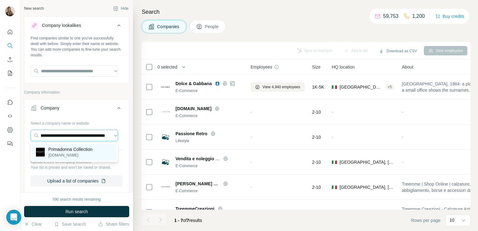
type input "**********"
click at [74, 149] on p "Primadonna Collection" at bounding box center [70, 149] width 44 height 6
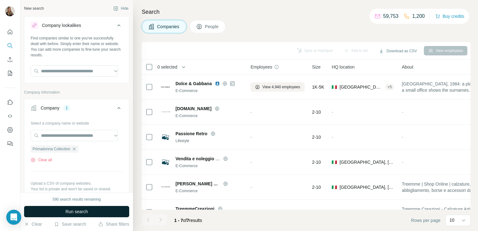
click at [78, 214] on span "Run search" at bounding box center [76, 211] width 23 height 6
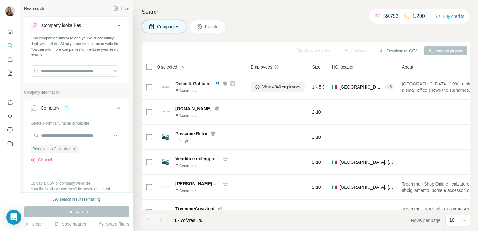
scroll to position [43, 0]
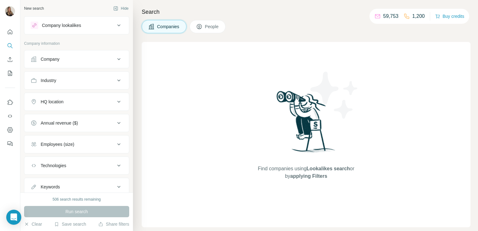
click at [53, 96] on button "HQ location" at bounding box center [76, 101] width 104 height 15
click at [61, 115] on input "text" at bounding box center [77, 117] width 92 height 11
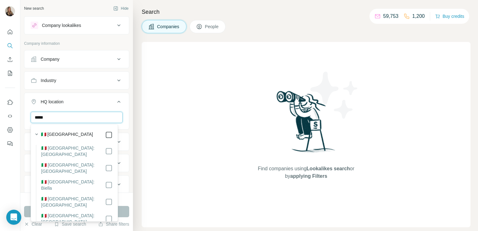
type input "*****"
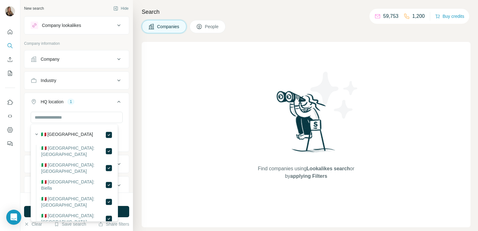
click at [79, 63] on button "Company" at bounding box center [76, 59] width 104 height 15
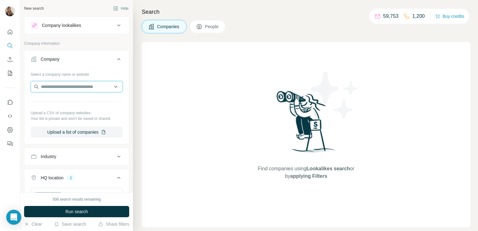
click at [69, 83] on input "text" at bounding box center [77, 86] width 92 height 11
paste input "**********"
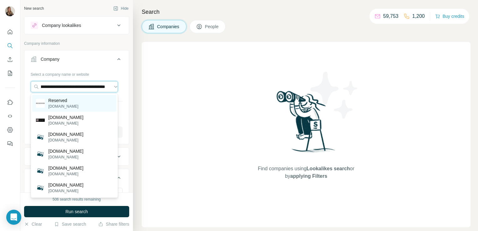
type input "**********"
click at [70, 102] on p "Reserved" at bounding box center [63, 100] width 30 height 6
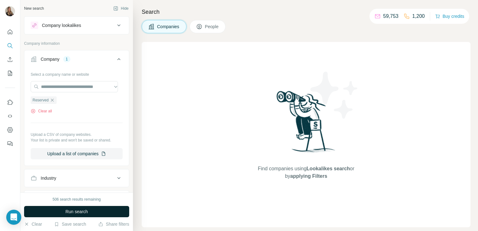
click at [83, 211] on span "Run search" at bounding box center [76, 211] width 23 height 6
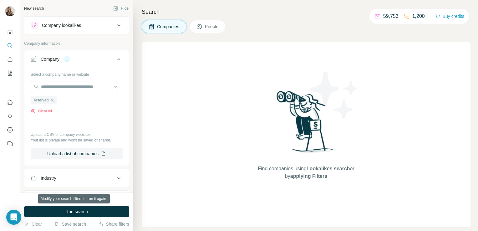
click at [83, 211] on span "Run search" at bounding box center [76, 211] width 23 height 6
click at [53, 101] on icon "button" at bounding box center [52, 99] width 3 height 3
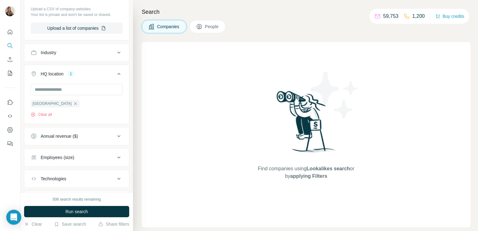
scroll to position [118, 0]
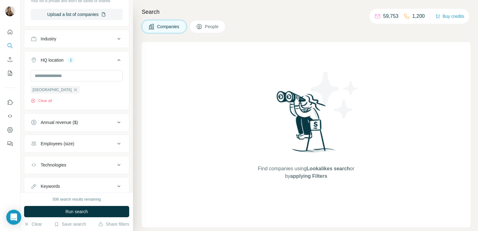
click at [67, 39] on div "Industry" at bounding box center [73, 39] width 84 height 6
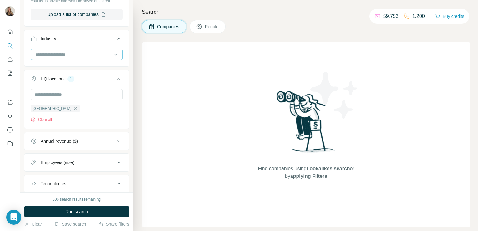
click at [62, 53] on input at bounding box center [73, 54] width 77 height 7
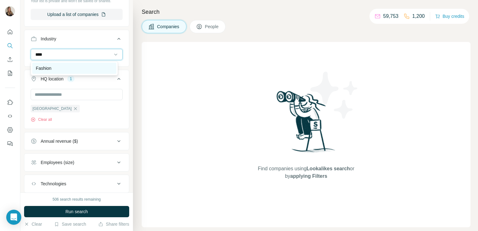
type input "****"
click at [59, 69] on div "Fashion" at bounding box center [74, 68] width 77 height 6
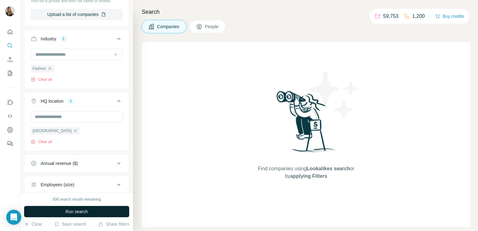
click at [64, 209] on button "Run search" at bounding box center [76, 211] width 105 height 11
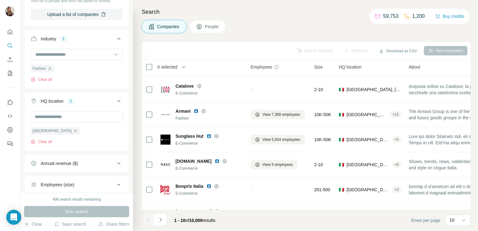
scroll to position [118, 0]
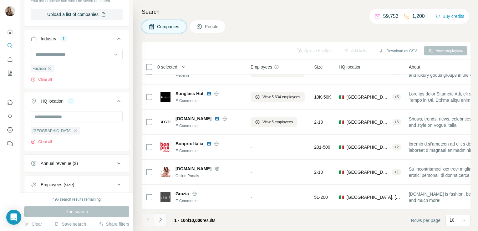
click at [159, 222] on icon "Navigate to next page" at bounding box center [160, 219] width 6 height 6
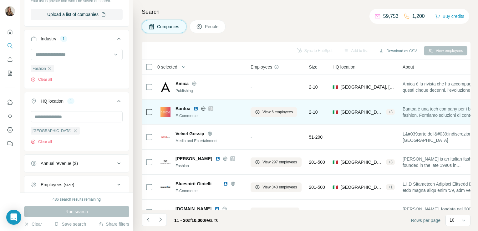
scroll to position [68, 0]
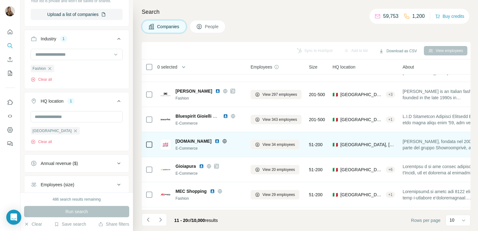
click at [224, 140] on icon at bounding box center [225, 141] width 2 height 4
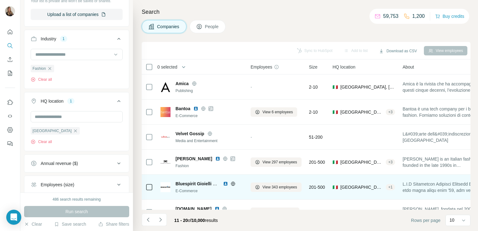
scroll to position [118, 0]
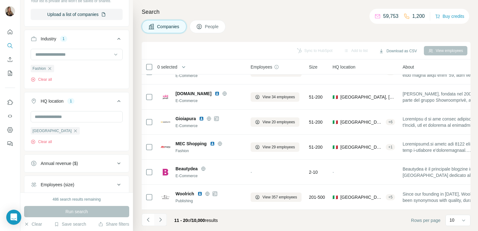
click at [158, 219] on icon "Navigate to next page" at bounding box center [160, 219] width 6 height 6
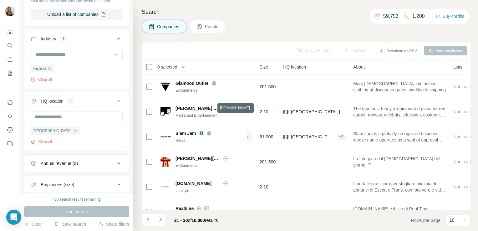
scroll to position [0, 0]
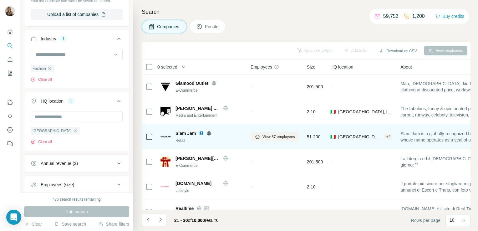
click at [209, 133] on icon at bounding box center [208, 133] width 5 height 5
click at [272, 135] on span "View 87 employees" at bounding box center [278, 137] width 33 height 6
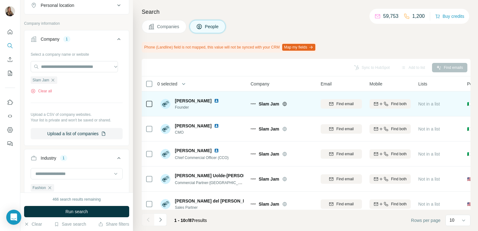
click at [214, 99] on img at bounding box center [216, 100] width 5 height 5
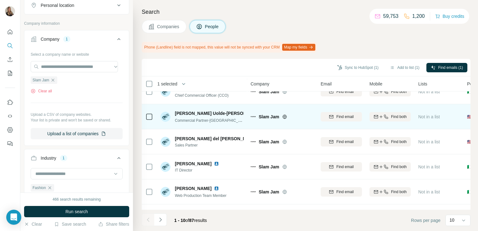
scroll to position [69, 0]
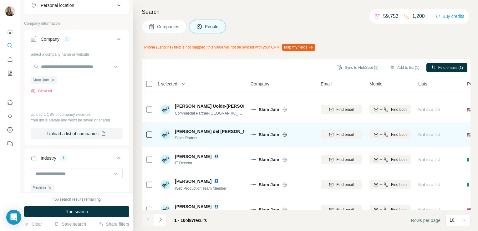
click at [150, 137] on icon at bounding box center [149, 135] width 8 height 8
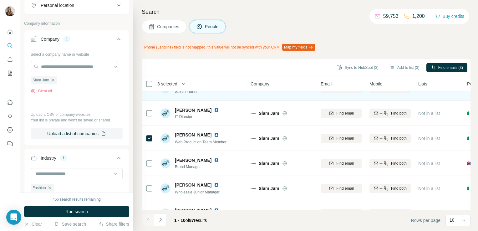
scroll to position [135, 0]
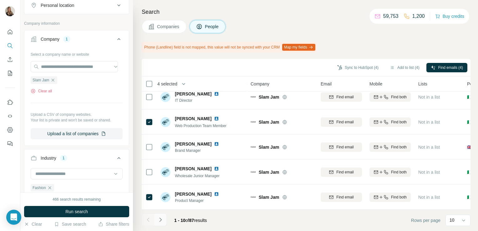
click at [159, 220] on icon "Navigate to next page" at bounding box center [160, 219] width 6 height 6
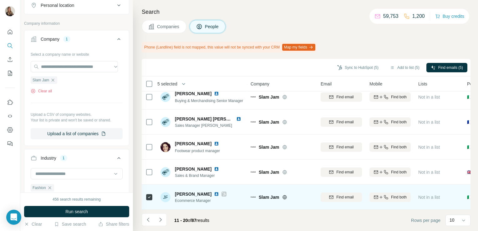
click at [226, 192] on icon at bounding box center [223, 194] width 3 height 4
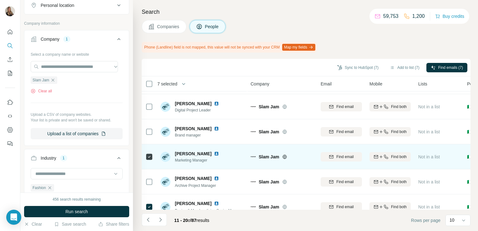
scroll to position [0, 0]
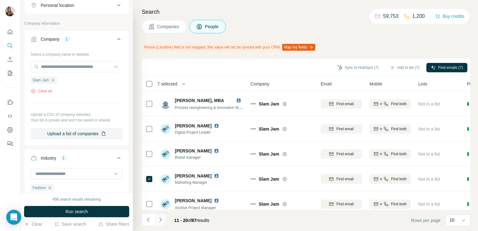
click at [159, 220] on icon "Navigate to next page" at bounding box center [160, 219] width 6 height 6
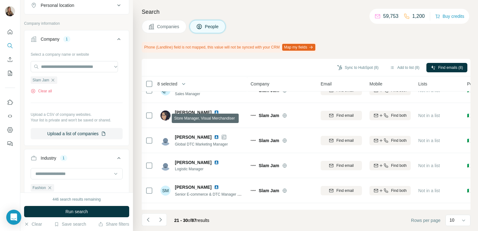
scroll to position [115, 0]
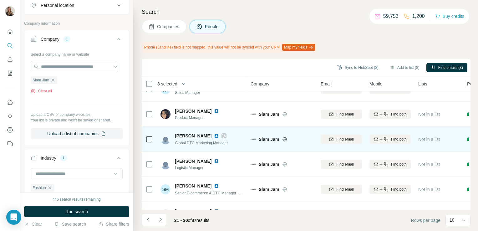
click at [145, 140] on td at bounding box center [149, 139] width 15 height 25
click at [153, 139] on td at bounding box center [149, 139] width 15 height 25
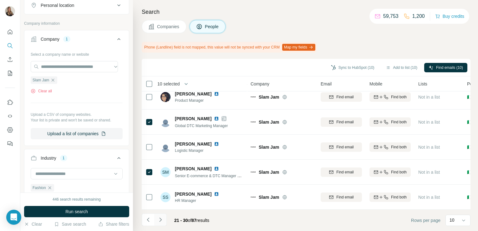
click at [161, 221] on icon "Navigate to next page" at bounding box center [160, 219] width 6 height 6
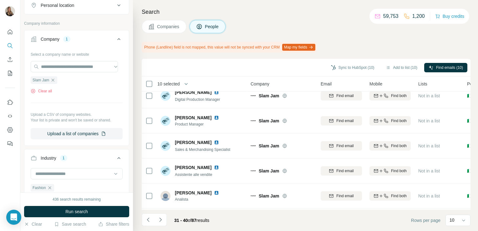
scroll to position [0, 0]
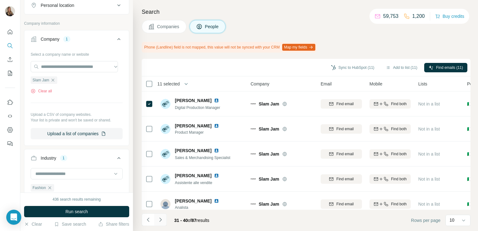
click at [158, 221] on icon "Navigate to next page" at bounding box center [160, 219] width 6 height 6
click at [160, 218] on icon "Navigate to next page" at bounding box center [160, 219] width 2 height 4
click at [159, 224] on button "Navigate to next page" at bounding box center [160, 219] width 13 height 13
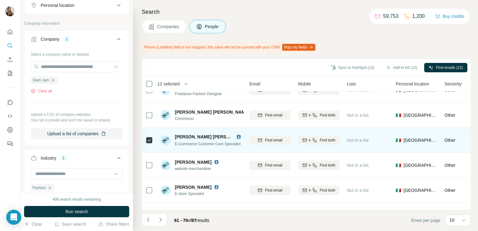
scroll to position [89, 0]
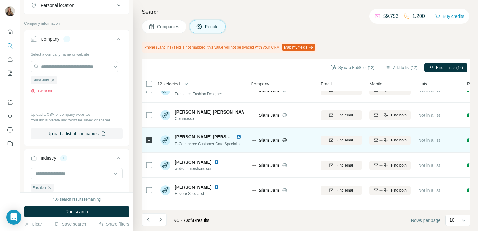
click at [239, 136] on img at bounding box center [238, 136] width 5 height 5
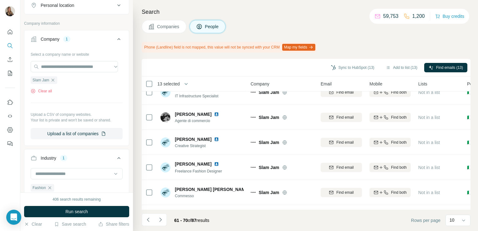
scroll to position [0, 0]
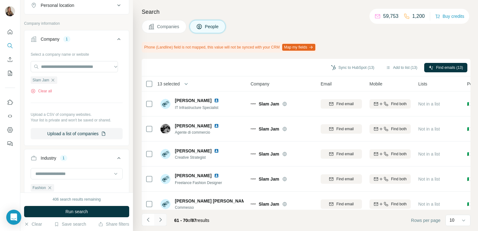
click at [159, 218] on icon "Navigate to next page" at bounding box center [160, 219] width 6 height 6
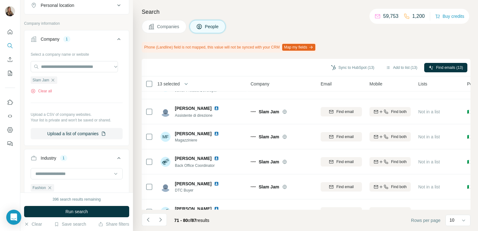
scroll to position [135, 0]
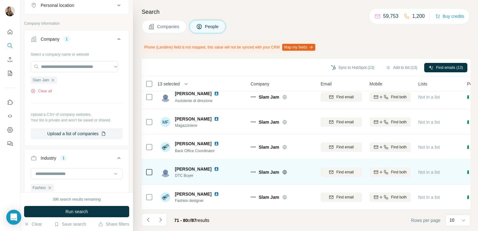
click at [214, 167] on img at bounding box center [216, 168] width 5 height 5
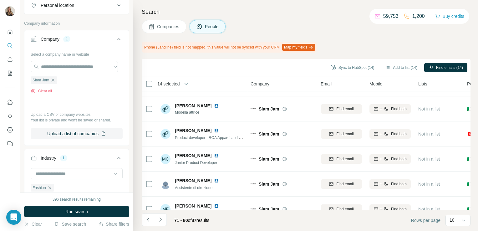
scroll to position [0, 0]
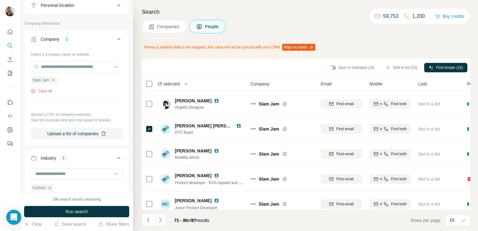
click at [162, 218] on icon "Navigate to next page" at bounding box center [160, 219] width 6 height 6
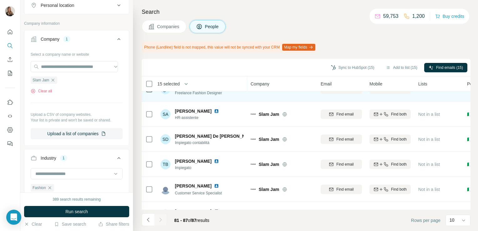
scroll to position [60, 0]
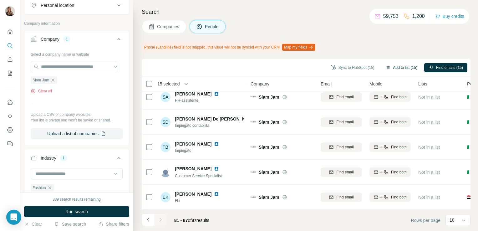
click at [398, 65] on button "Add to list (15)" at bounding box center [401, 67] width 40 height 9
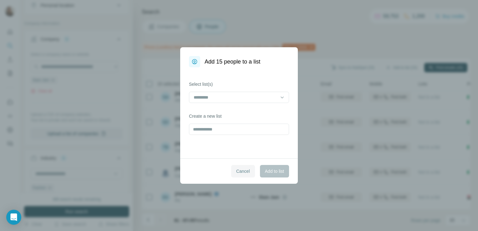
click at [241, 171] on span "Cancel" at bounding box center [243, 171] width 14 height 6
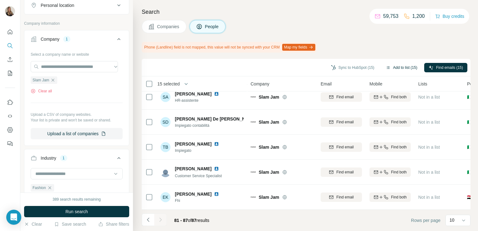
click at [410, 66] on button "Add to list (15)" at bounding box center [401, 67] width 40 height 9
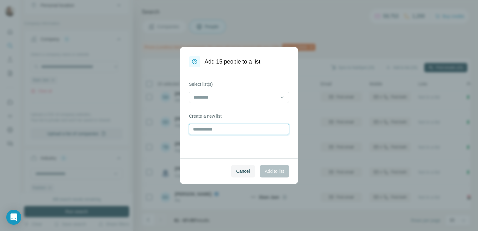
click at [234, 127] on input "text" at bounding box center [239, 128] width 100 height 11
type input "********"
click at [273, 170] on span "Add to list" at bounding box center [274, 171] width 19 height 6
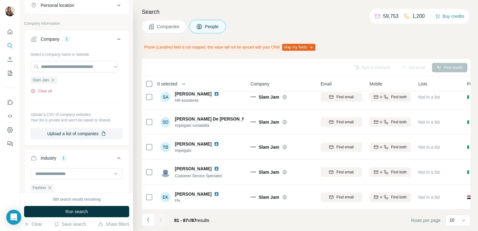
click at [161, 25] on span "Companies" at bounding box center [168, 26] width 23 height 6
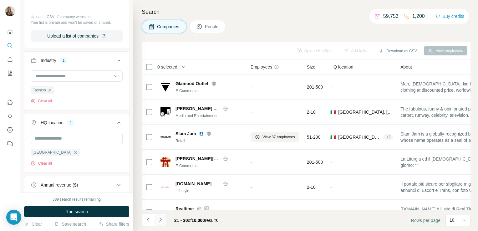
click at [159, 219] on icon "Navigate to next page" at bounding box center [160, 219] width 6 height 6
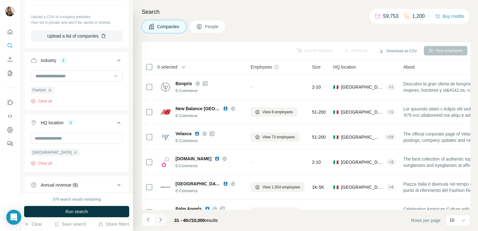
click at [164, 218] on button "Navigate to next page" at bounding box center [160, 219] width 13 height 13
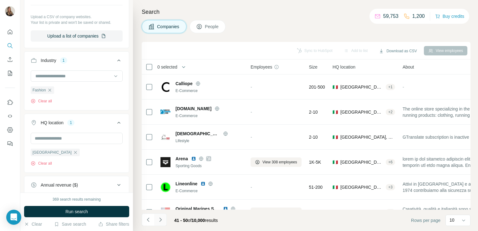
click at [161, 222] on icon "Navigate to next page" at bounding box center [160, 219] width 6 height 6
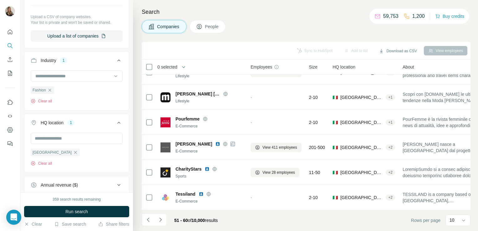
scroll to position [118, 0]
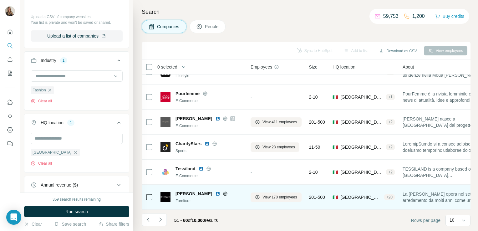
click at [223, 191] on icon at bounding box center [225, 193] width 5 height 5
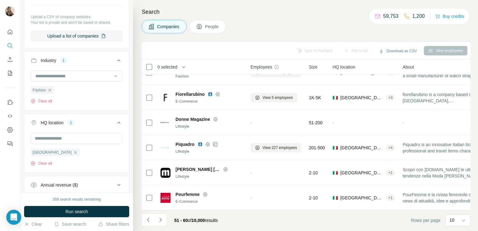
scroll to position [0, 0]
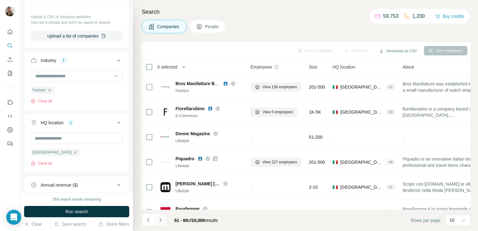
click at [160, 221] on icon "Navigate to next page" at bounding box center [160, 219] width 6 height 6
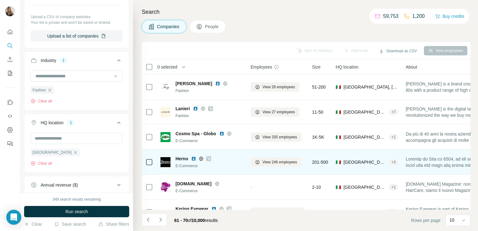
scroll to position [55, 0]
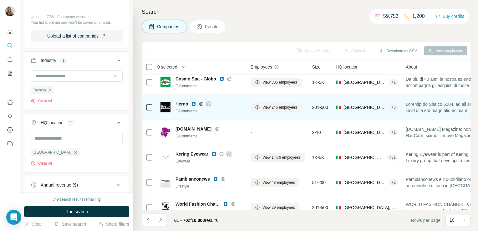
click at [208, 104] on icon at bounding box center [209, 103] width 4 height 5
